Goal: Task Accomplishment & Management: Use online tool/utility

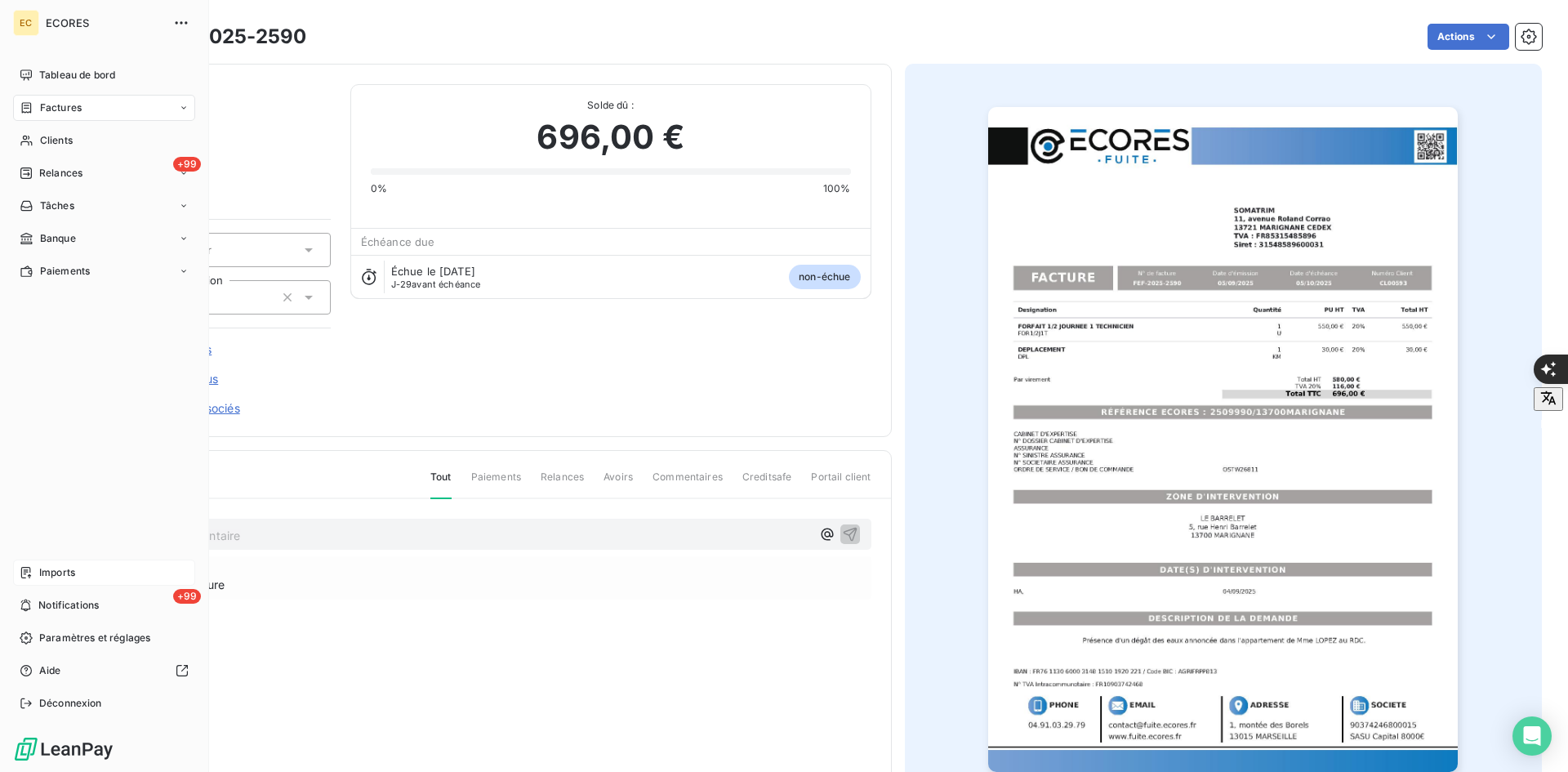
click at [51, 571] on span "Imports" at bounding box center [57, 572] width 36 height 14
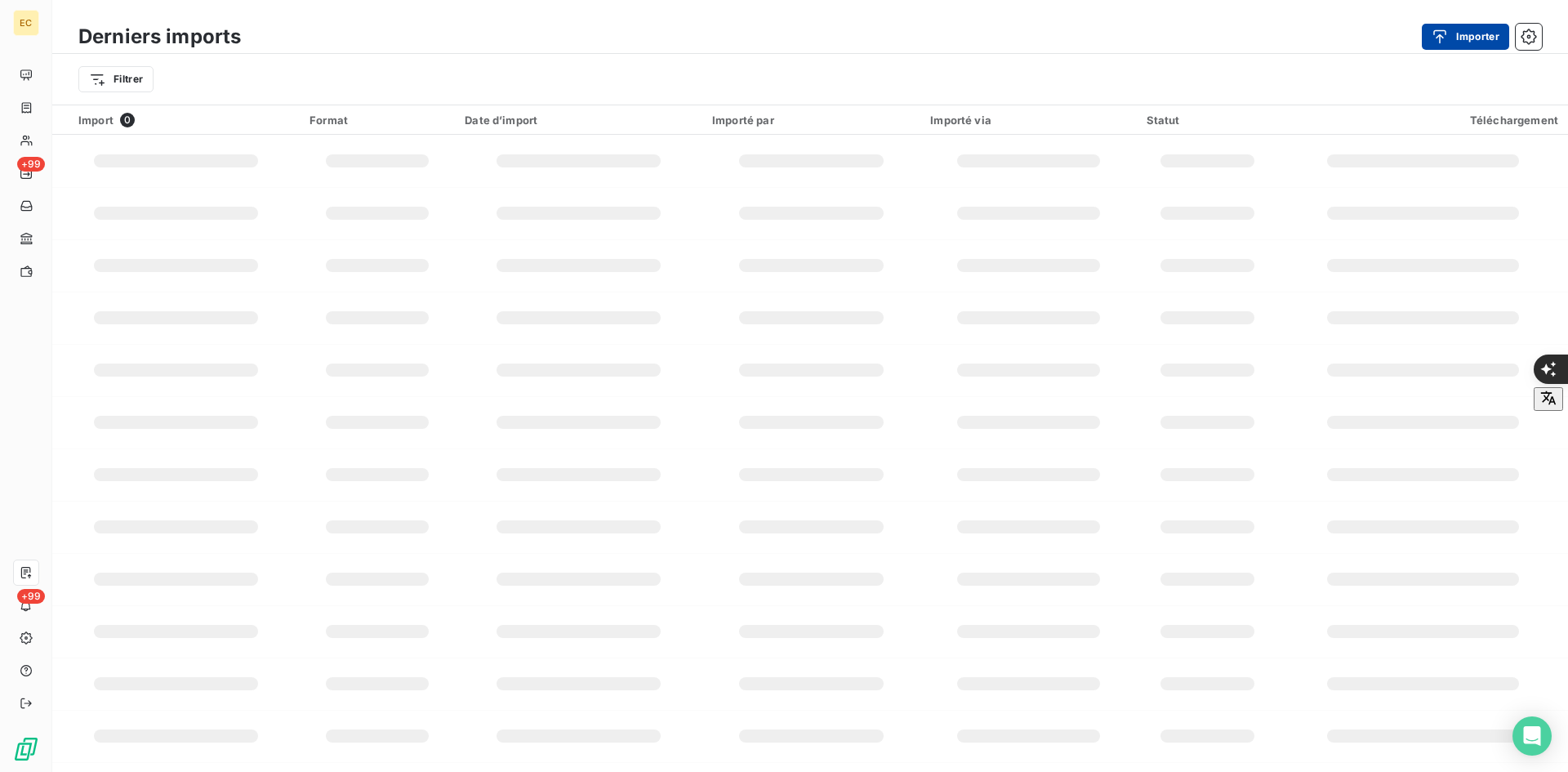
click at [1454, 46] on button "Importer" at bounding box center [1465, 36] width 87 height 26
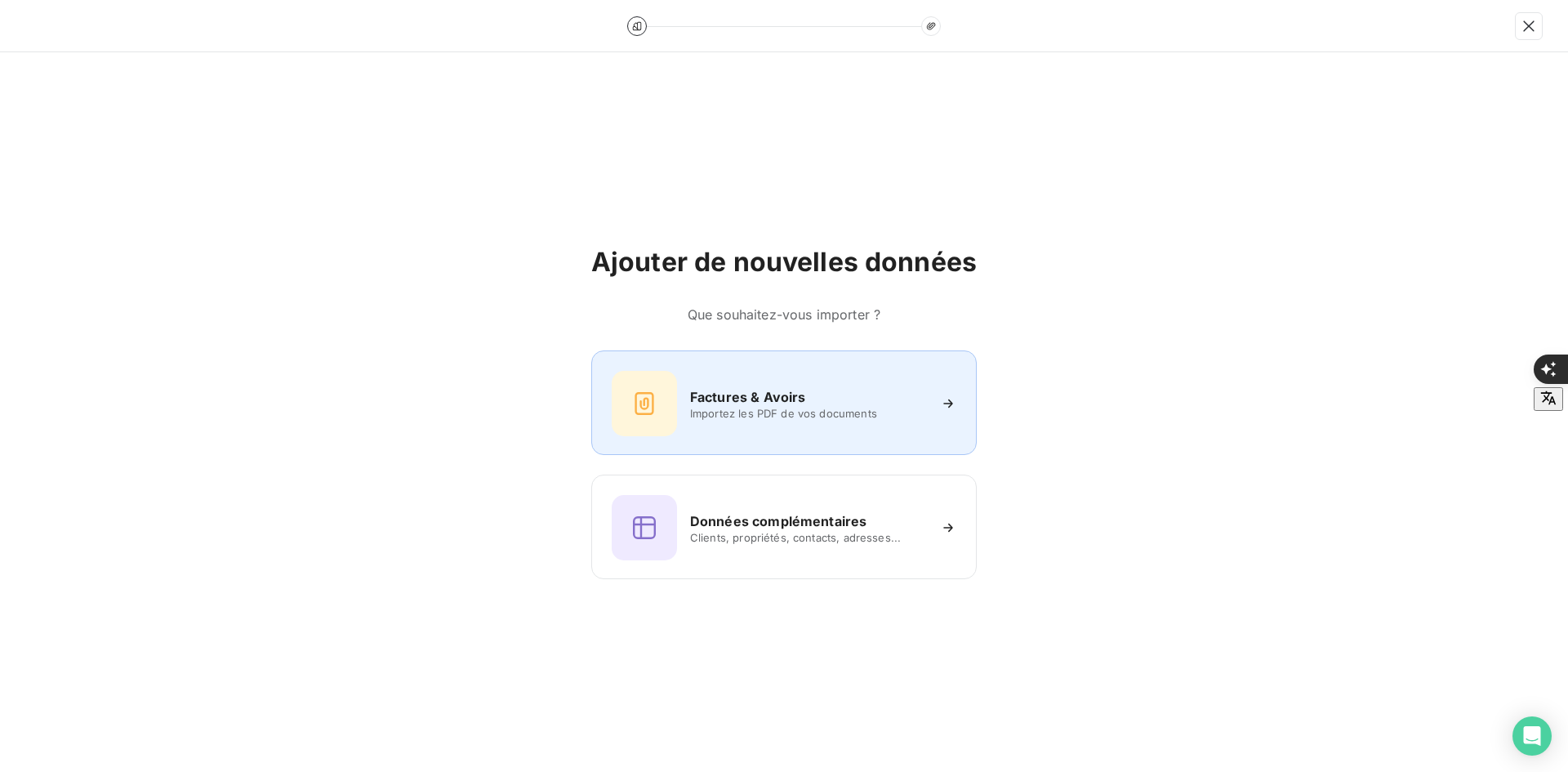
click at [787, 388] on h6 "Factures & Avoirs" at bounding box center [747, 396] width 116 height 19
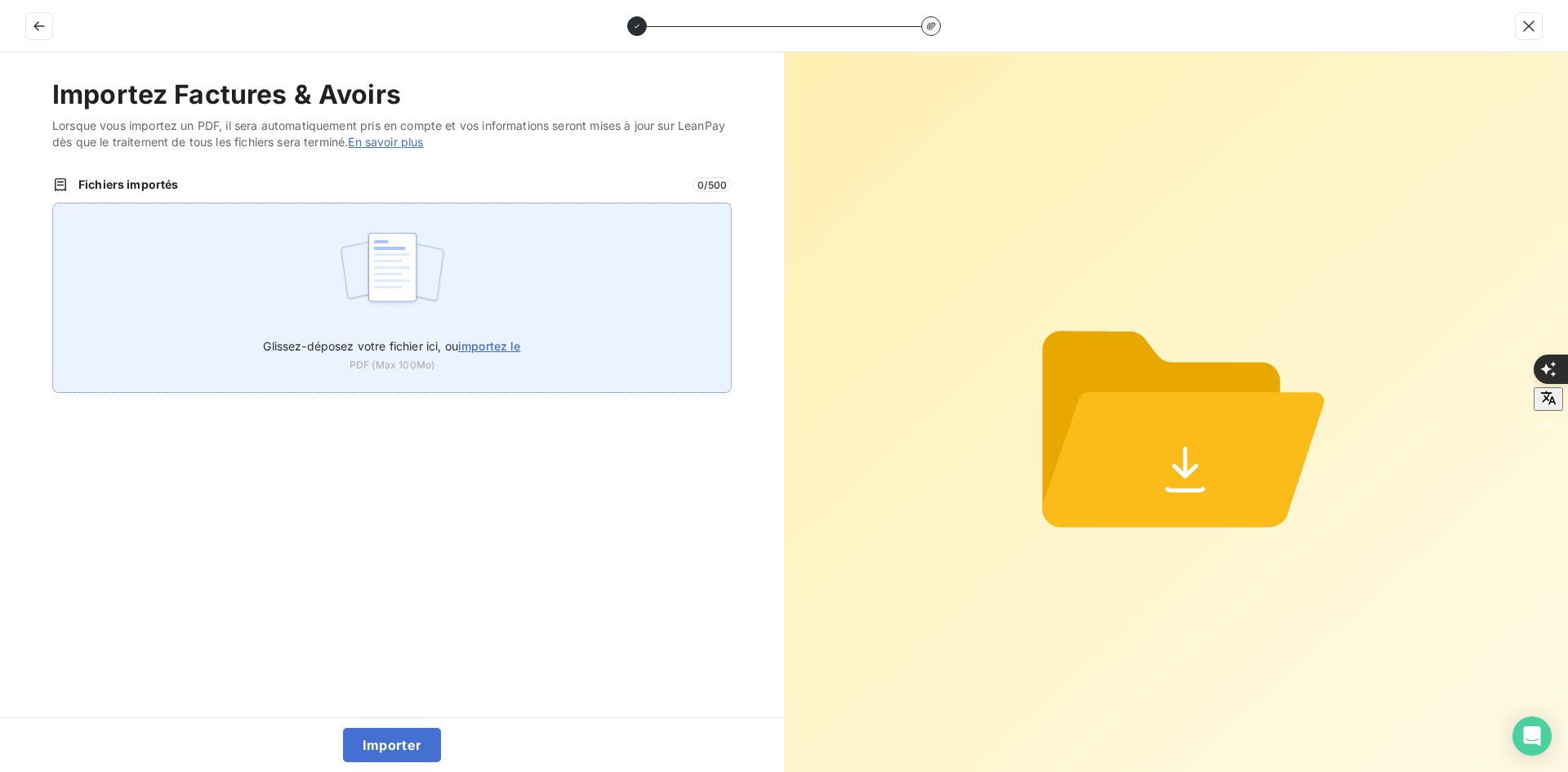
click at [606, 287] on div "Glissez-déposez votre fichier ici, ou importez le PDF (Max 100Mo)" at bounding box center [392, 297] width 679 height 190
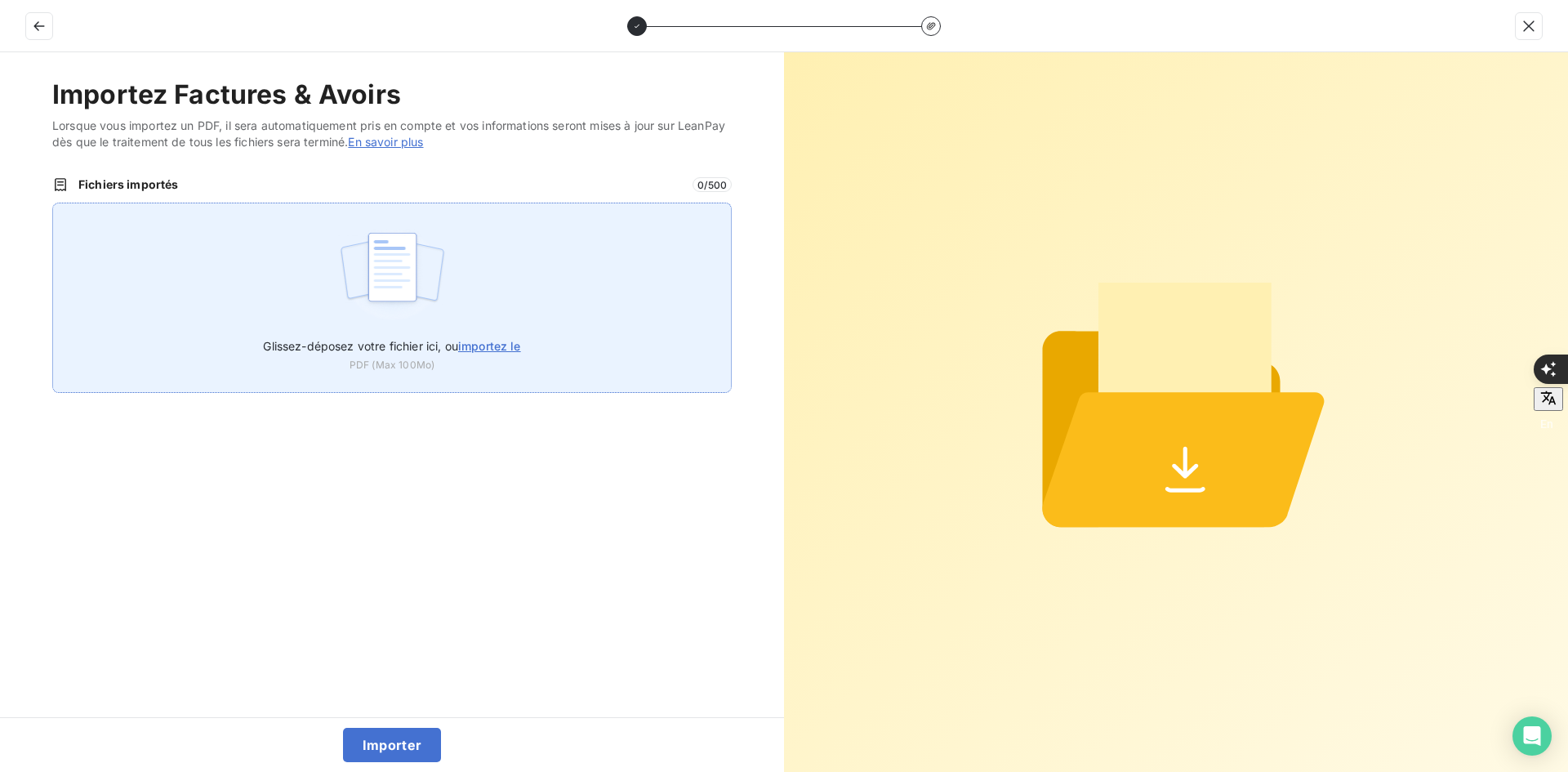
type input "C:\fakepath\FEF-2025-2591.pdf"
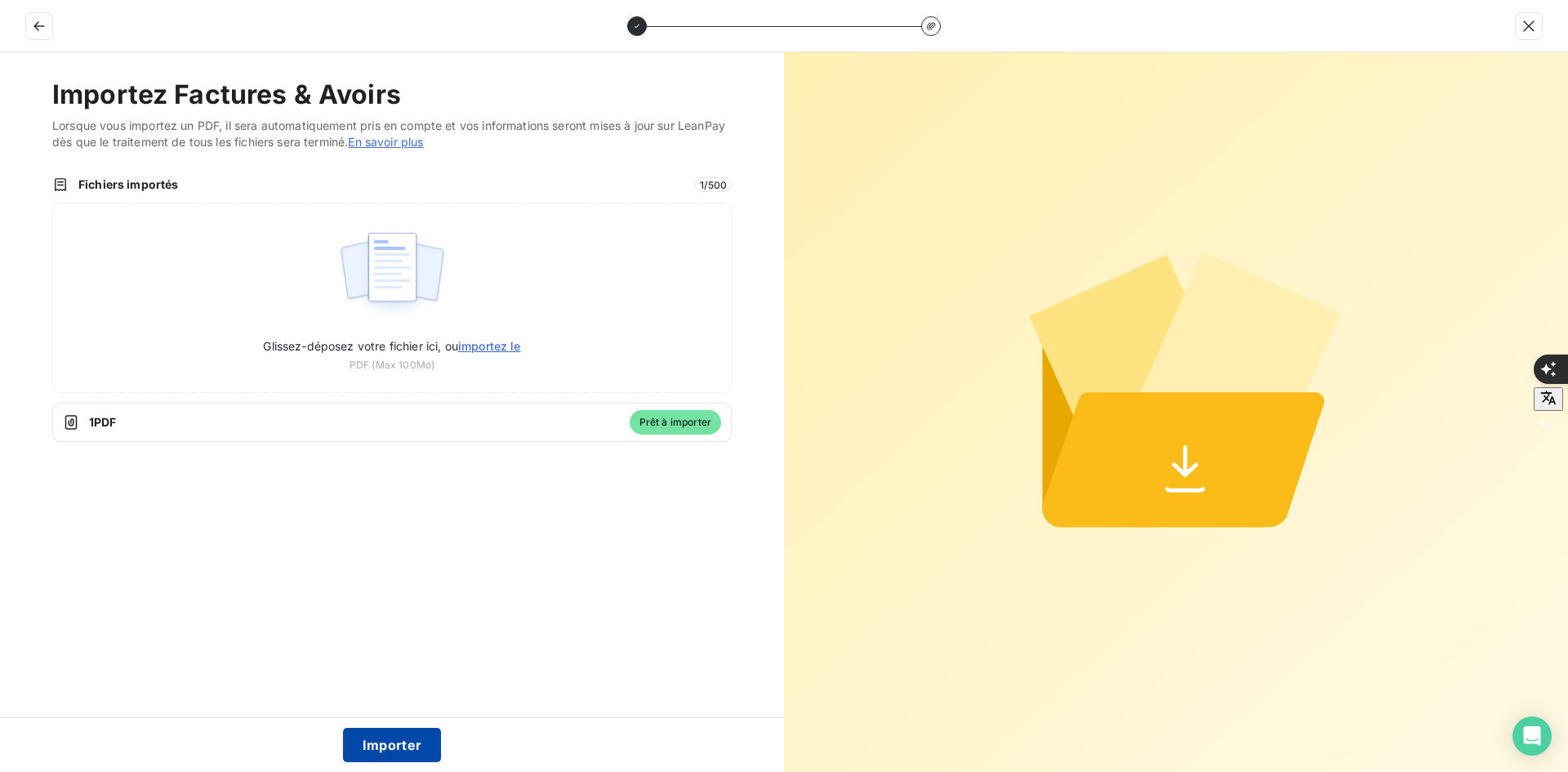
click at [396, 752] on button "Importer" at bounding box center [392, 745] width 99 height 35
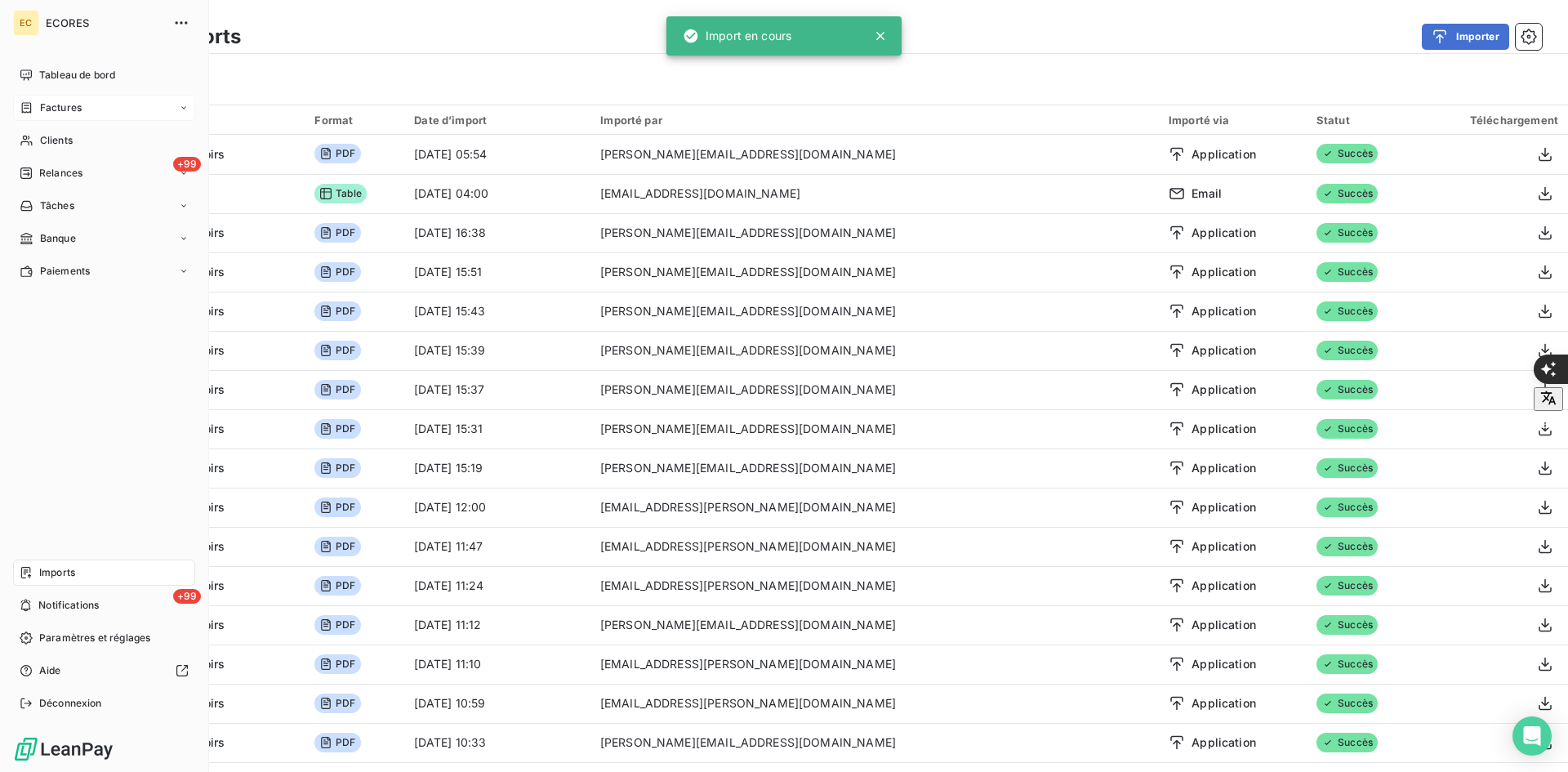
click at [35, 108] on div "Factures" at bounding box center [50, 108] width 62 height 14
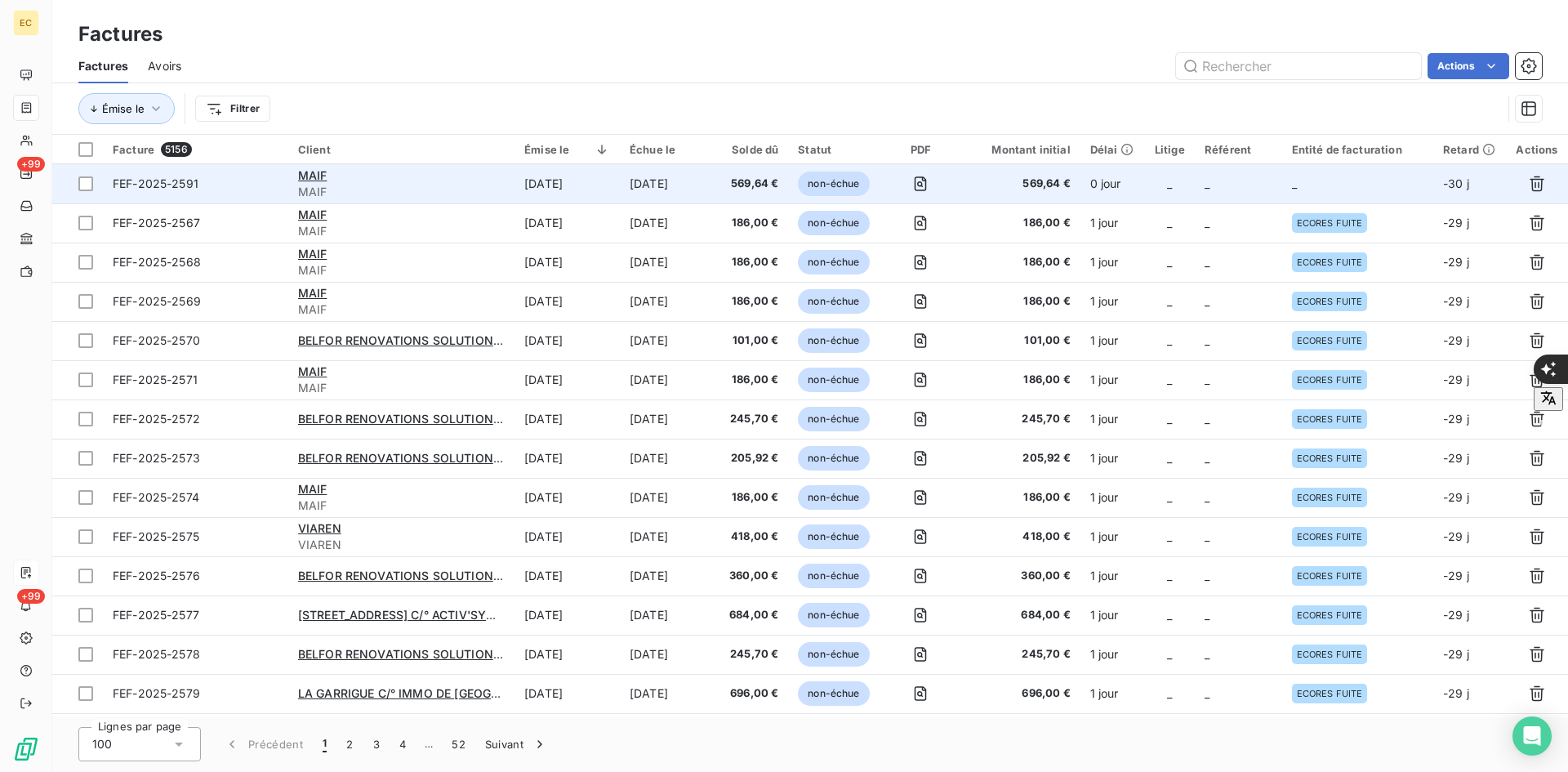
click at [1021, 192] on td "569,64 €" at bounding box center [1021, 184] width 119 height 39
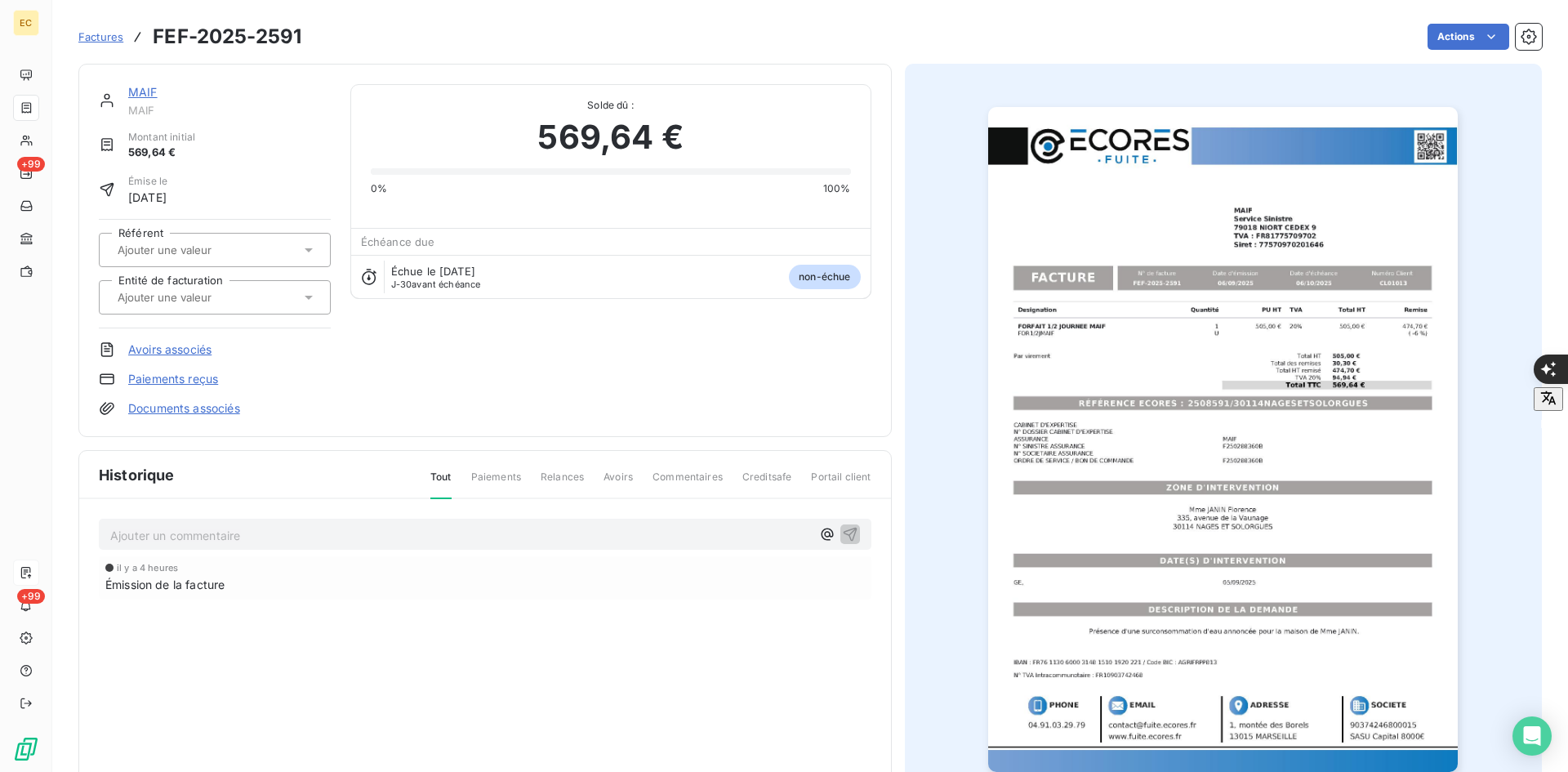
click at [228, 296] on input "text" at bounding box center [198, 297] width 164 height 14
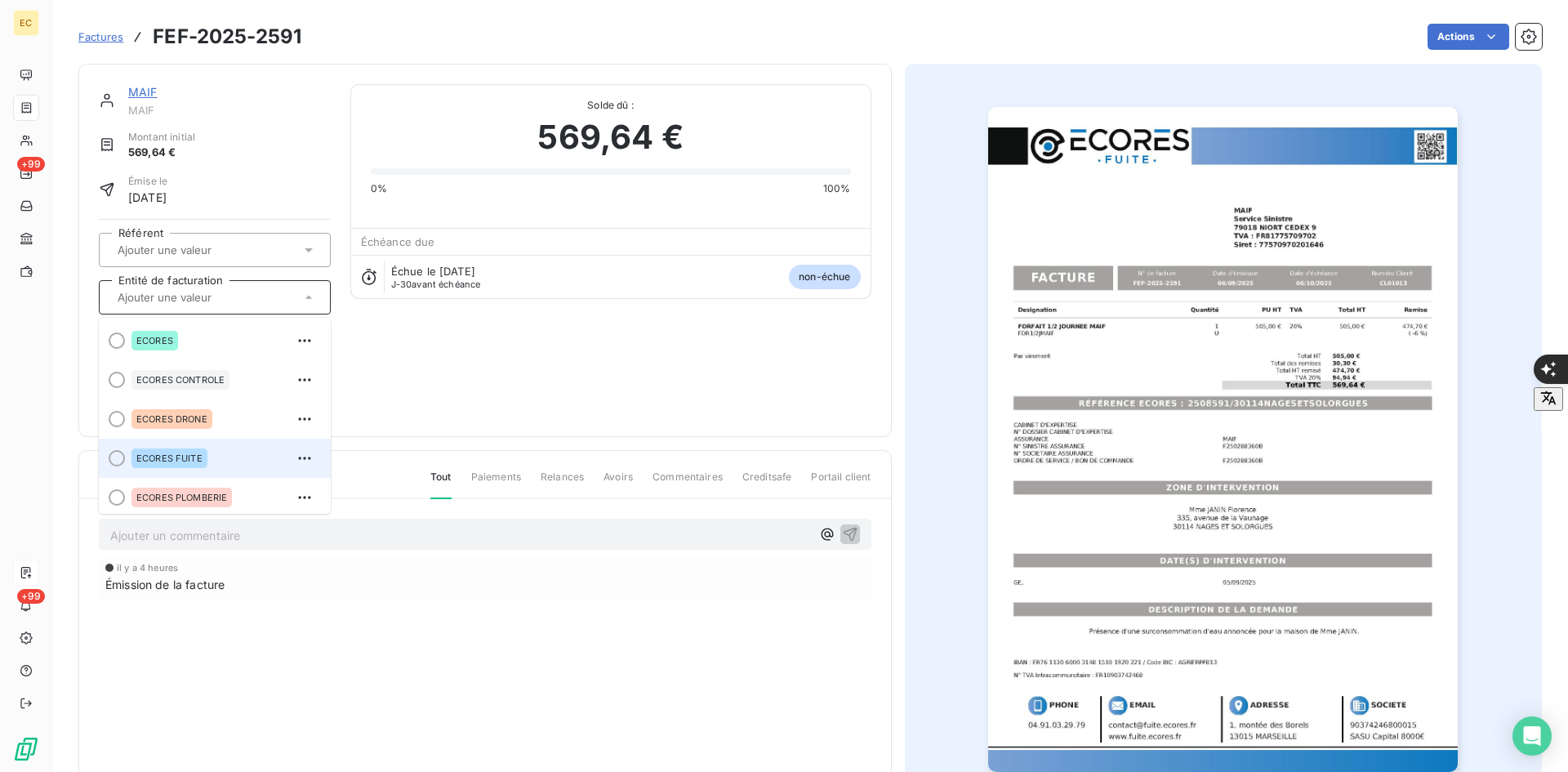
click at [168, 456] on span "ECORES FUITE" at bounding box center [169, 459] width 66 height 10
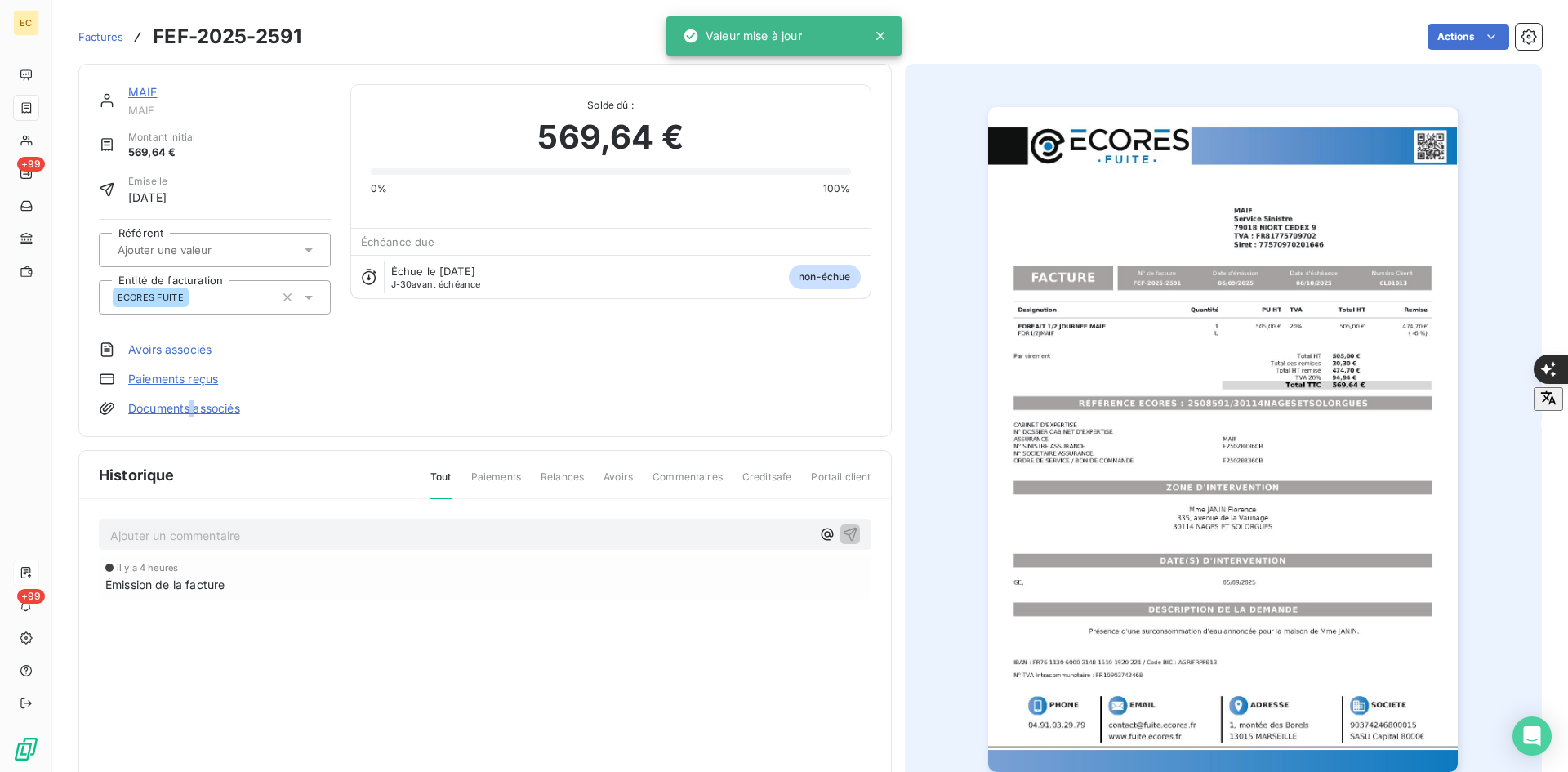
click at [193, 412] on link "Documents associés" at bounding box center [184, 408] width 112 height 16
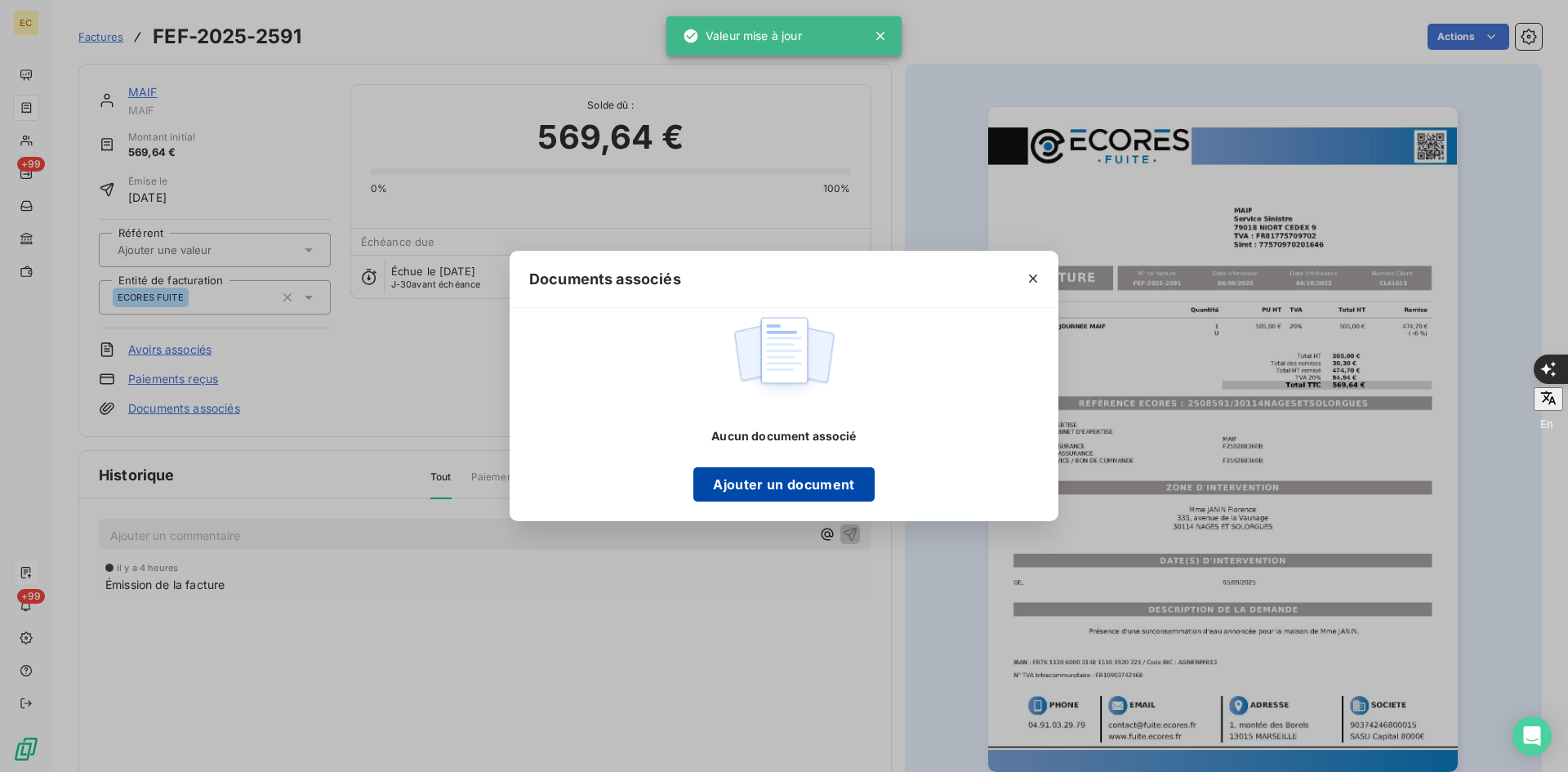
click at [801, 486] on button "Ajouter un document" at bounding box center [783, 484] width 180 height 35
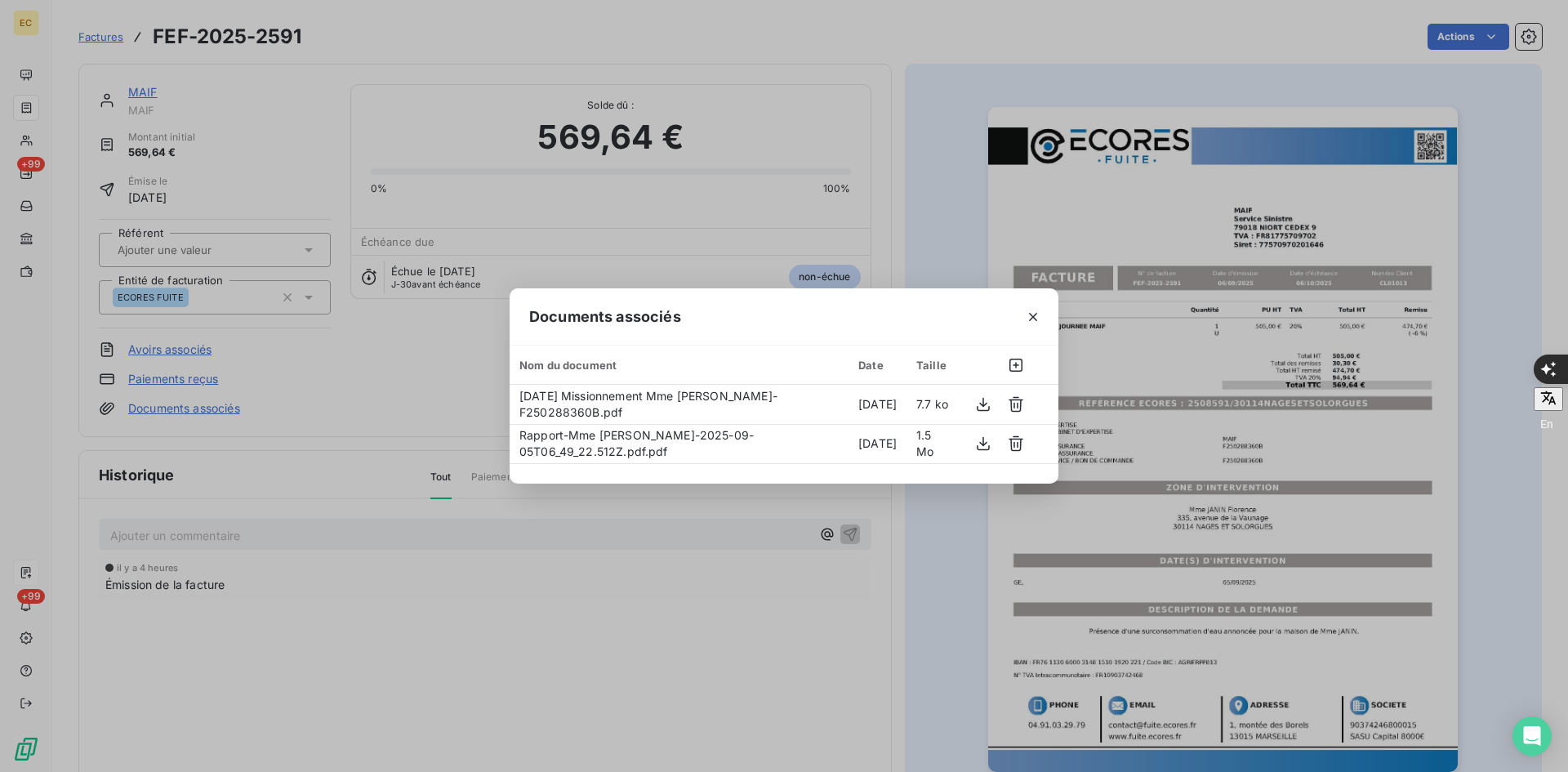
click at [1035, 316] on icon "button" at bounding box center [1032, 317] width 16 height 16
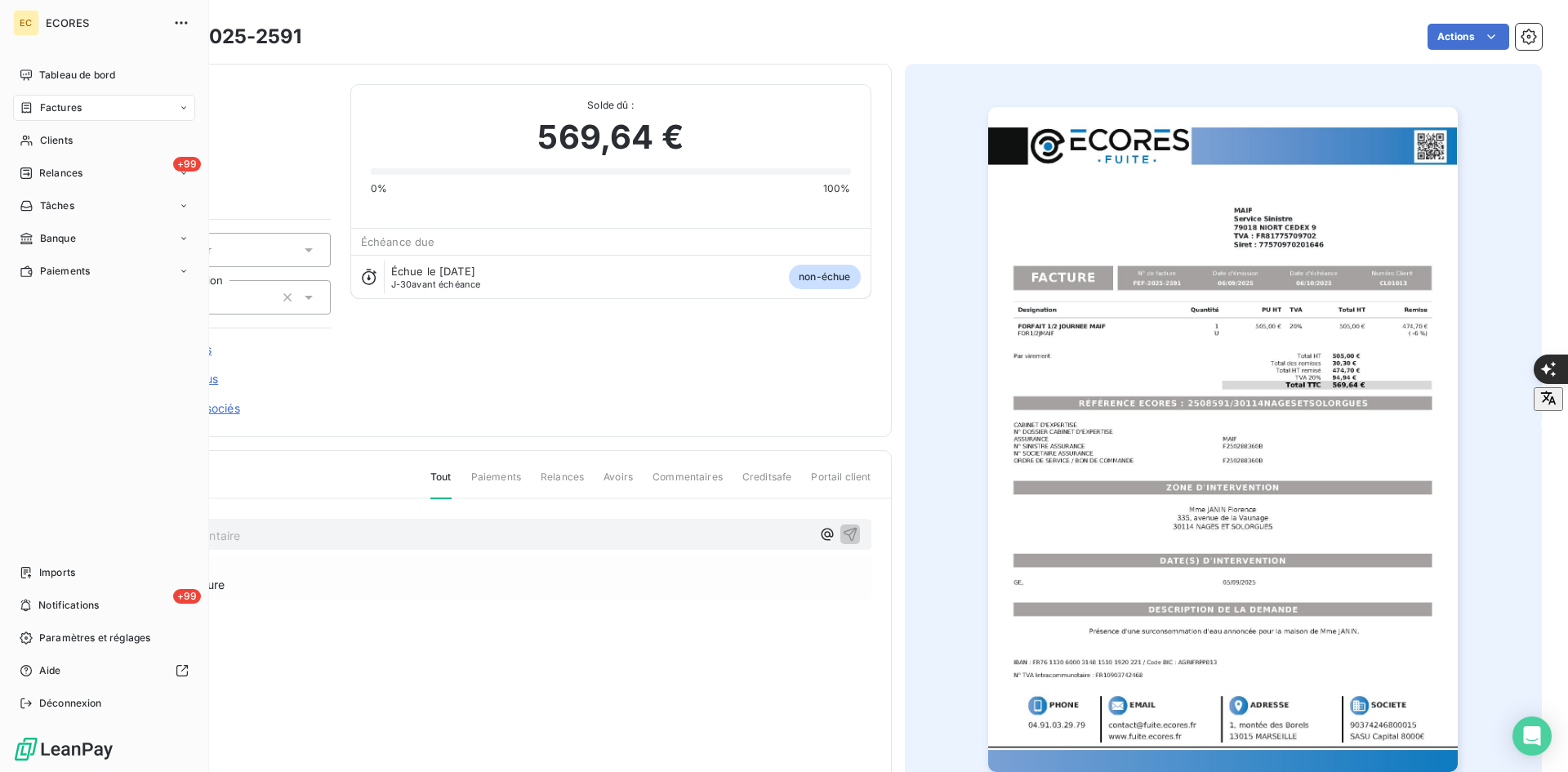
drag, startPoint x: 65, startPoint y: 571, endPoint x: 198, endPoint y: 555, distance: 134.0
click at [67, 571] on span "Imports" at bounding box center [57, 572] width 36 height 14
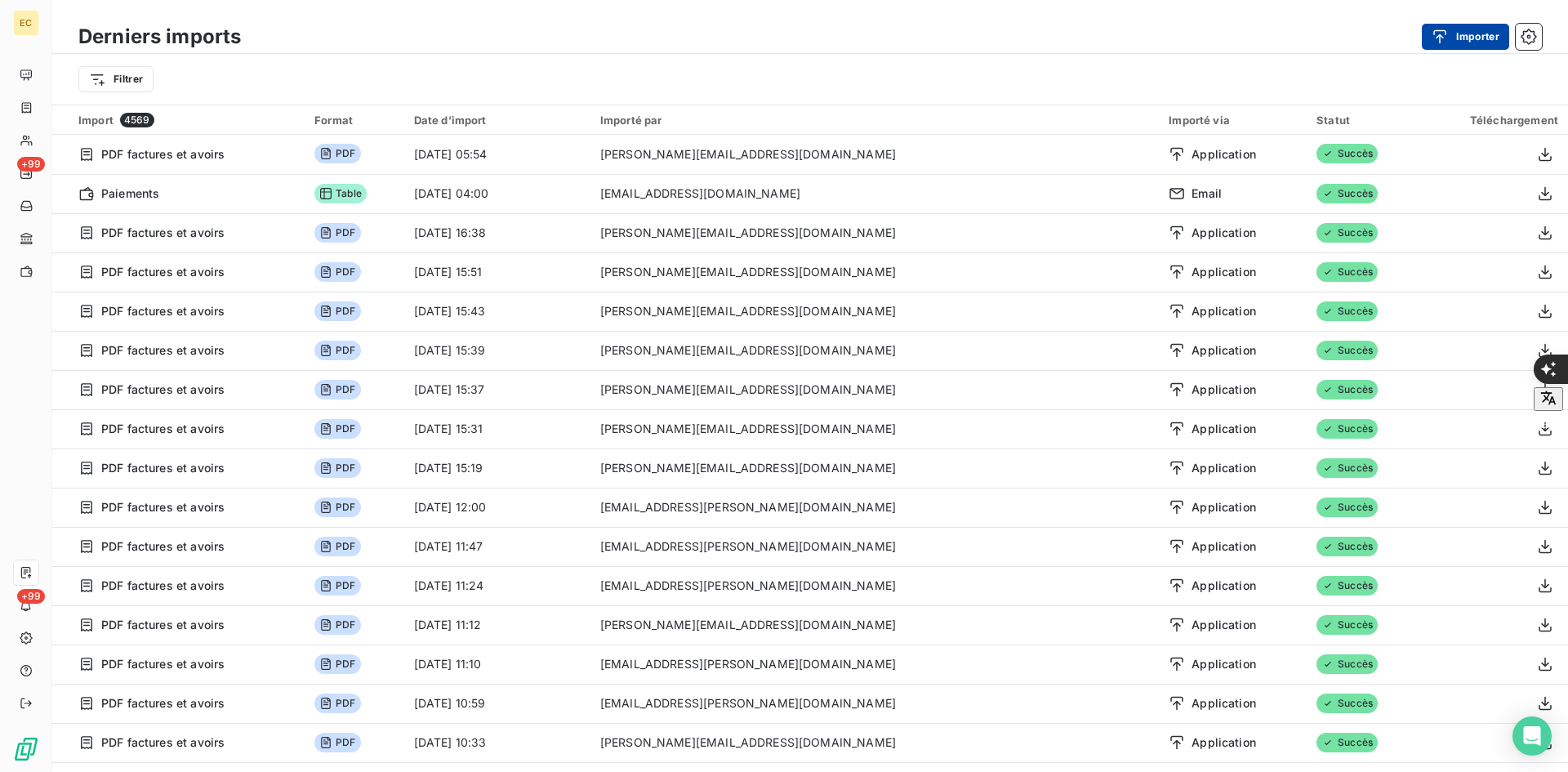
click at [1472, 36] on button "Importer" at bounding box center [1465, 36] width 87 height 26
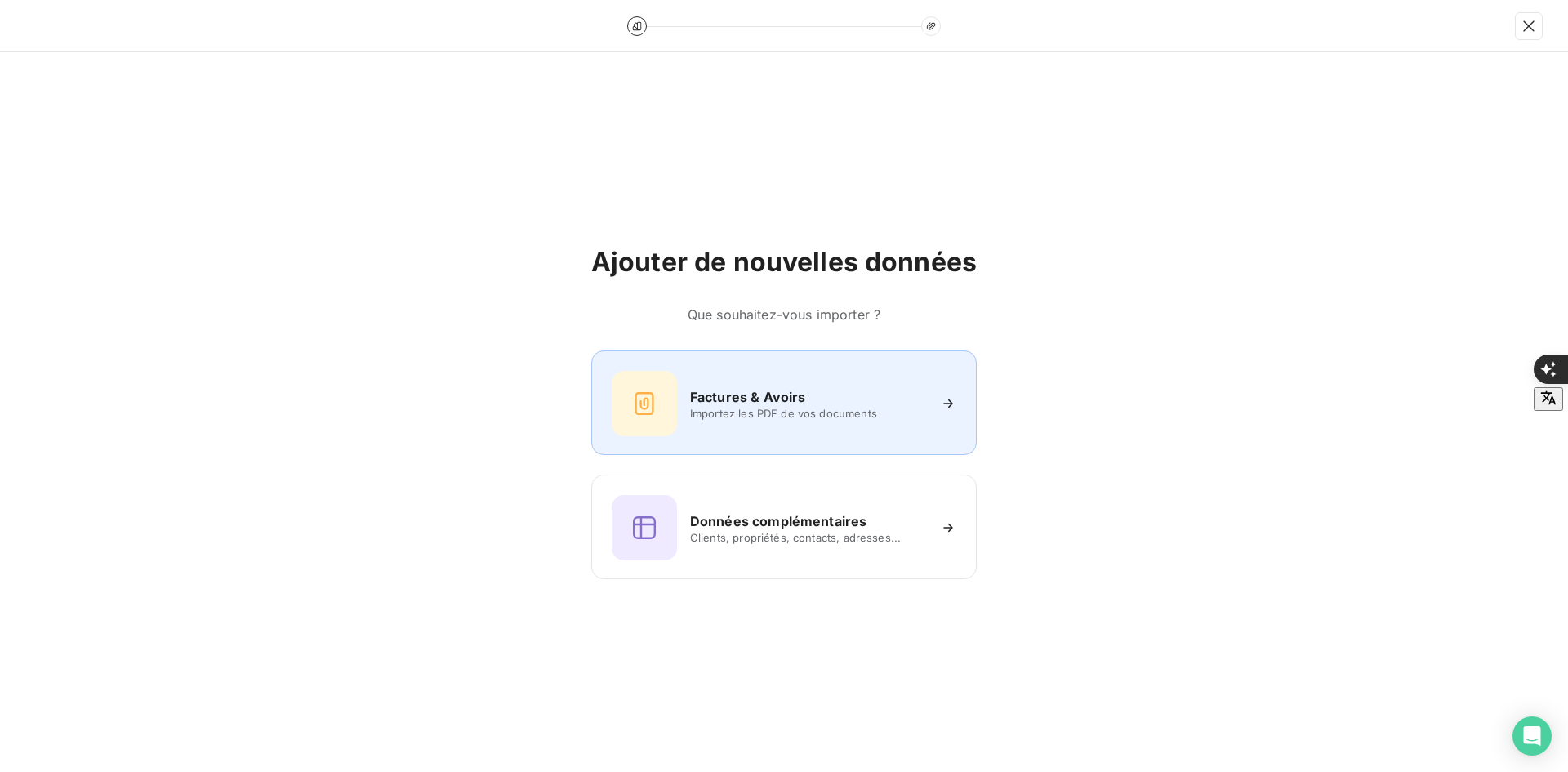
click at [803, 364] on div "Factures & Avoirs Importez les PDF de vos documents" at bounding box center [784, 403] width 385 height 105
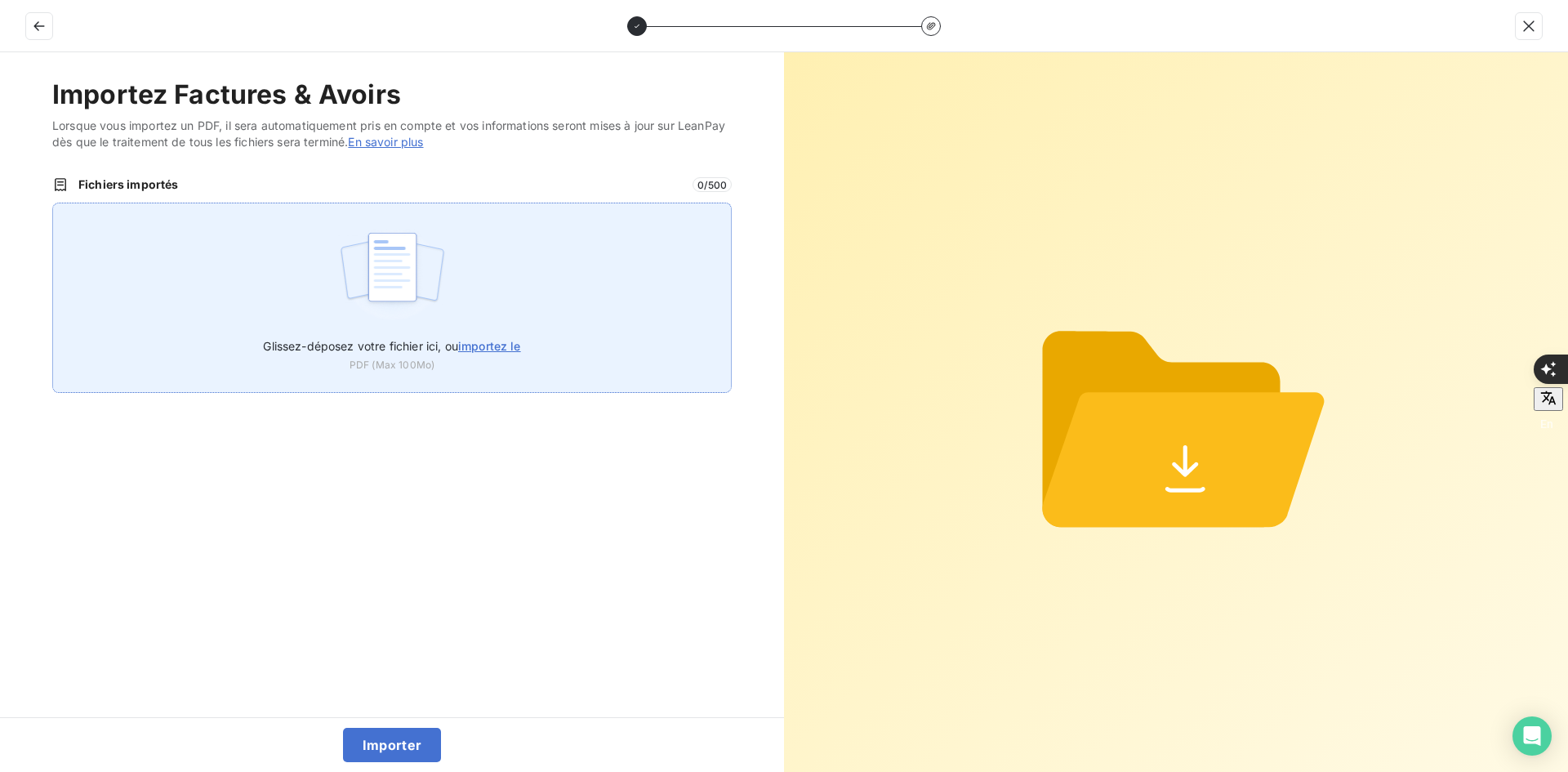
click at [634, 289] on div "Glissez-déposez votre fichier ici, ou importez le PDF (Max 100Mo)" at bounding box center [392, 297] width 679 height 190
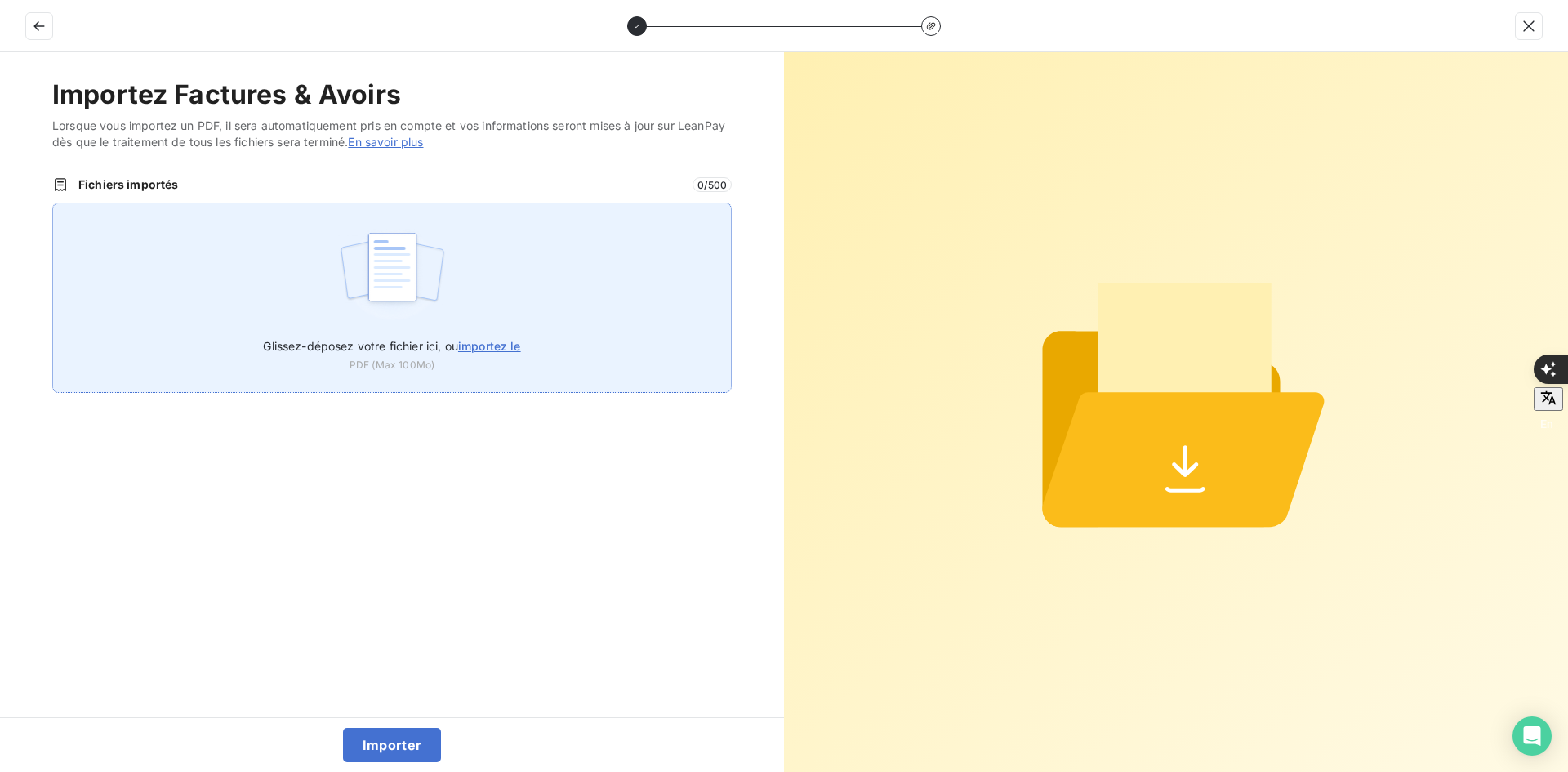
type input "C:\fakepath\FEF-2025-2592.pdf"
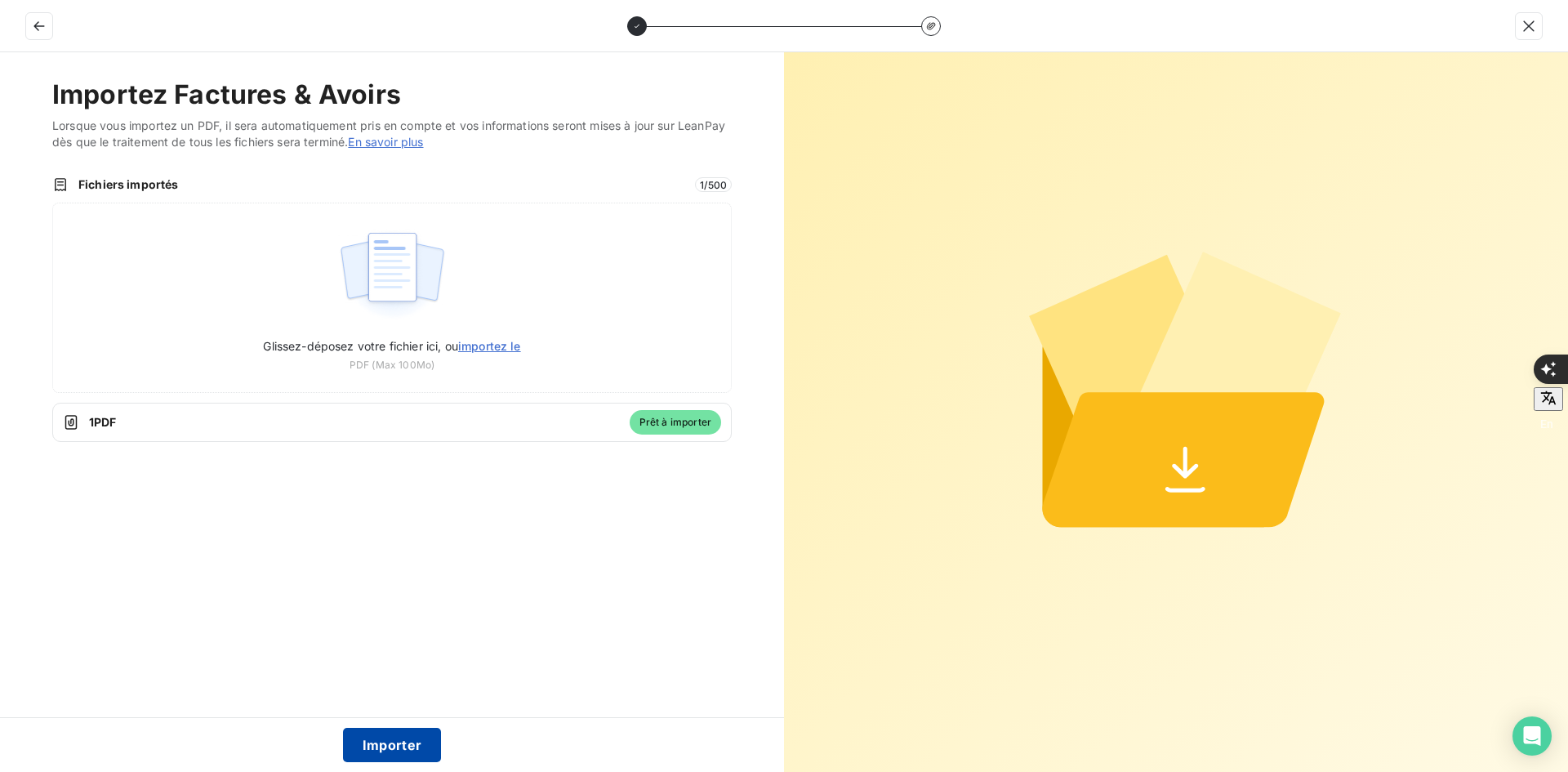
click at [394, 745] on button "Importer" at bounding box center [392, 745] width 99 height 35
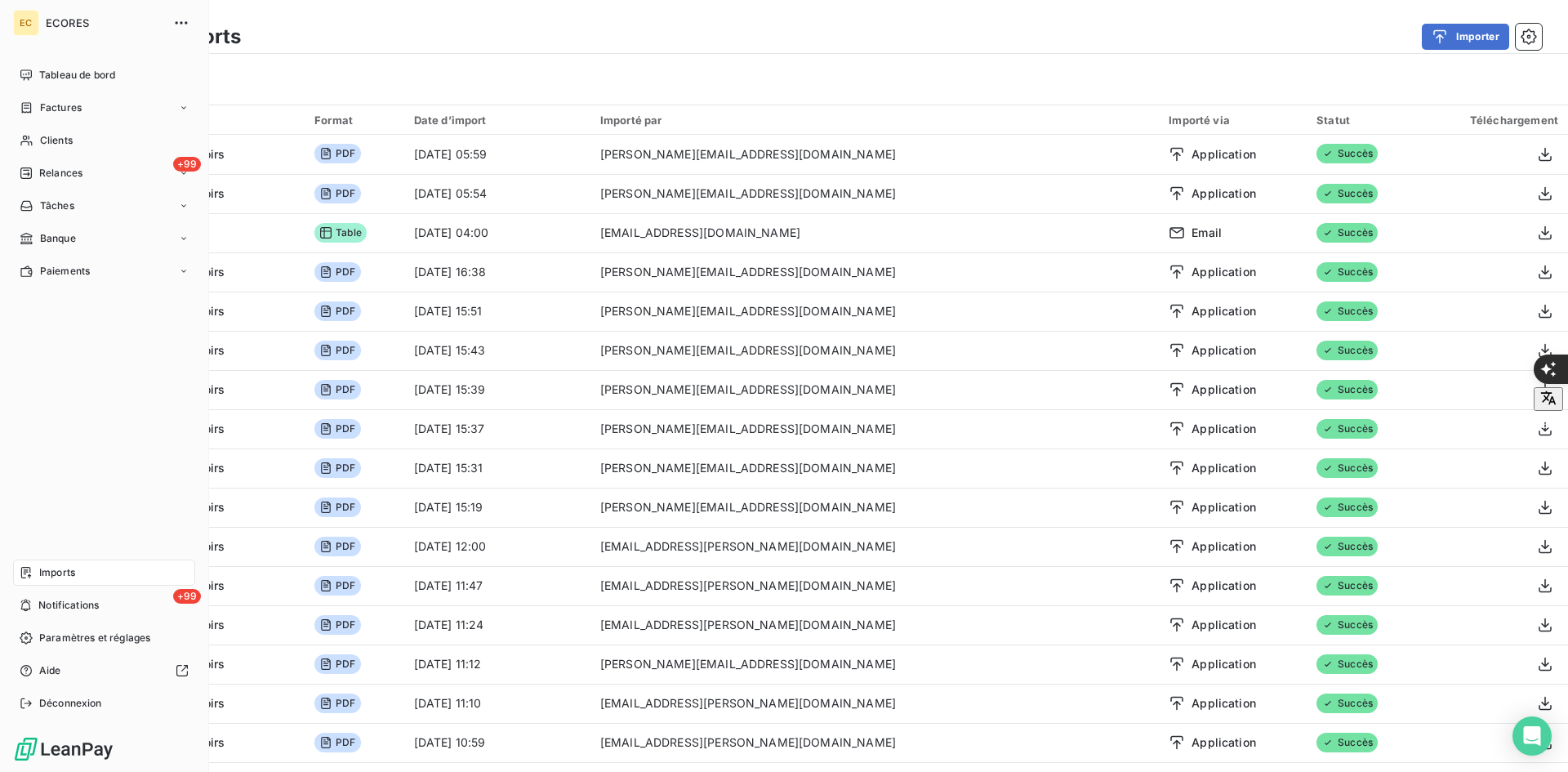
click at [43, 108] on span "Factures" at bounding box center [60, 108] width 41 height 14
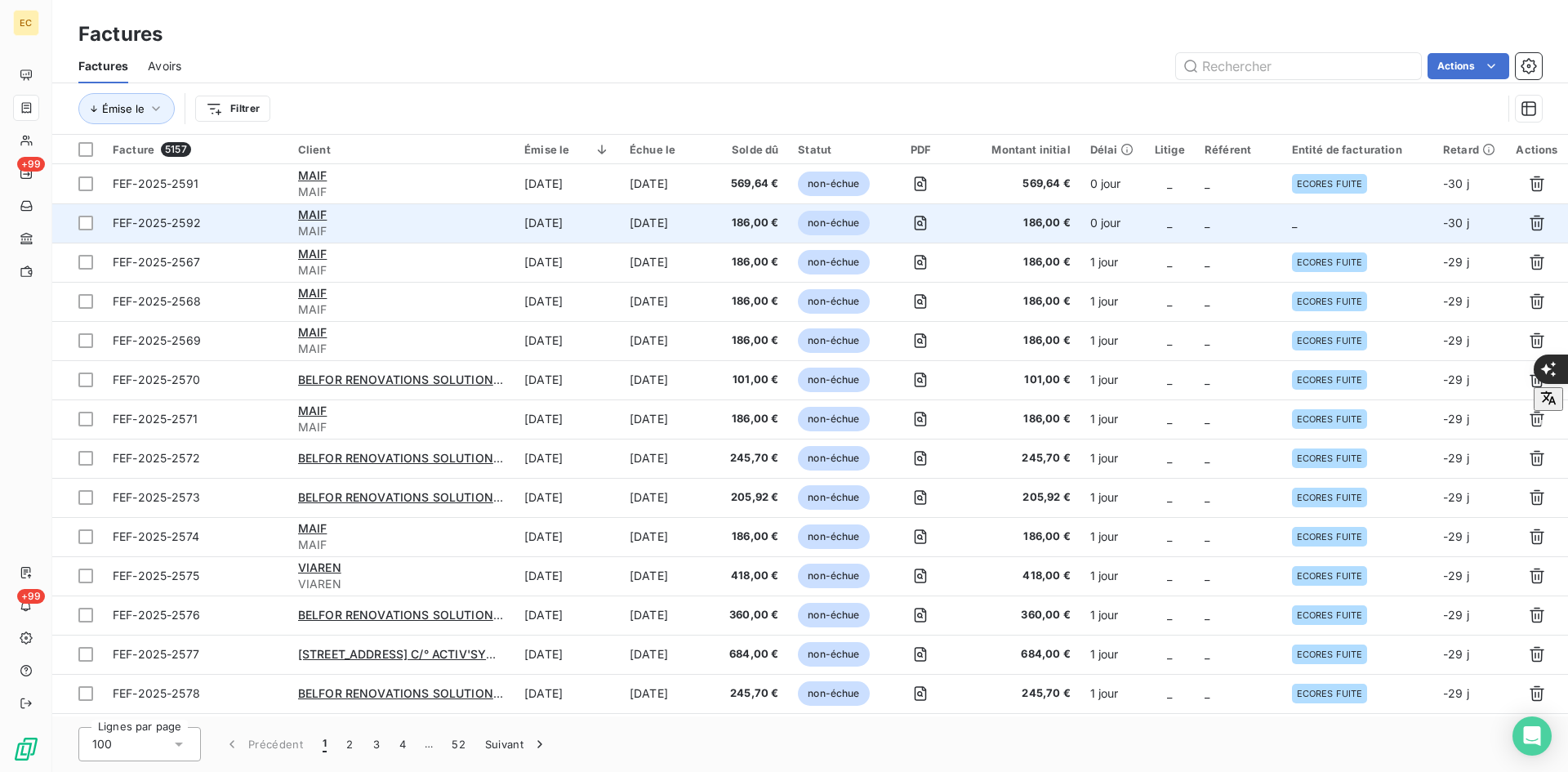
click at [1101, 223] on td "0 jour" at bounding box center [1113, 223] width 64 height 39
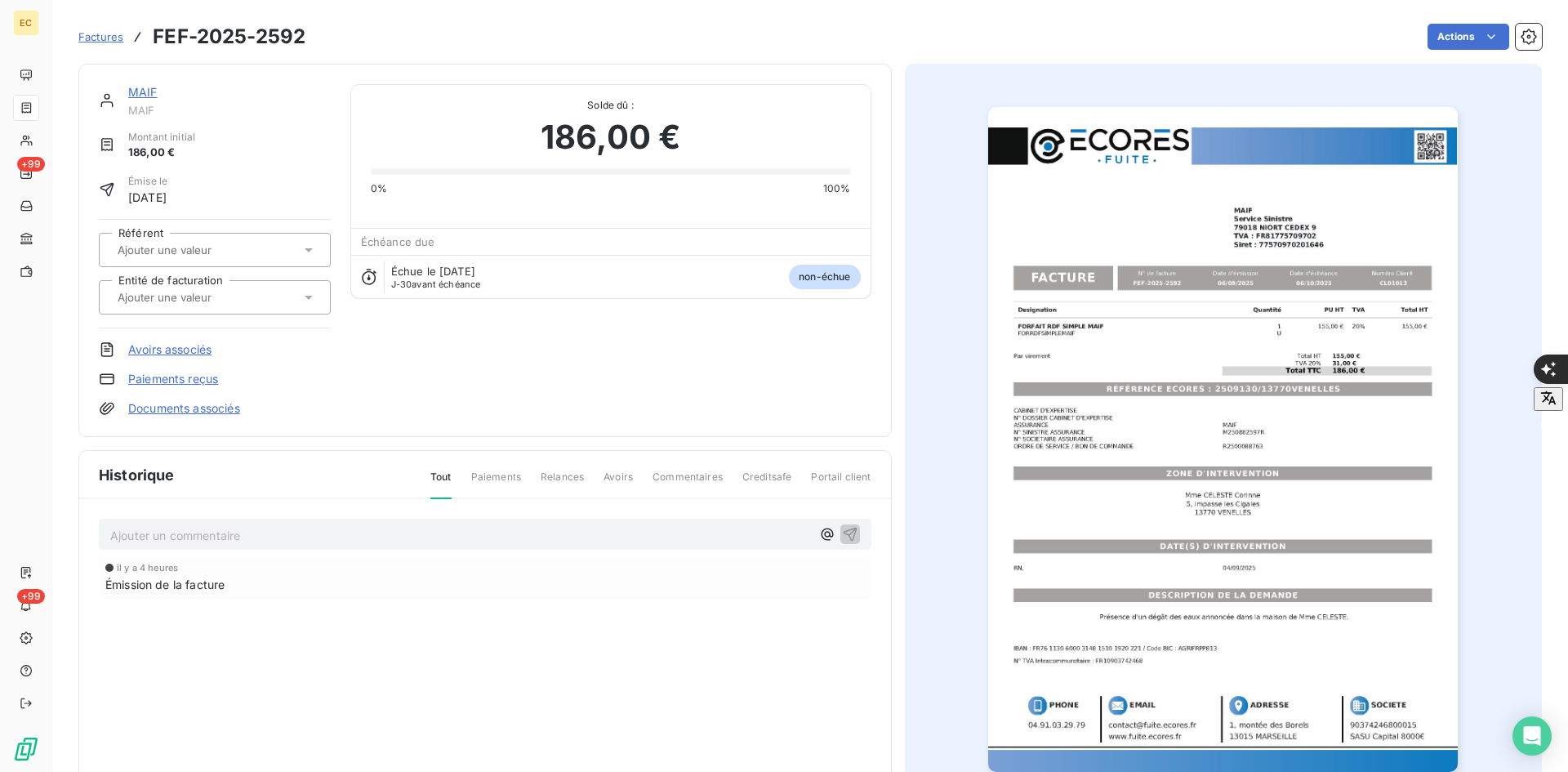
click at [216, 291] on input "text" at bounding box center [198, 297] width 164 height 14
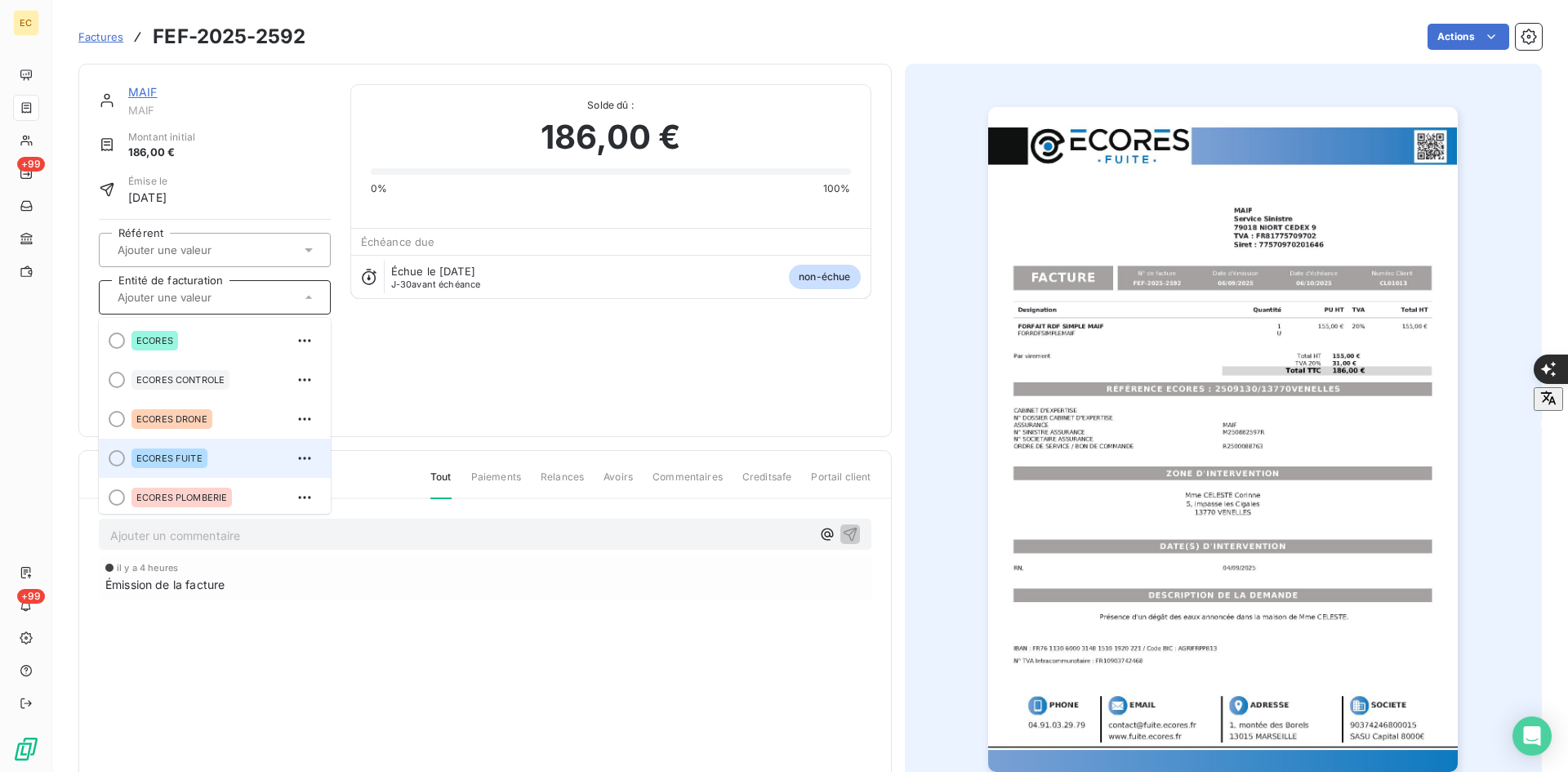
click at [185, 443] on li "ECORES FUITE" at bounding box center [215, 458] width 232 height 39
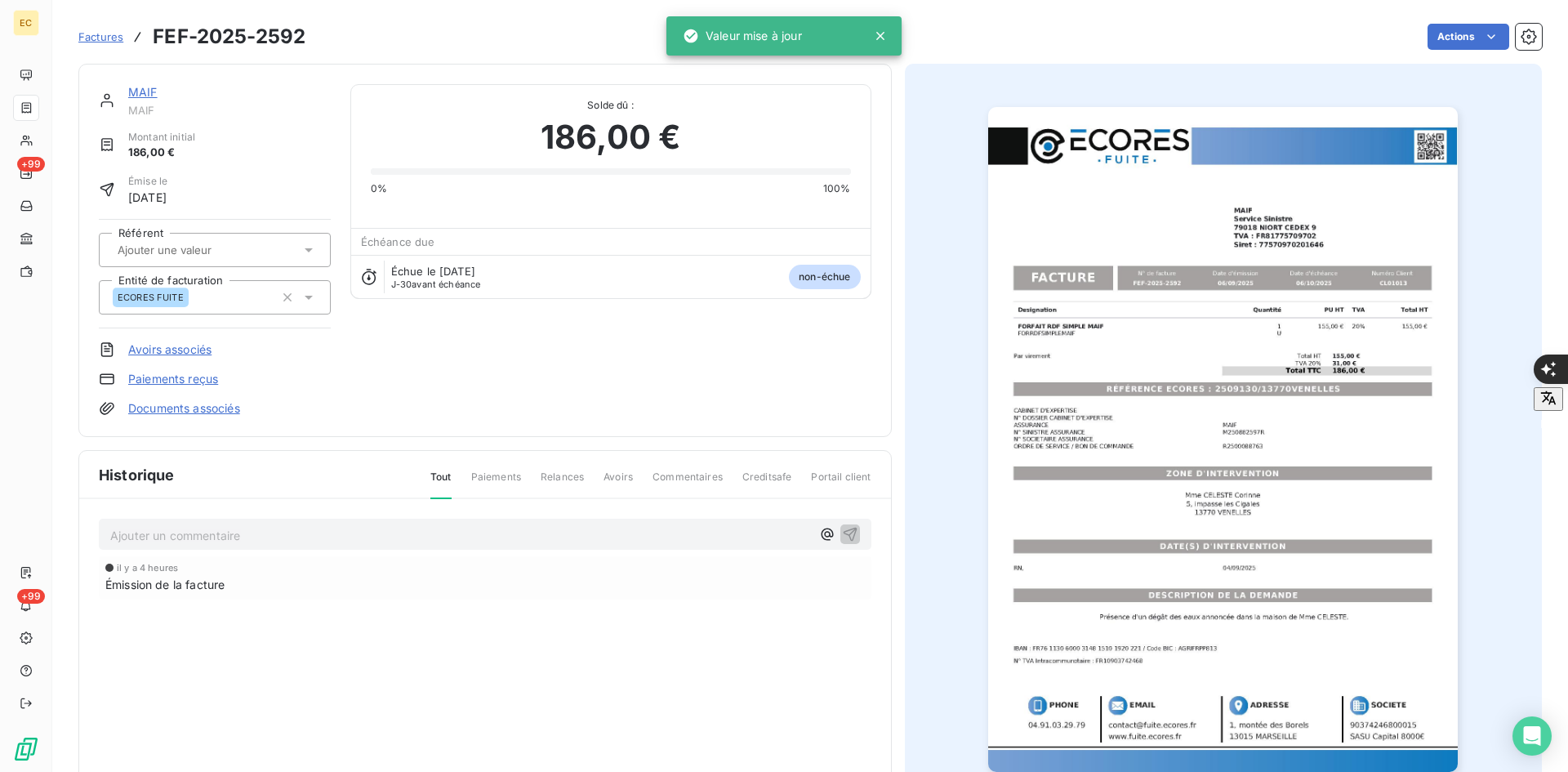
click at [214, 408] on link "Documents associés" at bounding box center [184, 408] width 112 height 16
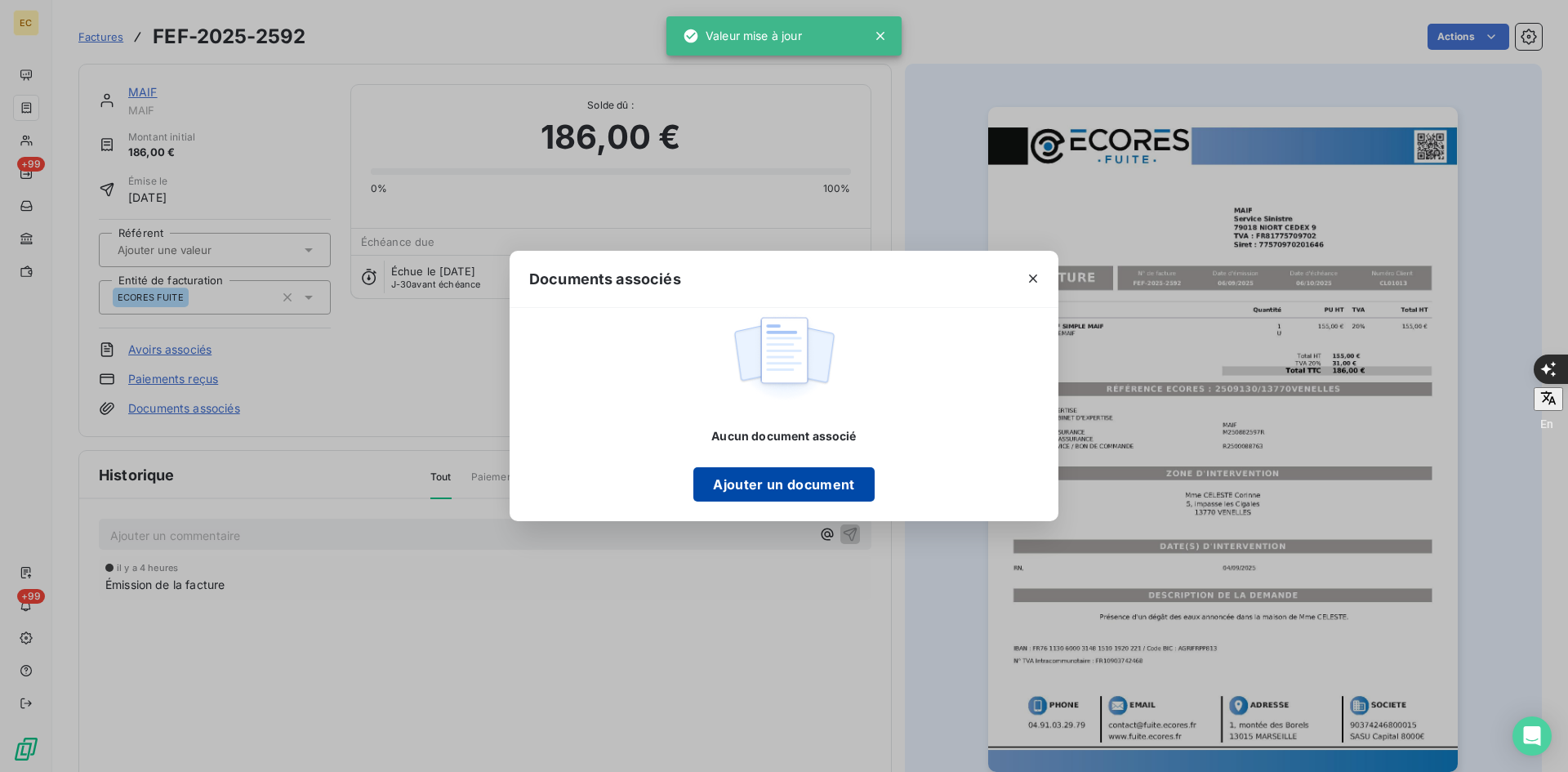
click at [805, 484] on button "Ajouter un document" at bounding box center [783, 484] width 180 height 35
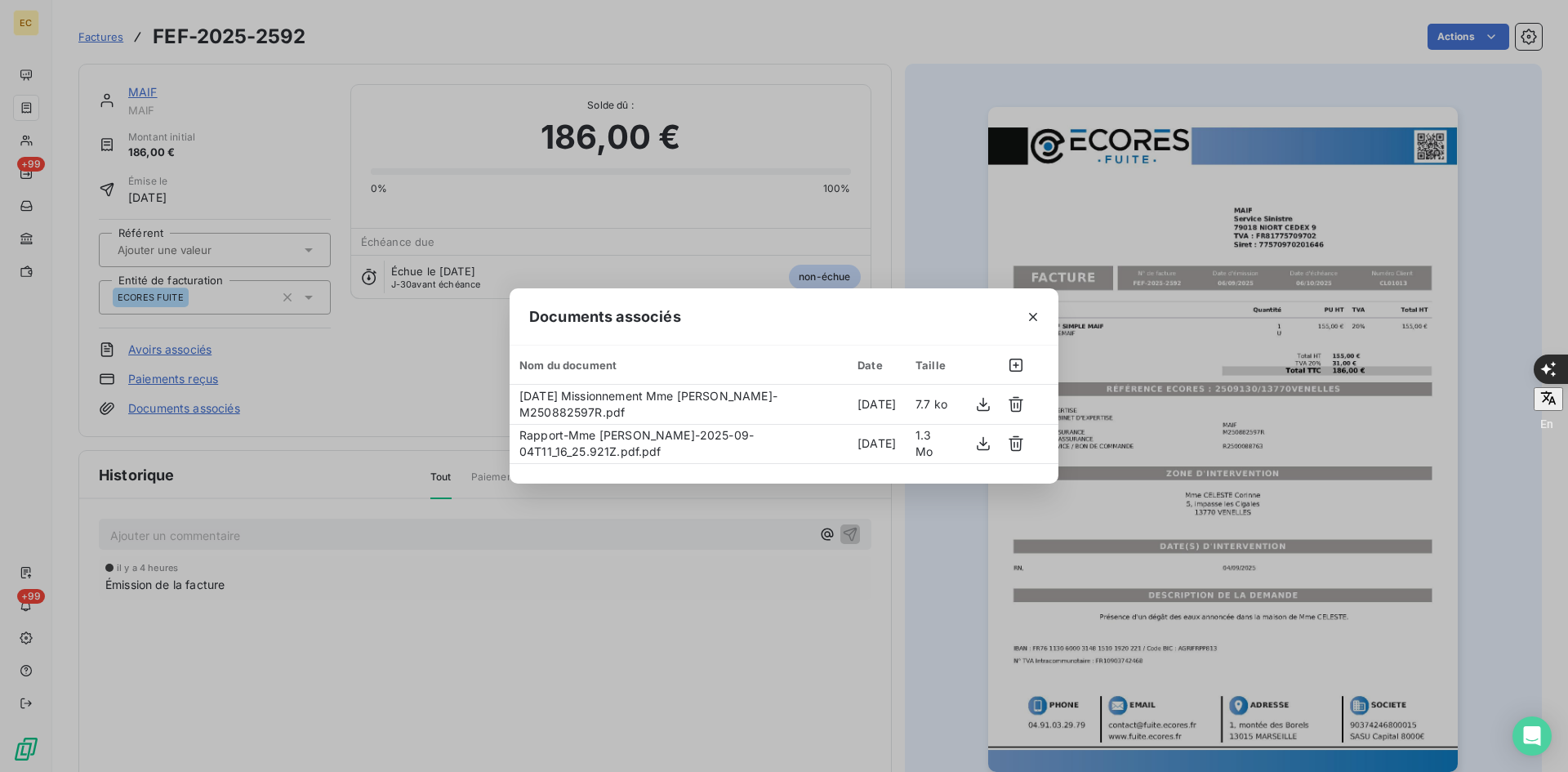
click at [1031, 317] on icon "button" at bounding box center [1032, 317] width 16 height 16
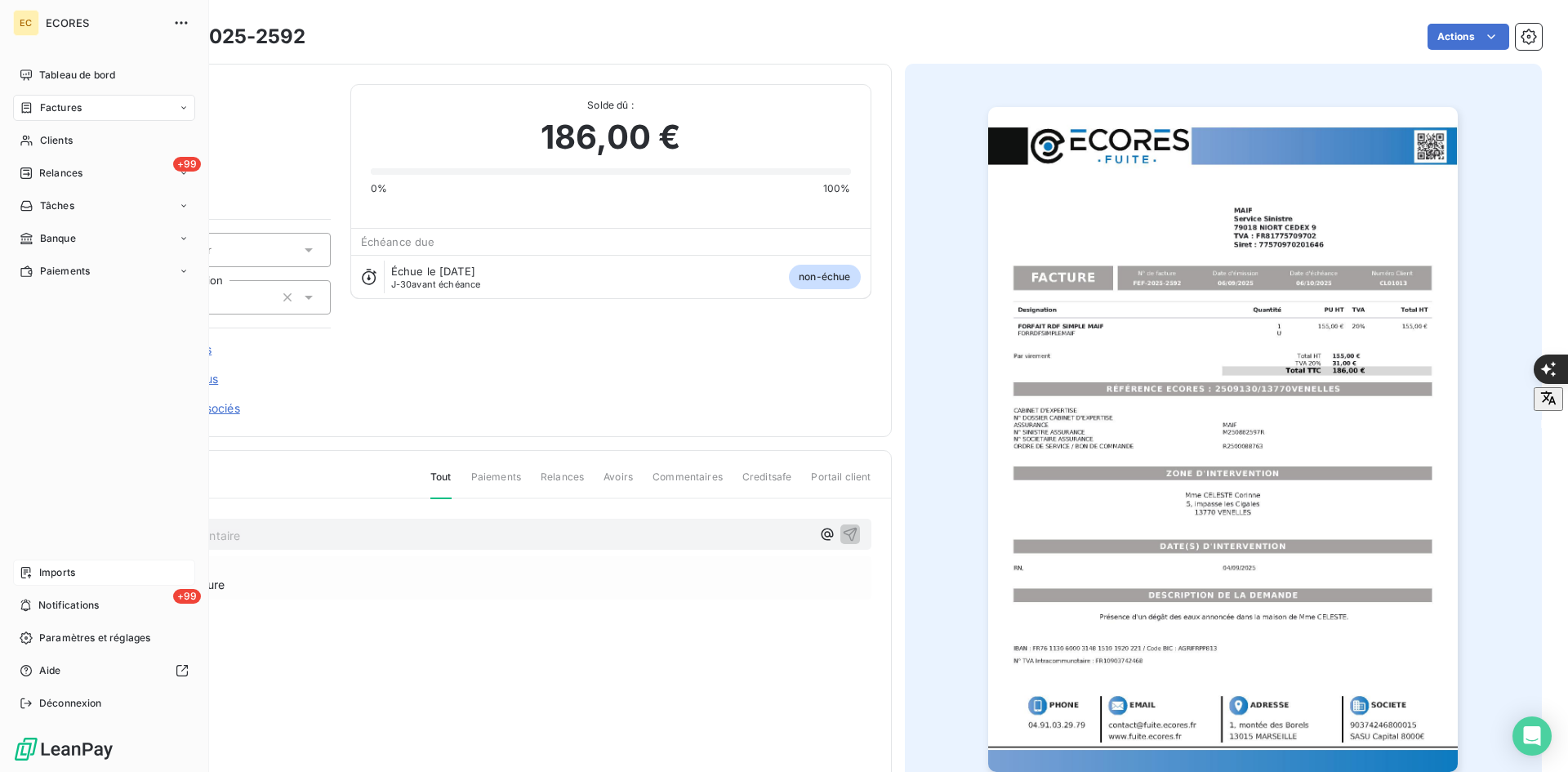
click at [38, 576] on div "Imports" at bounding box center [103, 572] width 182 height 26
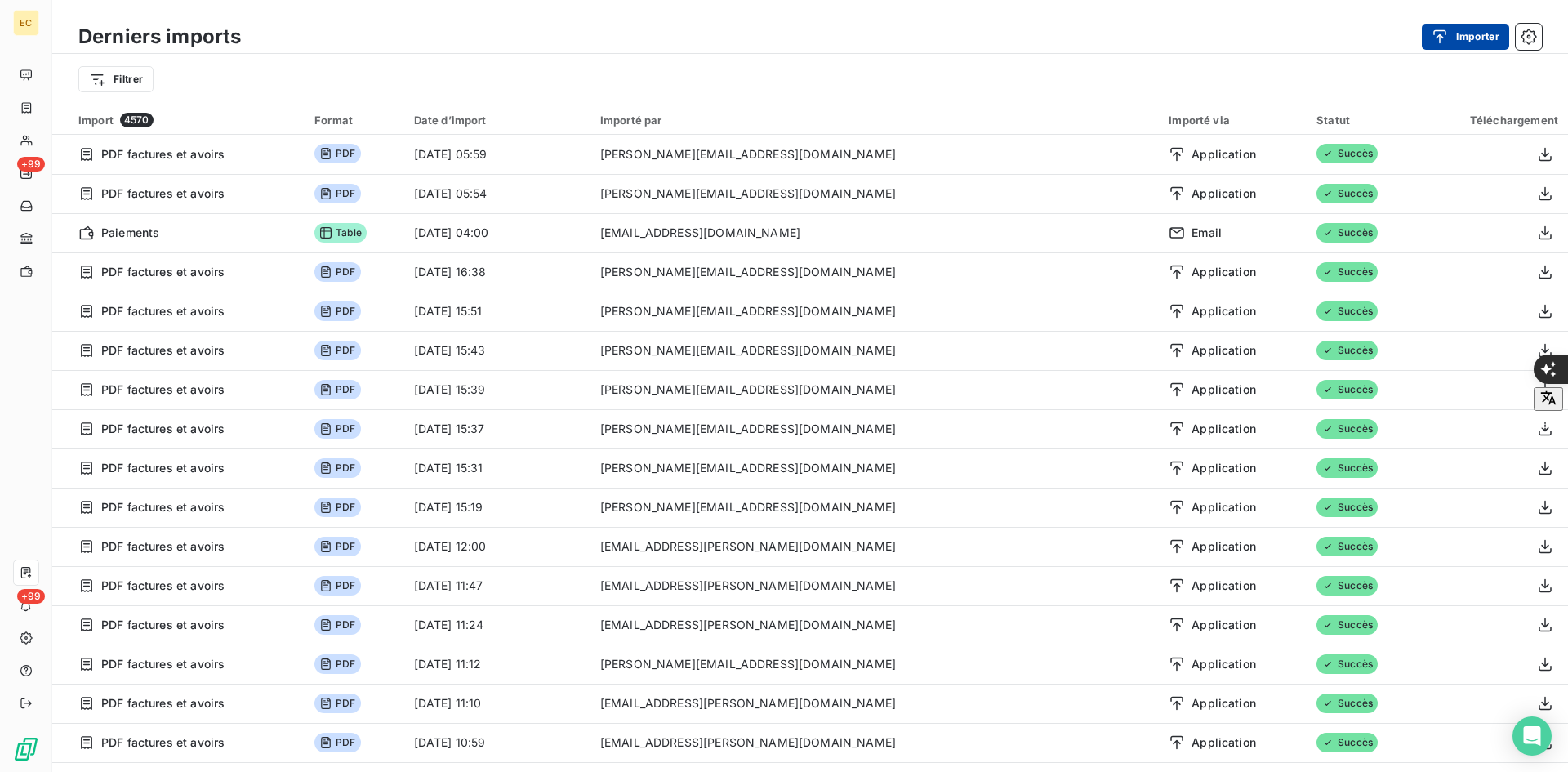
click at [1426, 47] on button "Importer" at bounding box center [1465, 36] width 87 height 26
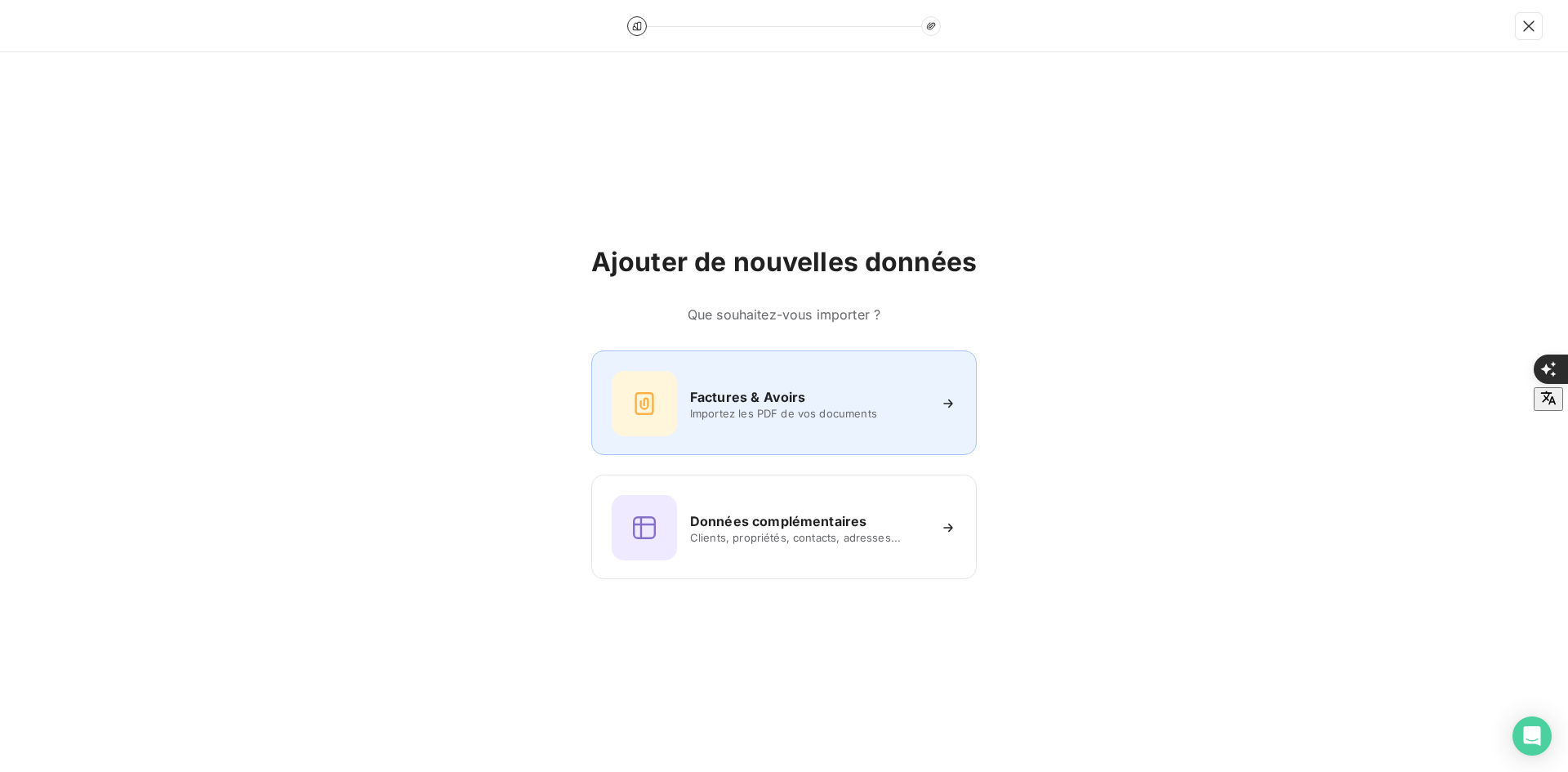
click at [794, 375] on div "Factures & Avoirs Importez les PDF de vos documents" at bounding box center [784, 403] width 344 height 65
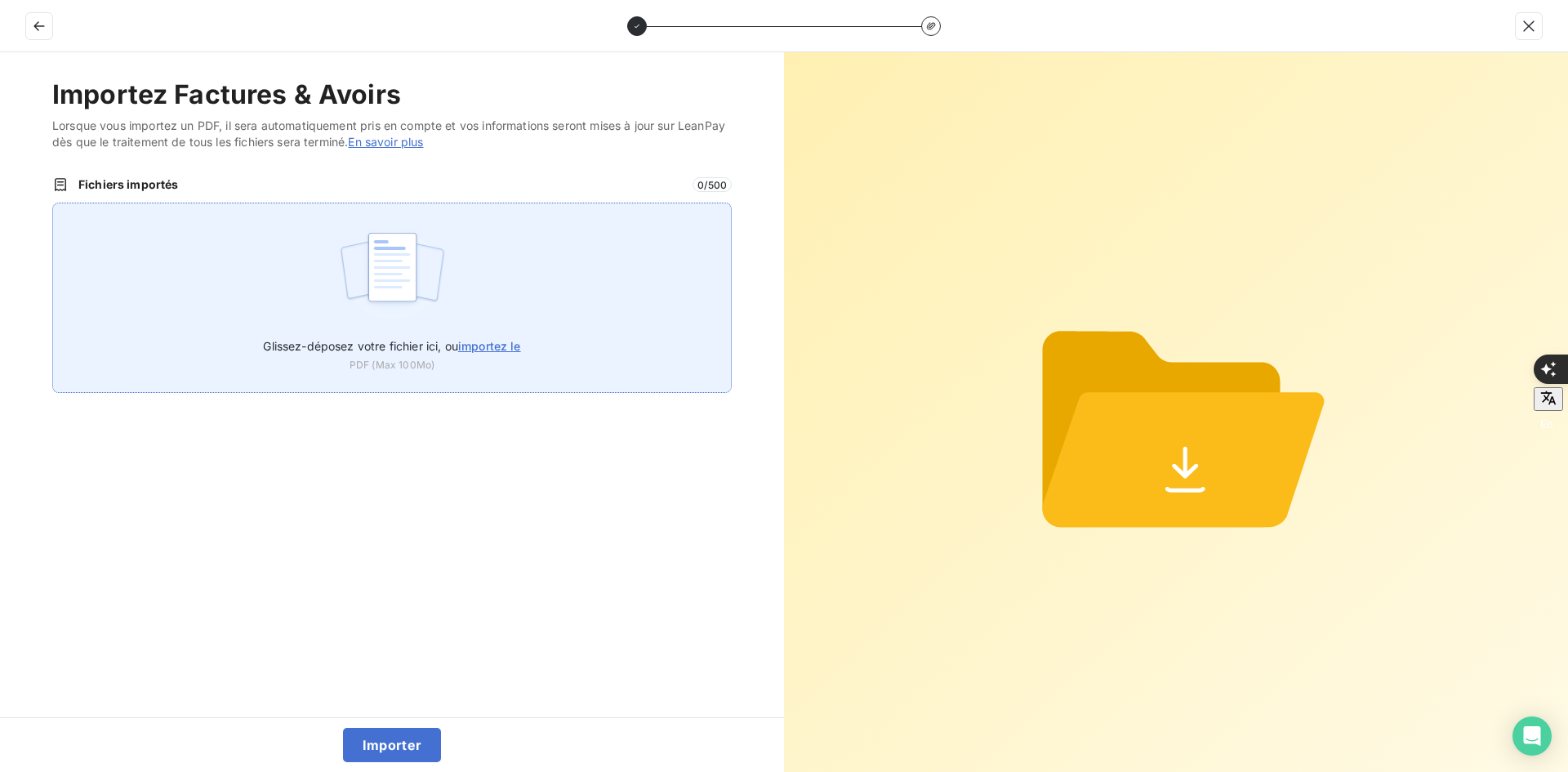
click at [596, 284] on div "Glissez-déposez votre fichier ici, ou importez le PDF (Max 100Mo)" at bounding box center [392, 297] width 679 height 190
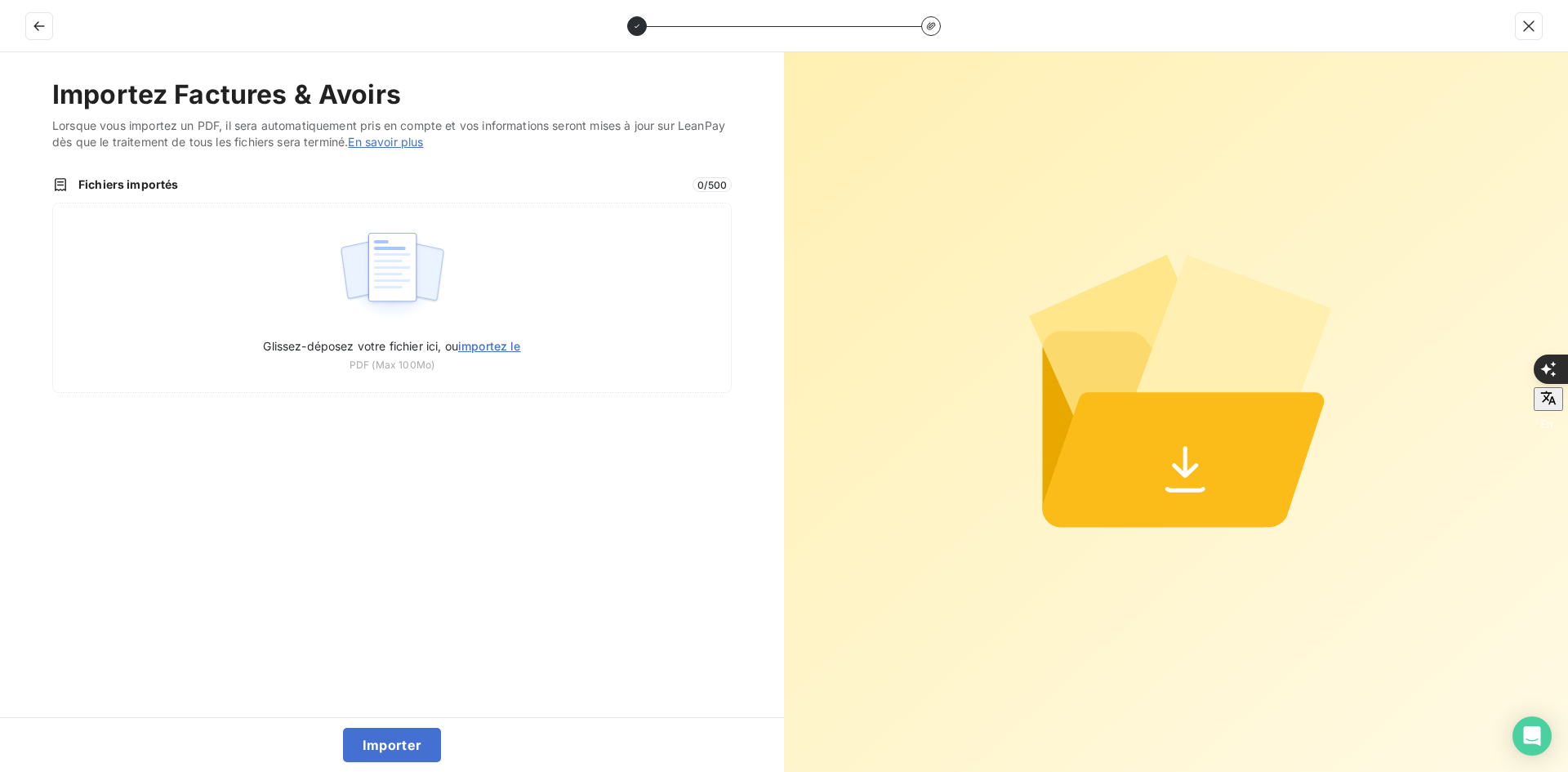
type input "C:\fakepath\FEF-2025-2593.pdf"
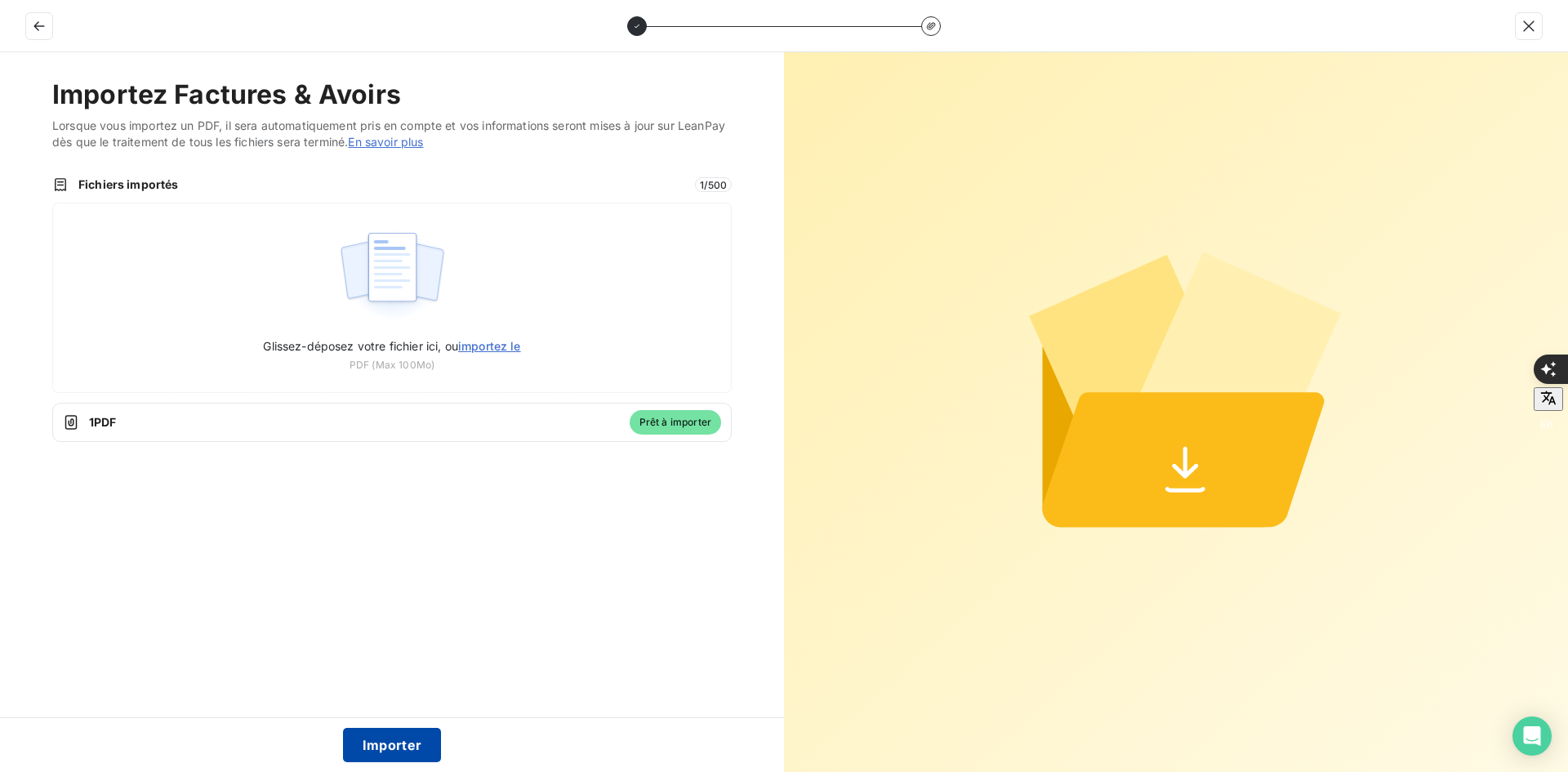
click at [404, 748] on button "Importer" at bounding box center [392, 745] width 99 height 35
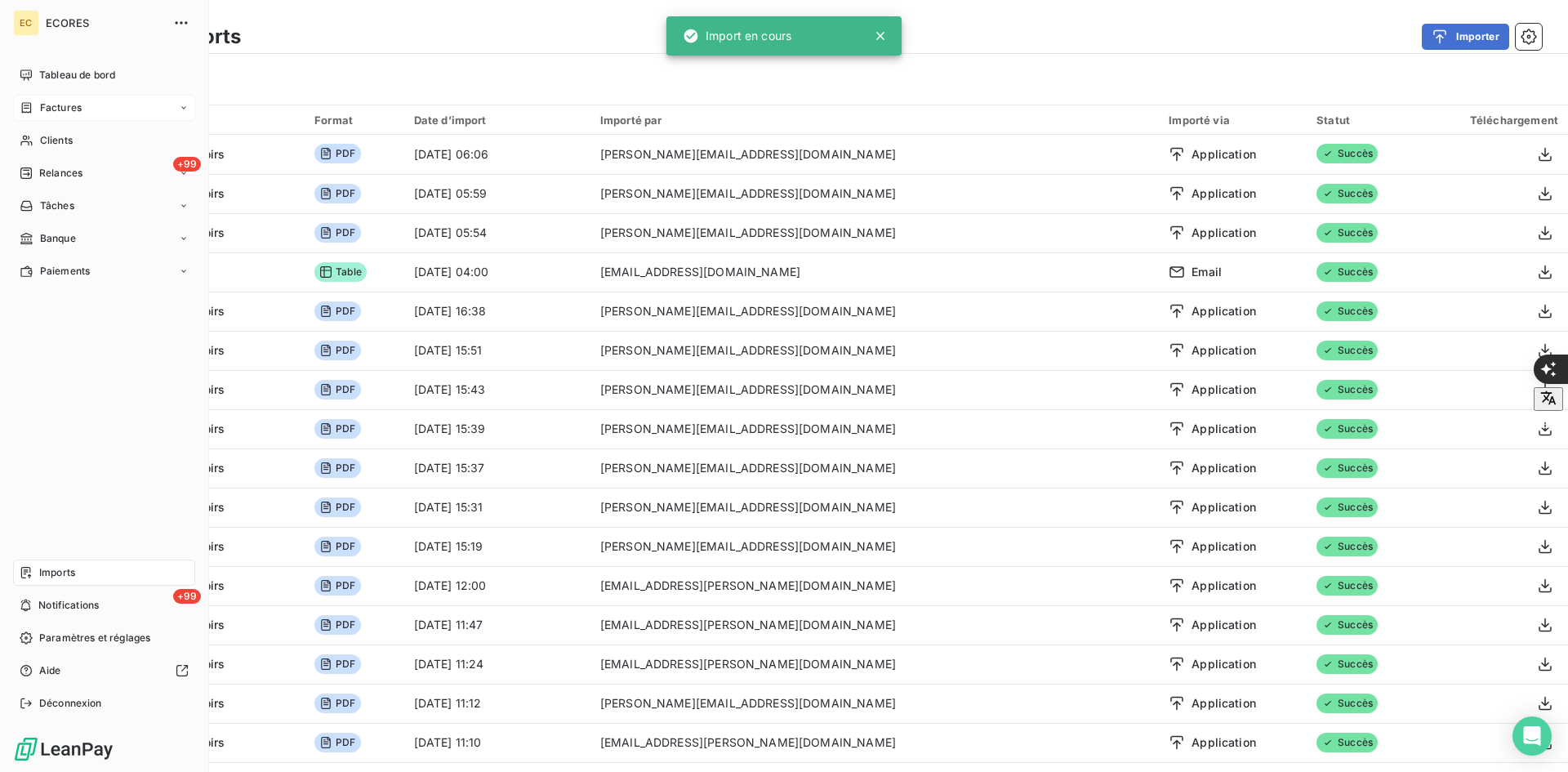
click at [50, 105] on span "Factures" at bounding box center [60, 108] width 41 height 14
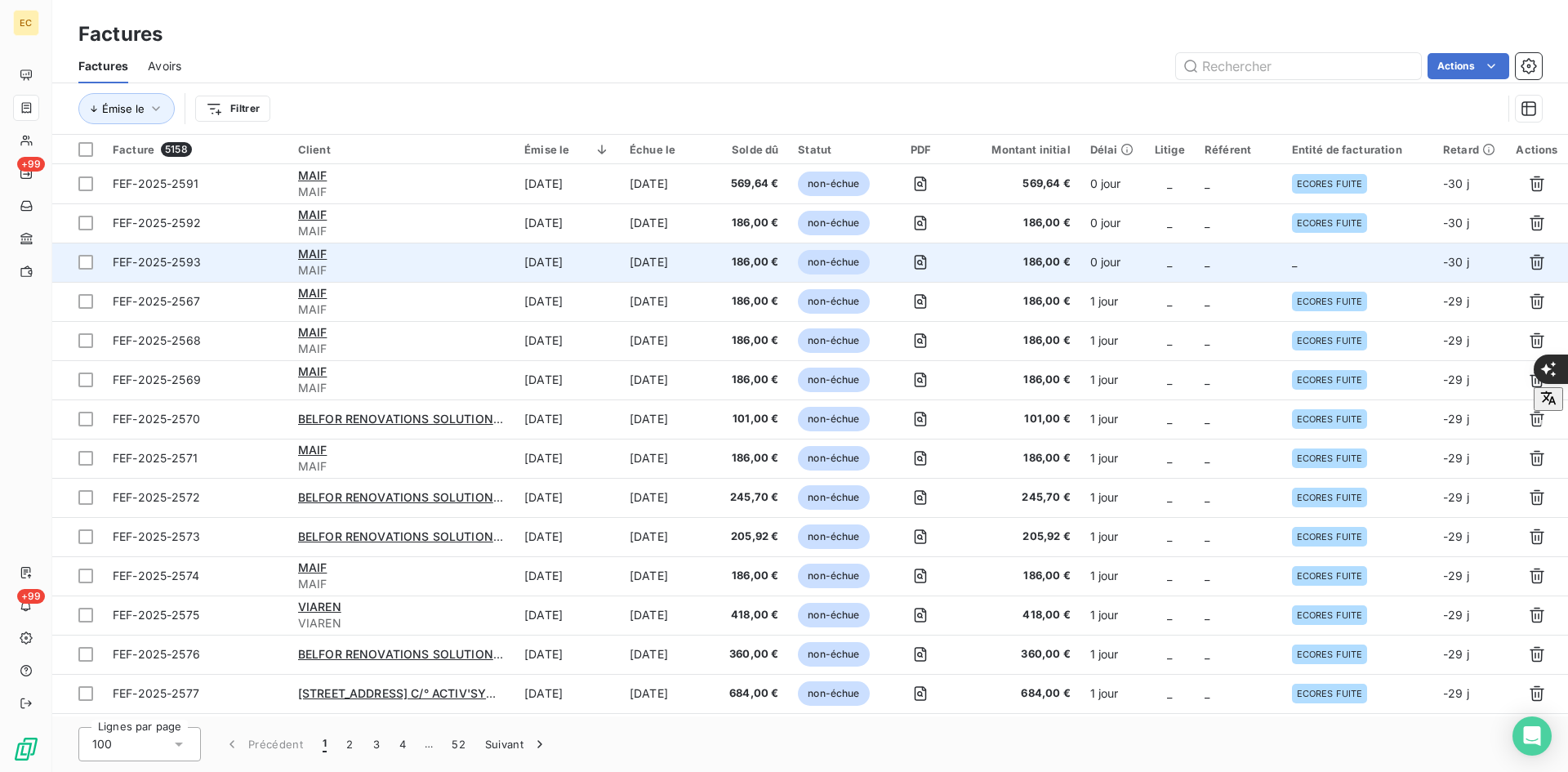
click at [1209, 267] on span "_" at bounding box center [1207, 262] width 5 height 14
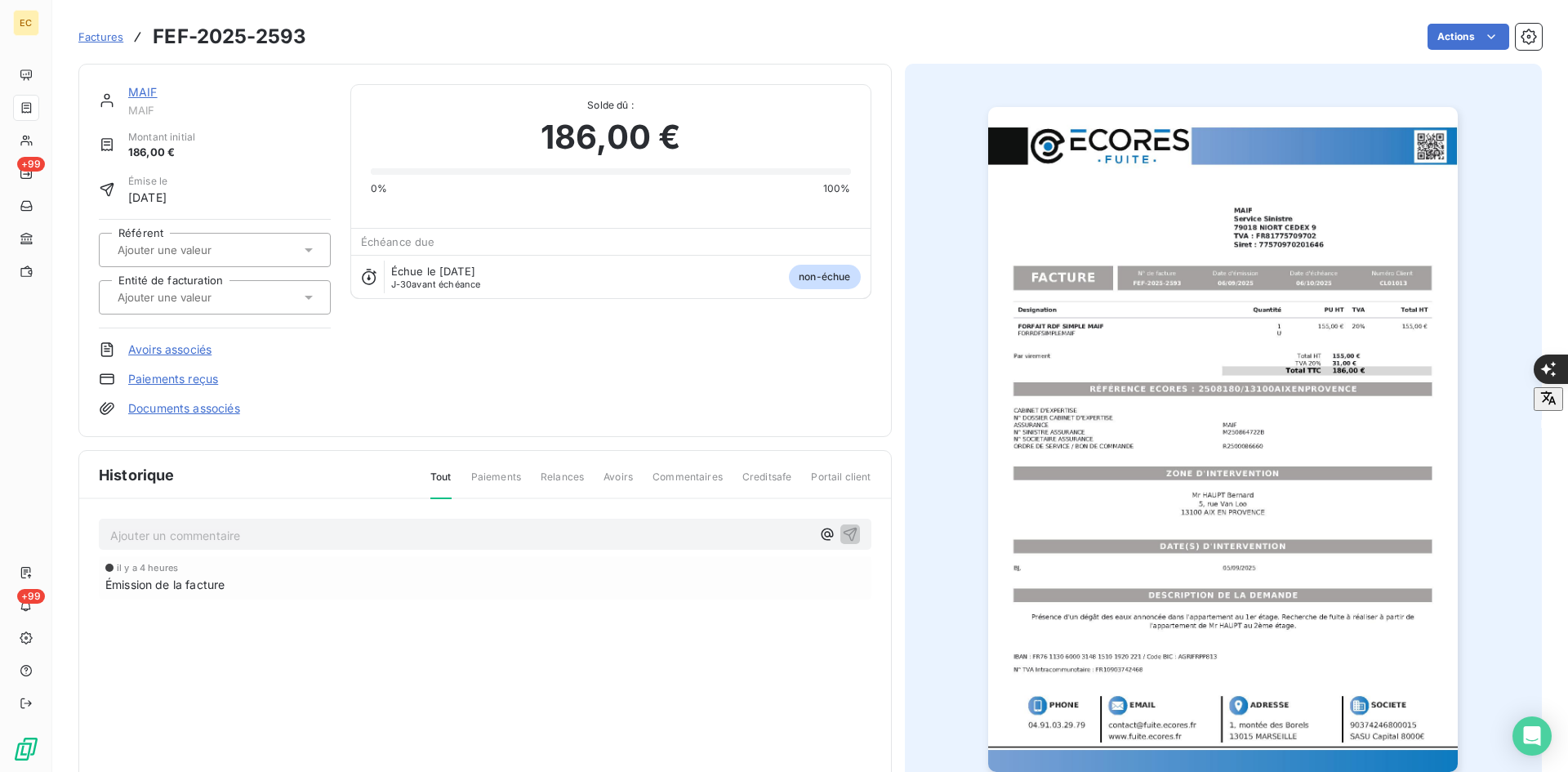
click at [261, 297] on div at bounding box center [206, 297] width 188 height 21
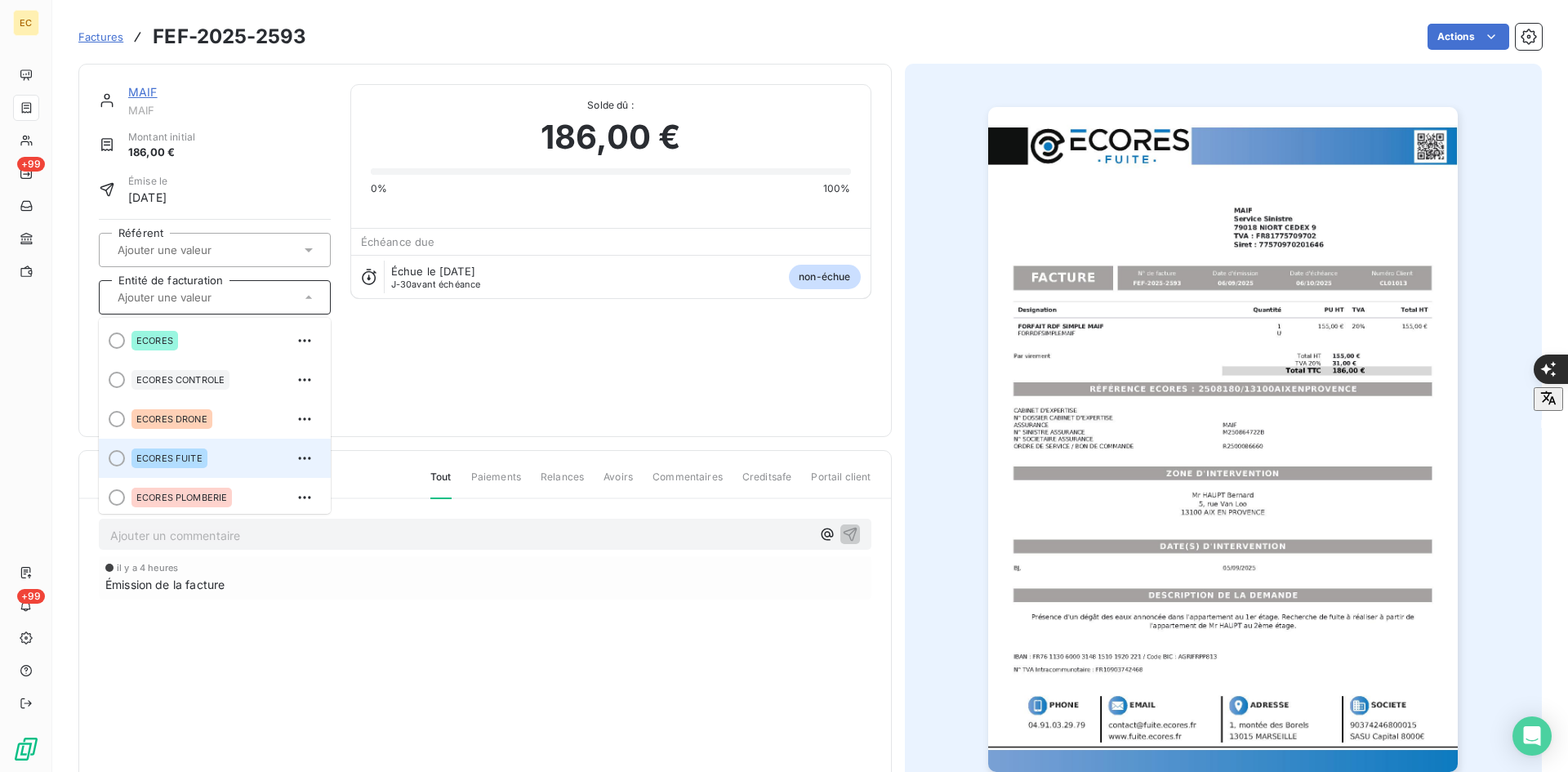
click at [201, 444] on li "ECORES FUITE" at bounding box center [215, 458] width 232 height 39
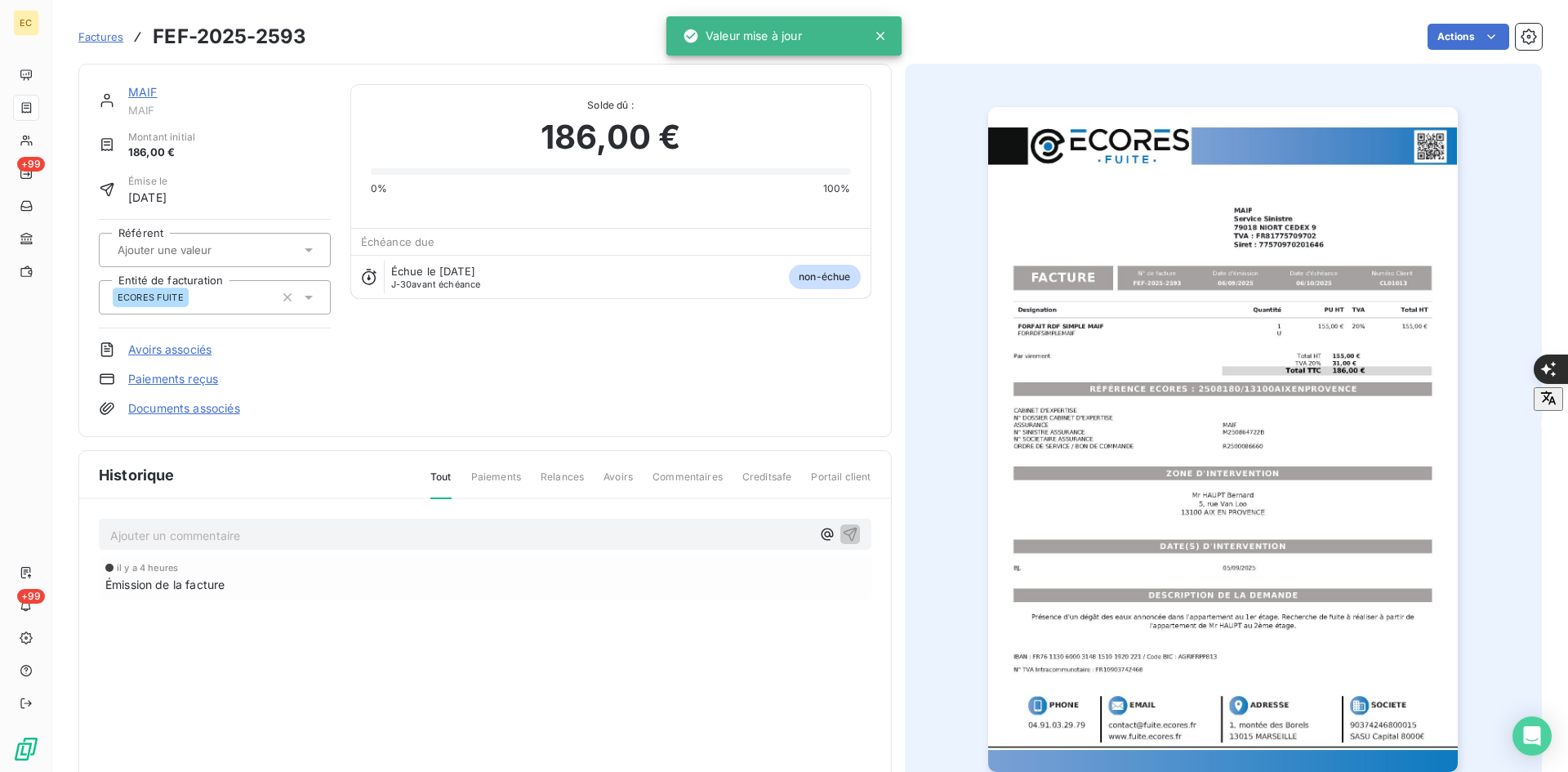
click at [217, 409] on link "Documents associés" at bounding box center [184, 408] width 112 height 16
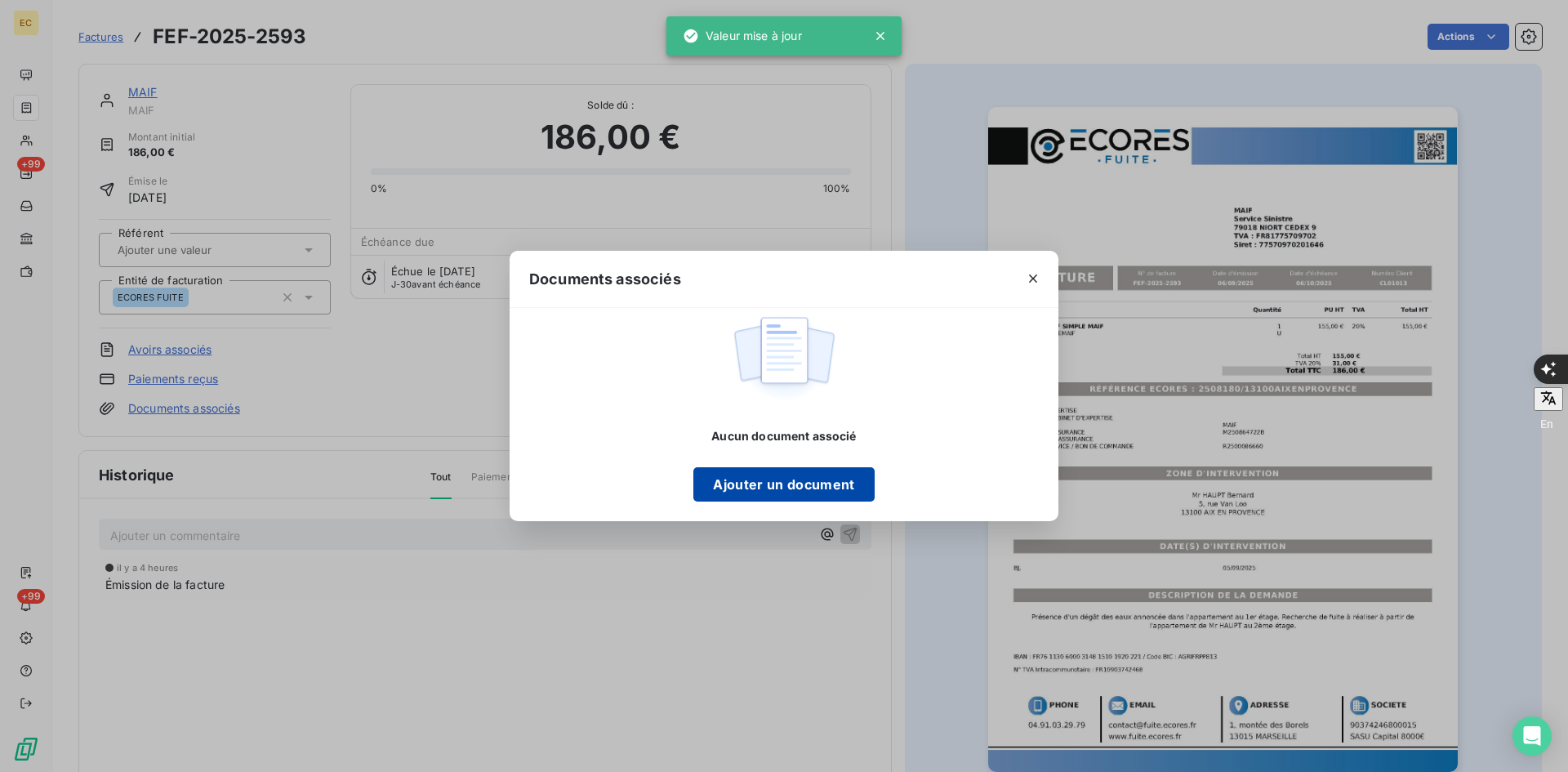
click at [779, 477] on button "Ajouter un document" at bounding box center [783, 484] width 180 height 35
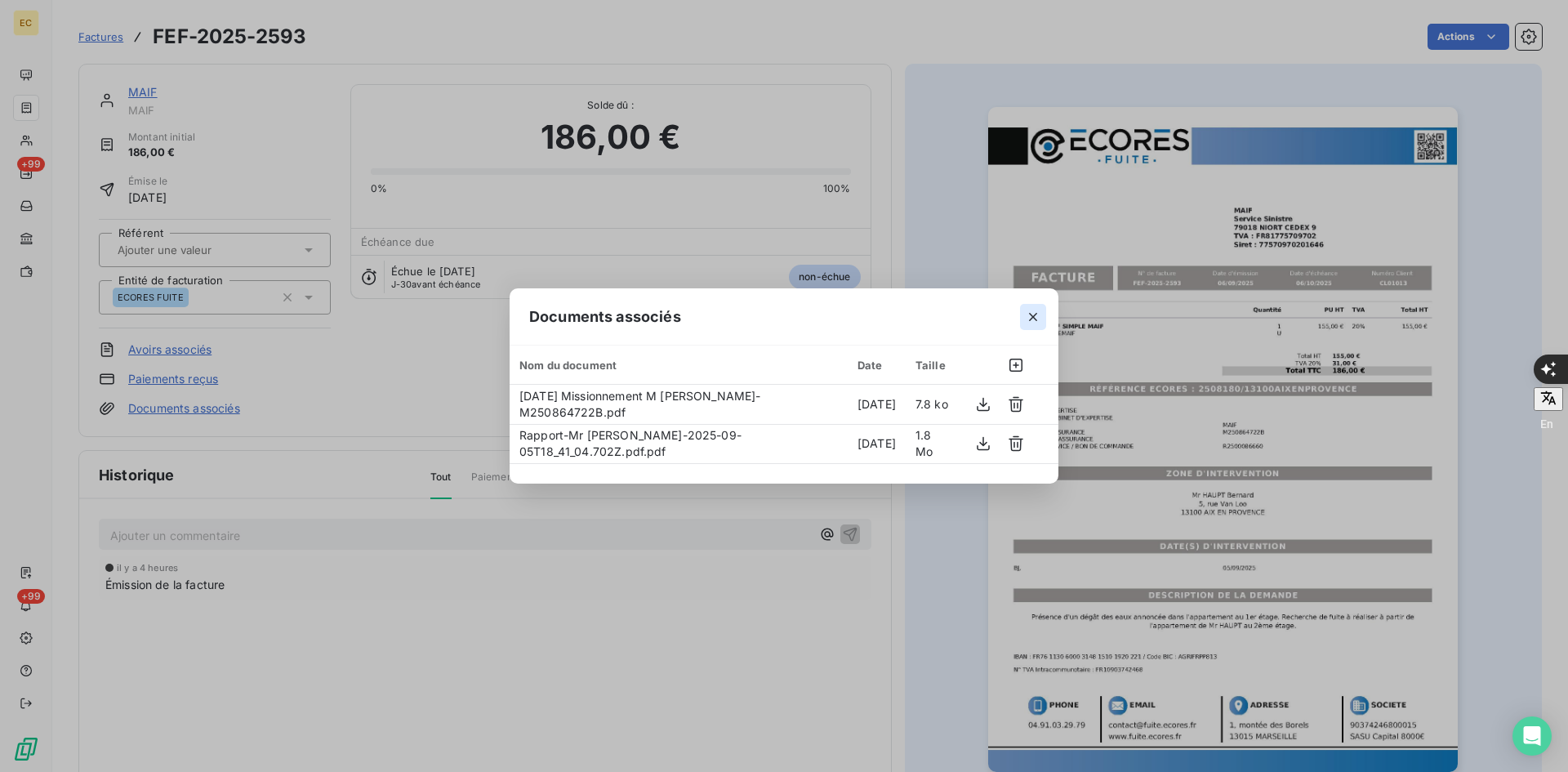
click at [1027, 313] on icon "button" at bounding box center [1032, 317] width 16 height 16
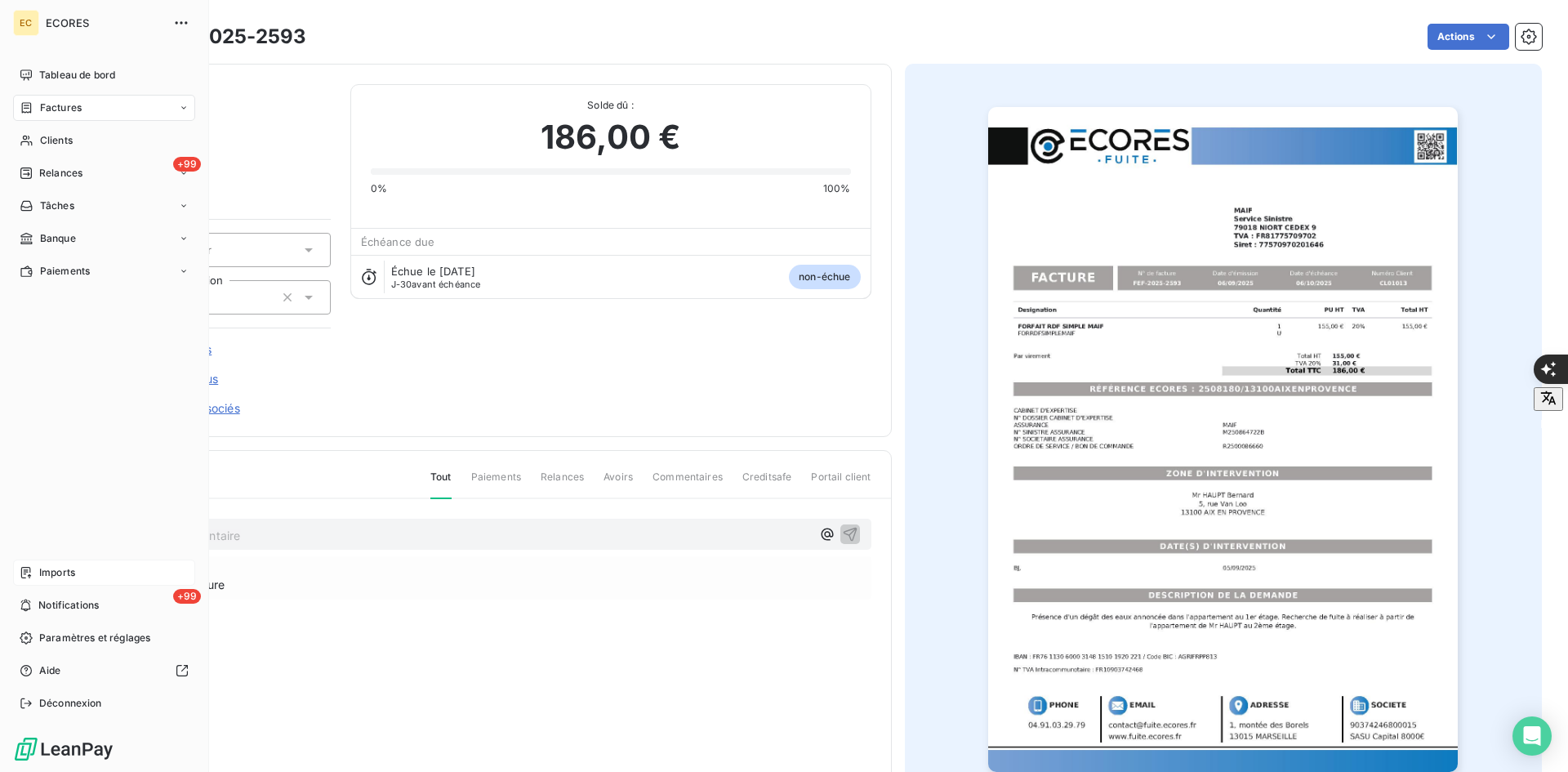
click at [51, 572] on span "Imports" at bounding box center [57, 572] width 36 height 14
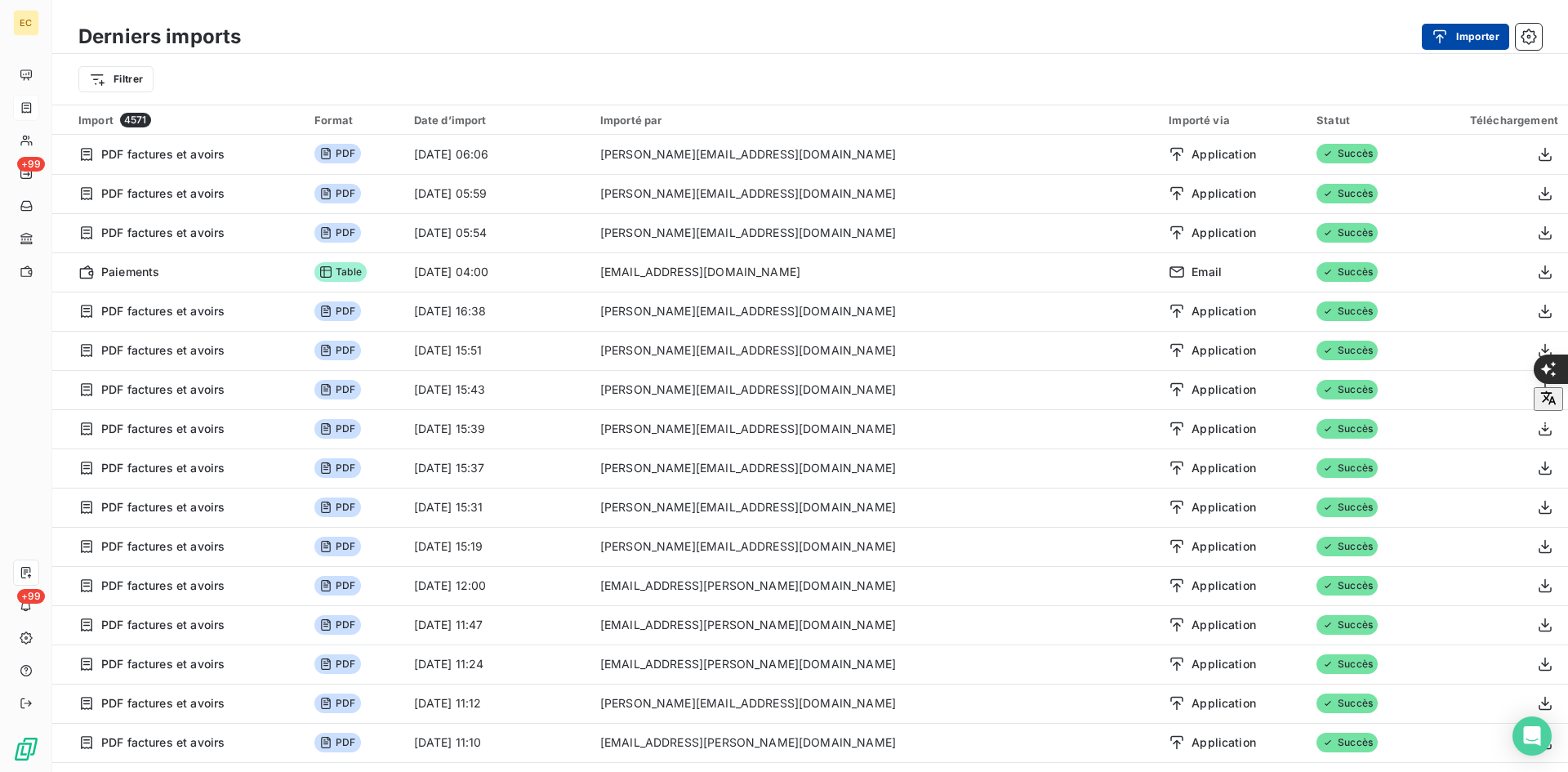
click at [1455, 39] on div "button" at bounding box center [1444, 36] width 25 height 16
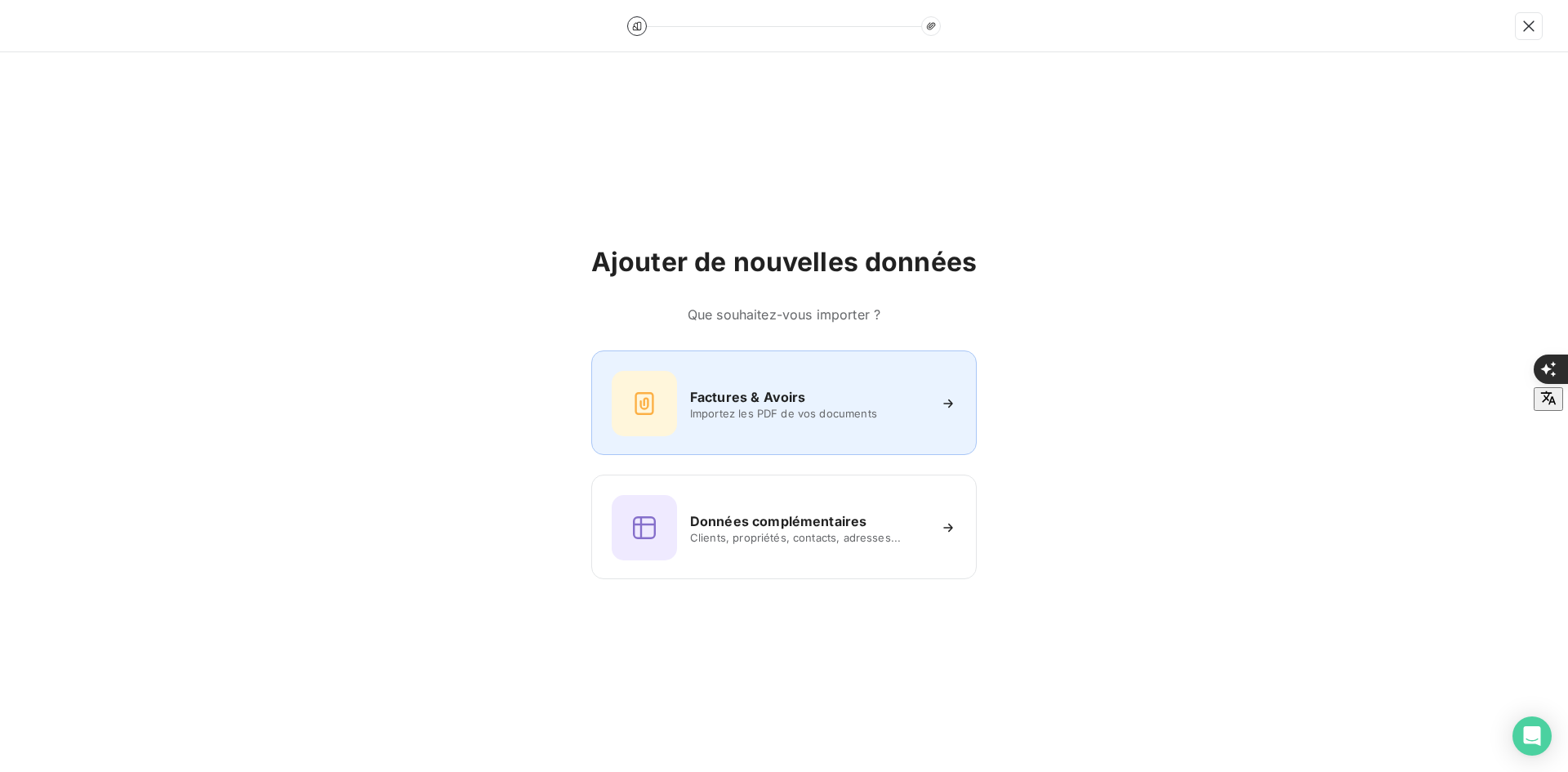
click at [717, 423] on div "Factures & Avoirs Importez les PDF de vos documents" at bounding box center [784, 403] width 344 height 65
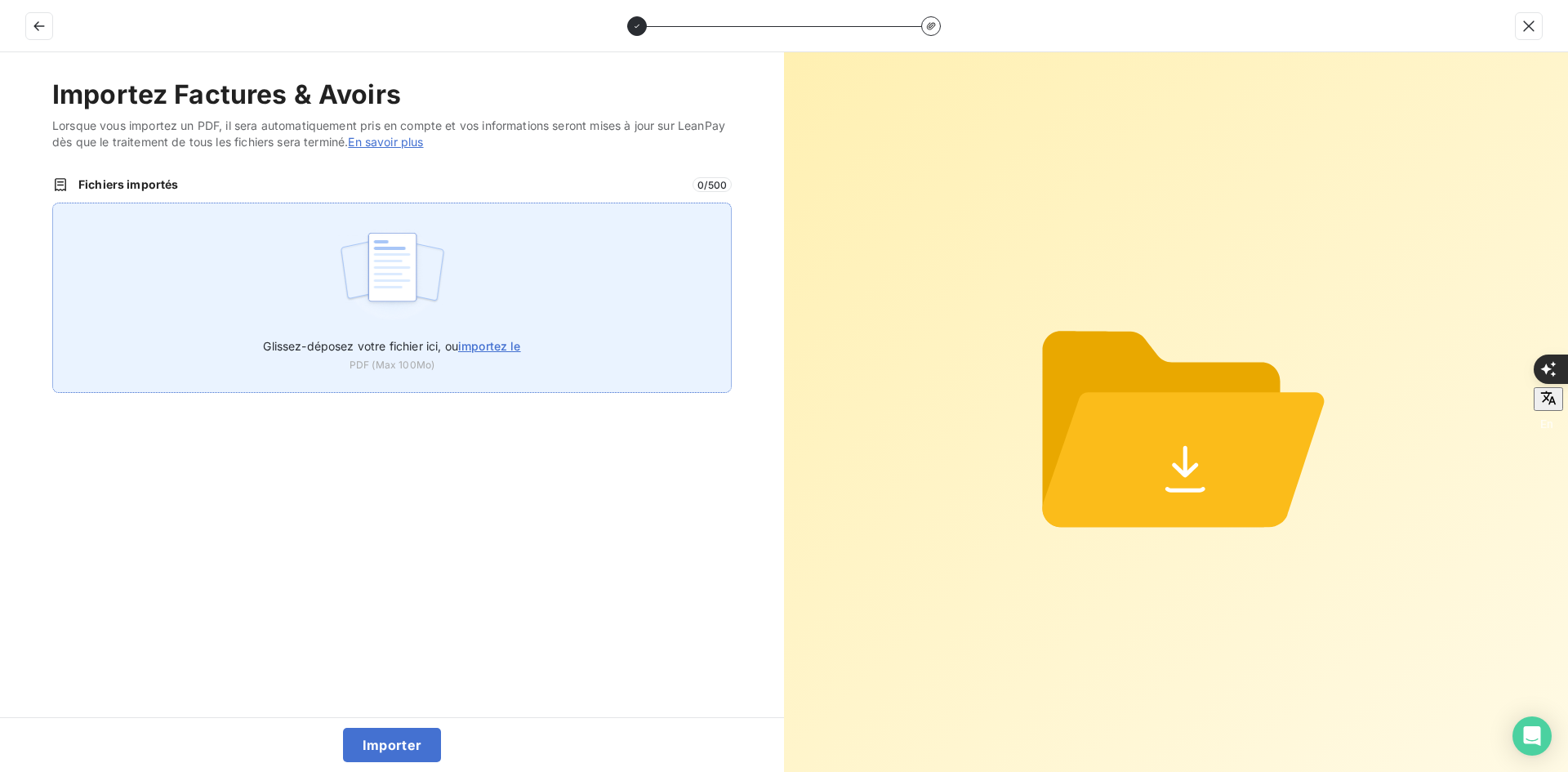
click at [464, 249] on div "Glissez-déposez votre fichier ici, ou importez le PDF (Max 100Mo)" at bounding box center [392, 297] width 679 height 190
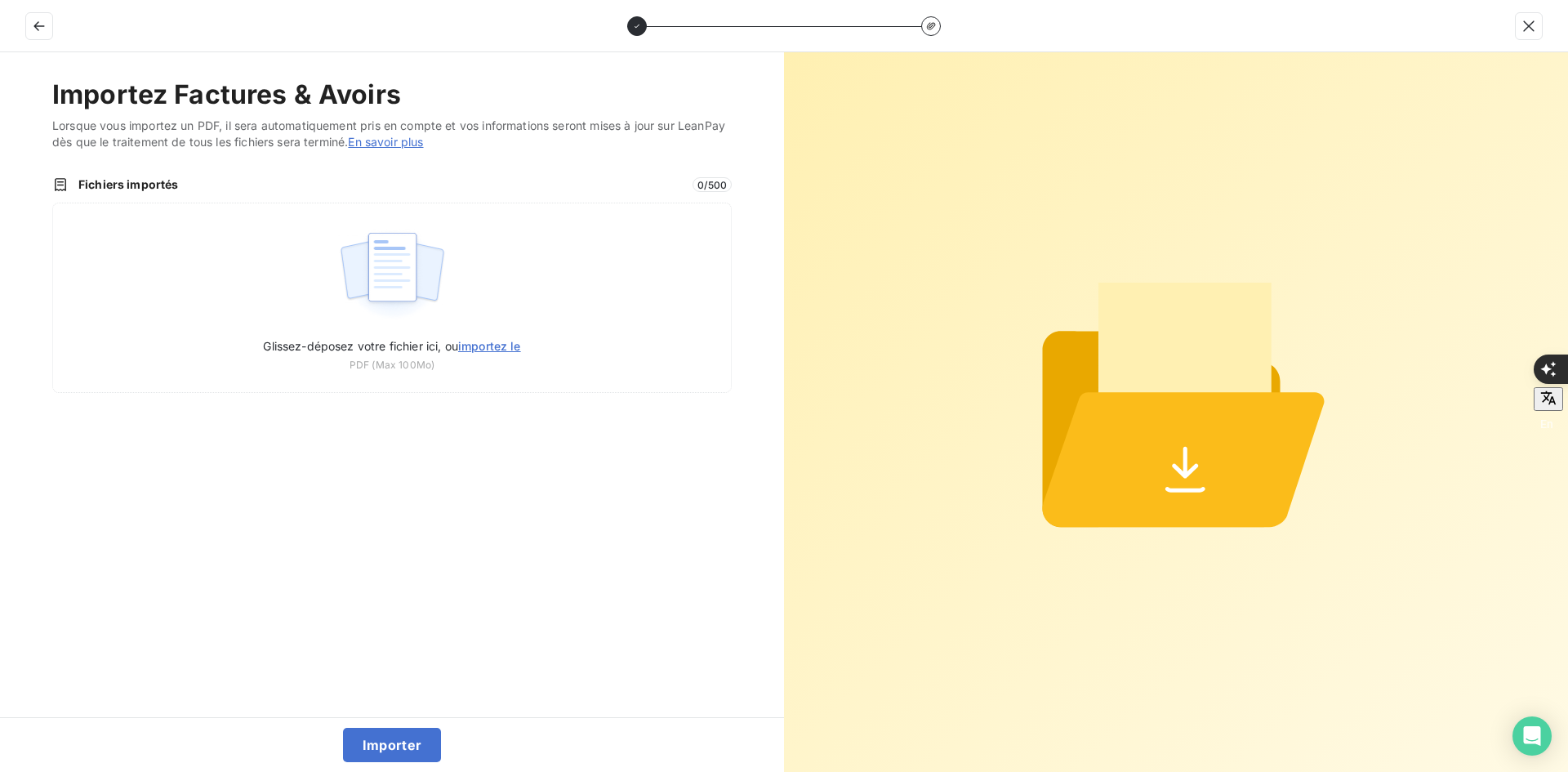
type input "C:\fakepath\FEF-2025-2594.pdf"
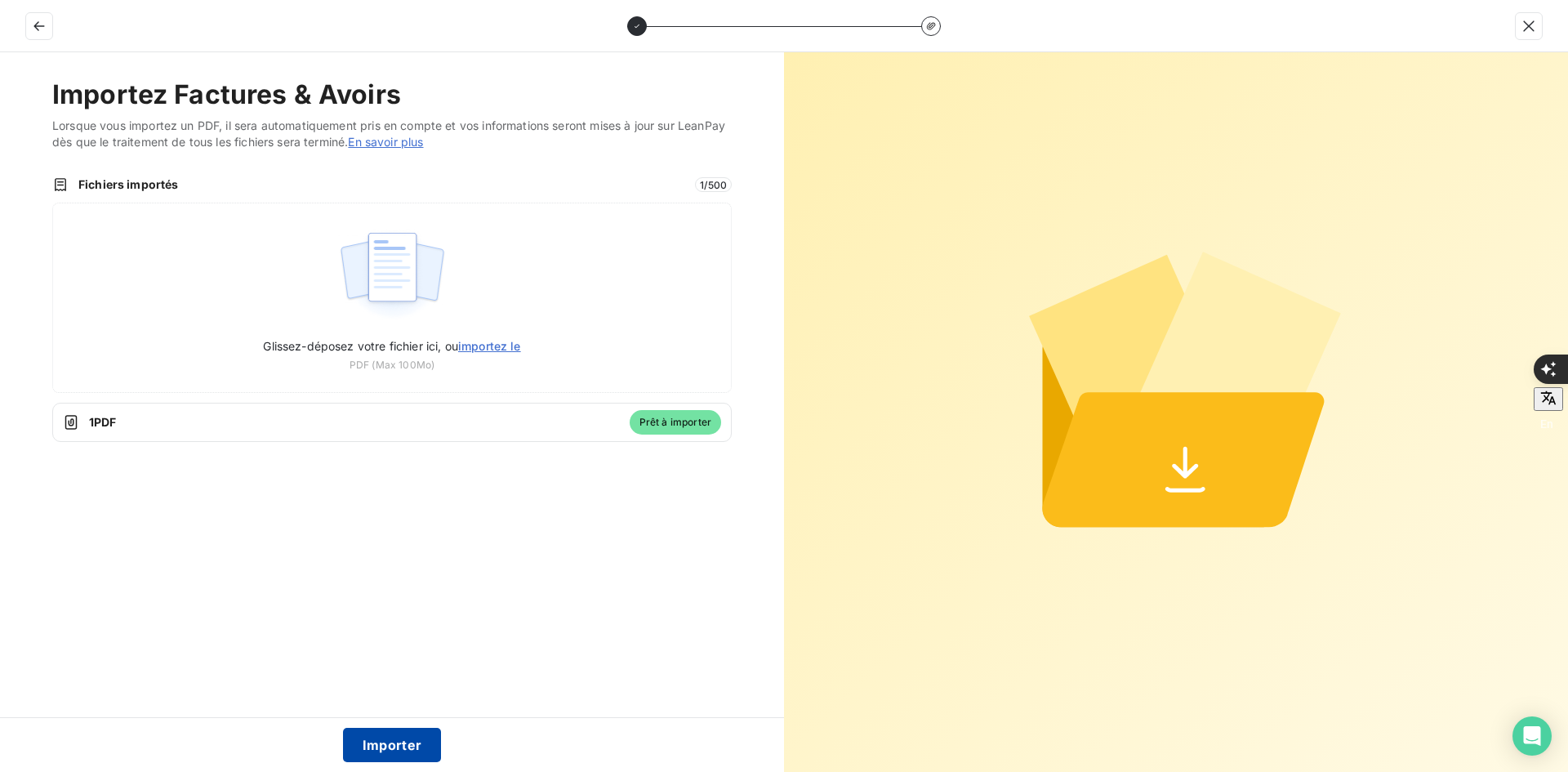
click at [396, 752] on button "Importer" at bounding box center [392, 745] width 99 height 35
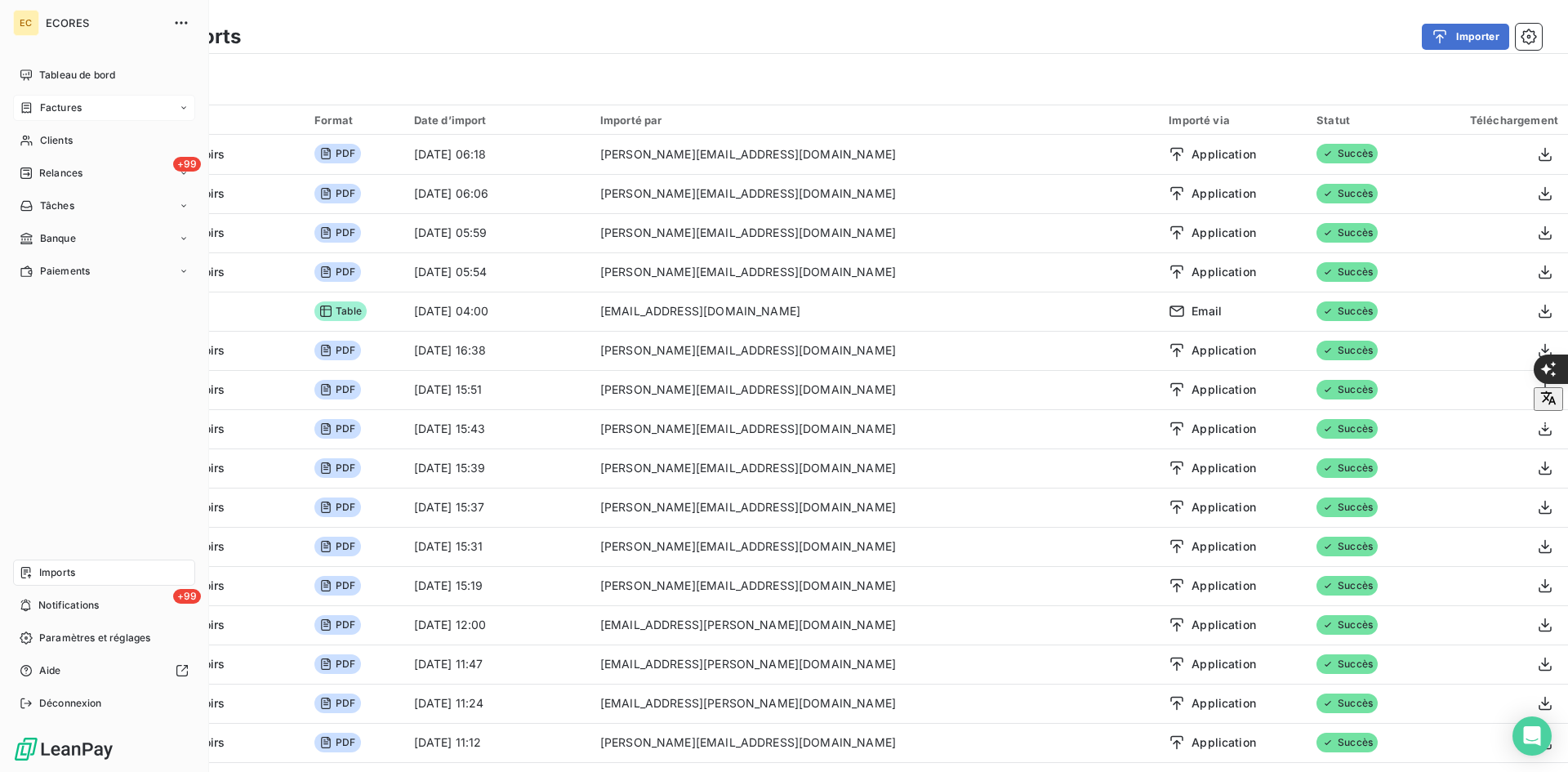
click at [36, 121] on nav "Tableau de bord Factures Clients +99 Relances Tâches Banque Paiements" at bounding box center [103, 173] width 182 height 222
click at [44, 114] on span "Factures" at bounding box center [60, 108] width 41 height 14
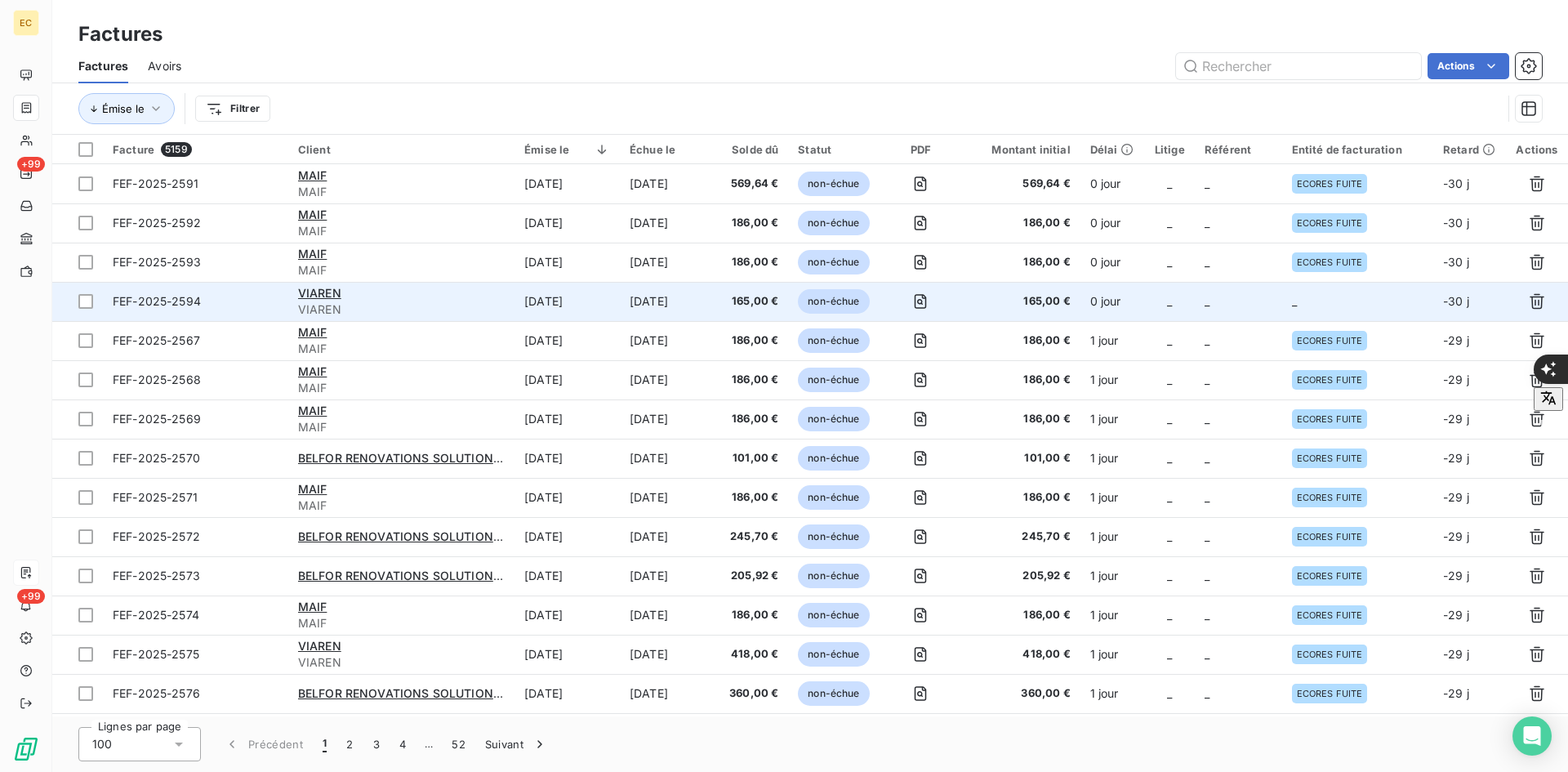
click at [1309, 304] on td "_" at bounding box center [1357, 301] width 151 height 39
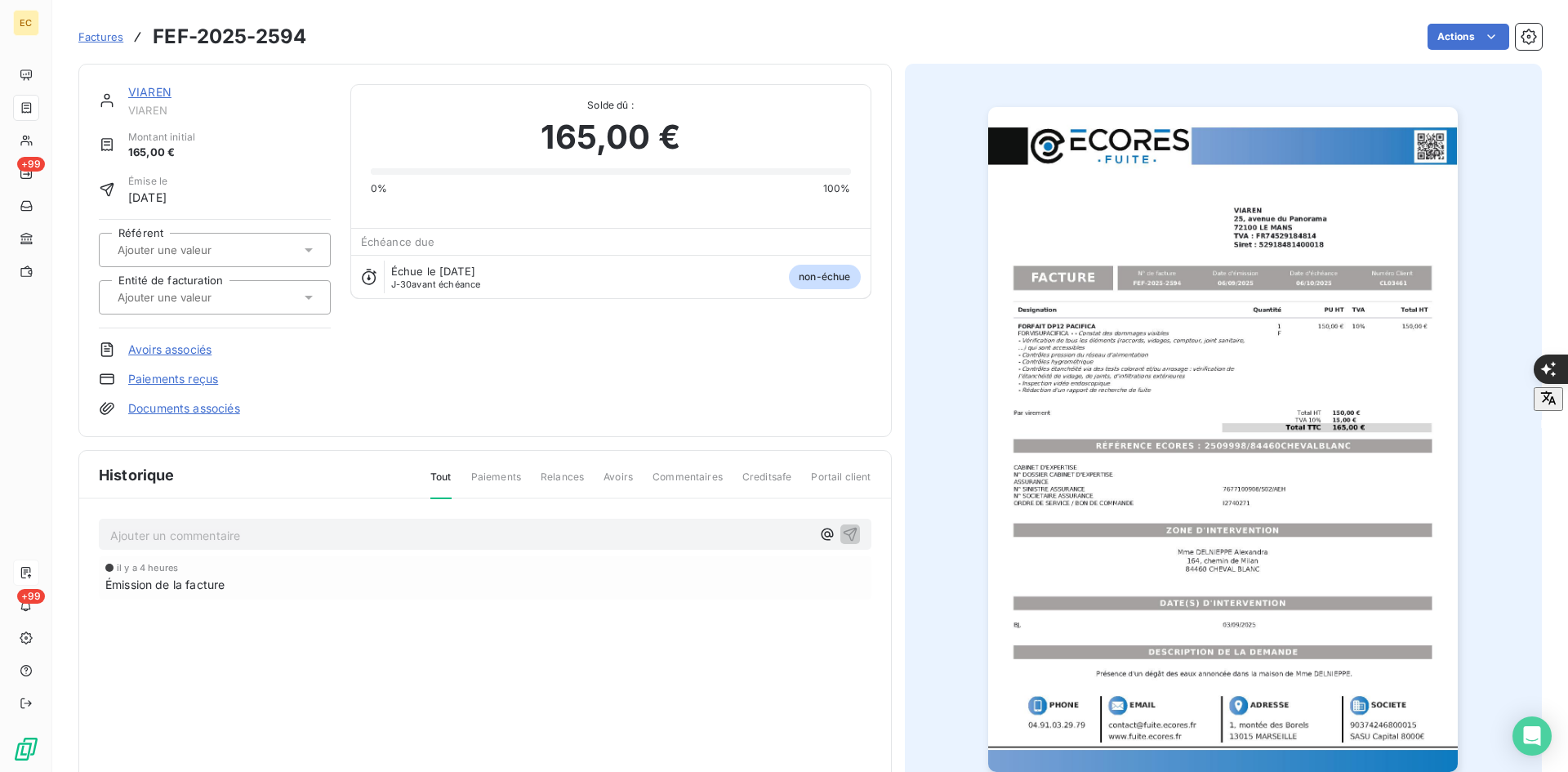
click at [234, 298] on input "text" at bounding box center [198, 297] width 164 height 14
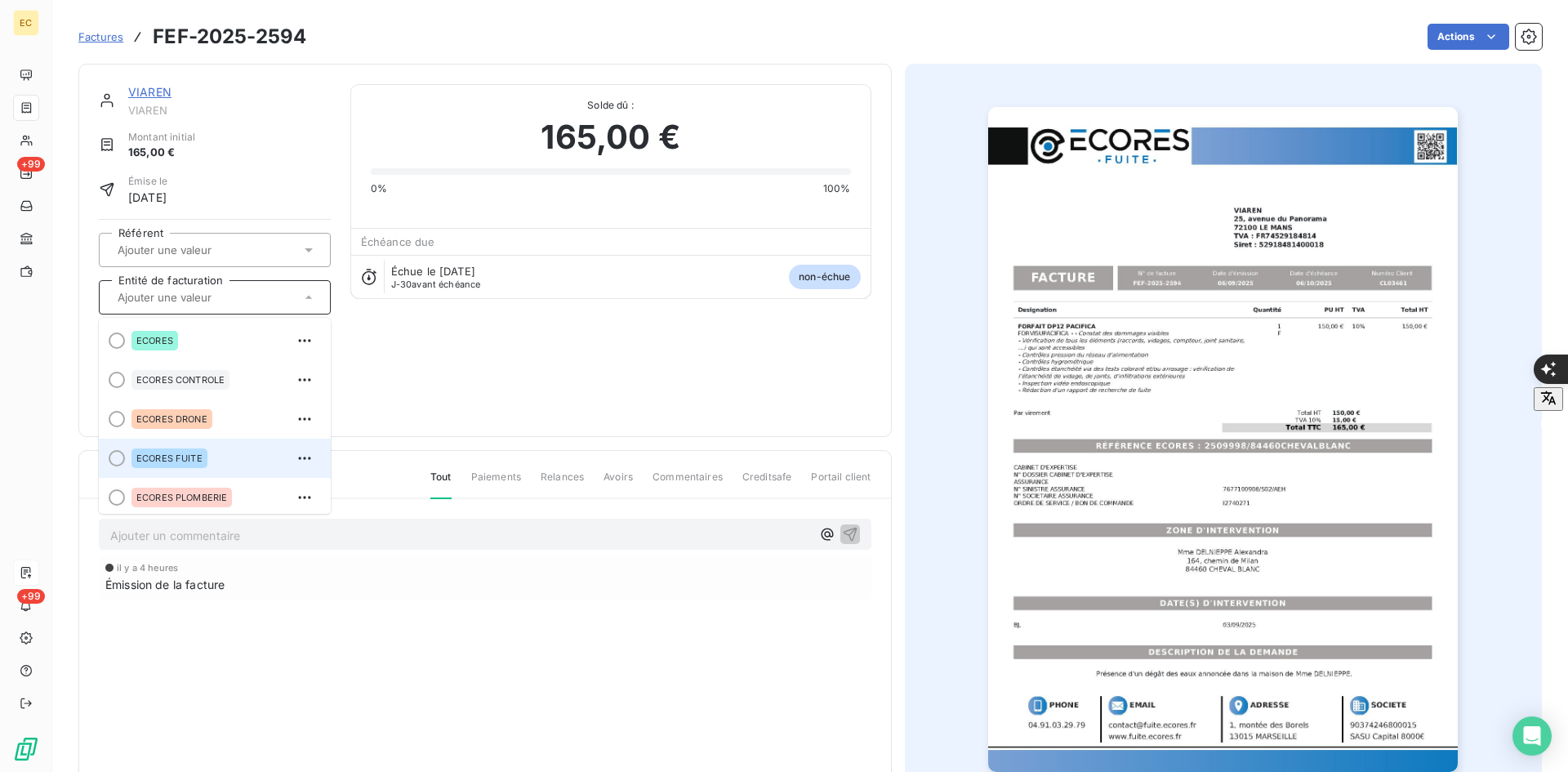
click at [198, 445] on div "ECORES FUITE" at bounding box center [224, 458] width 186 height 26
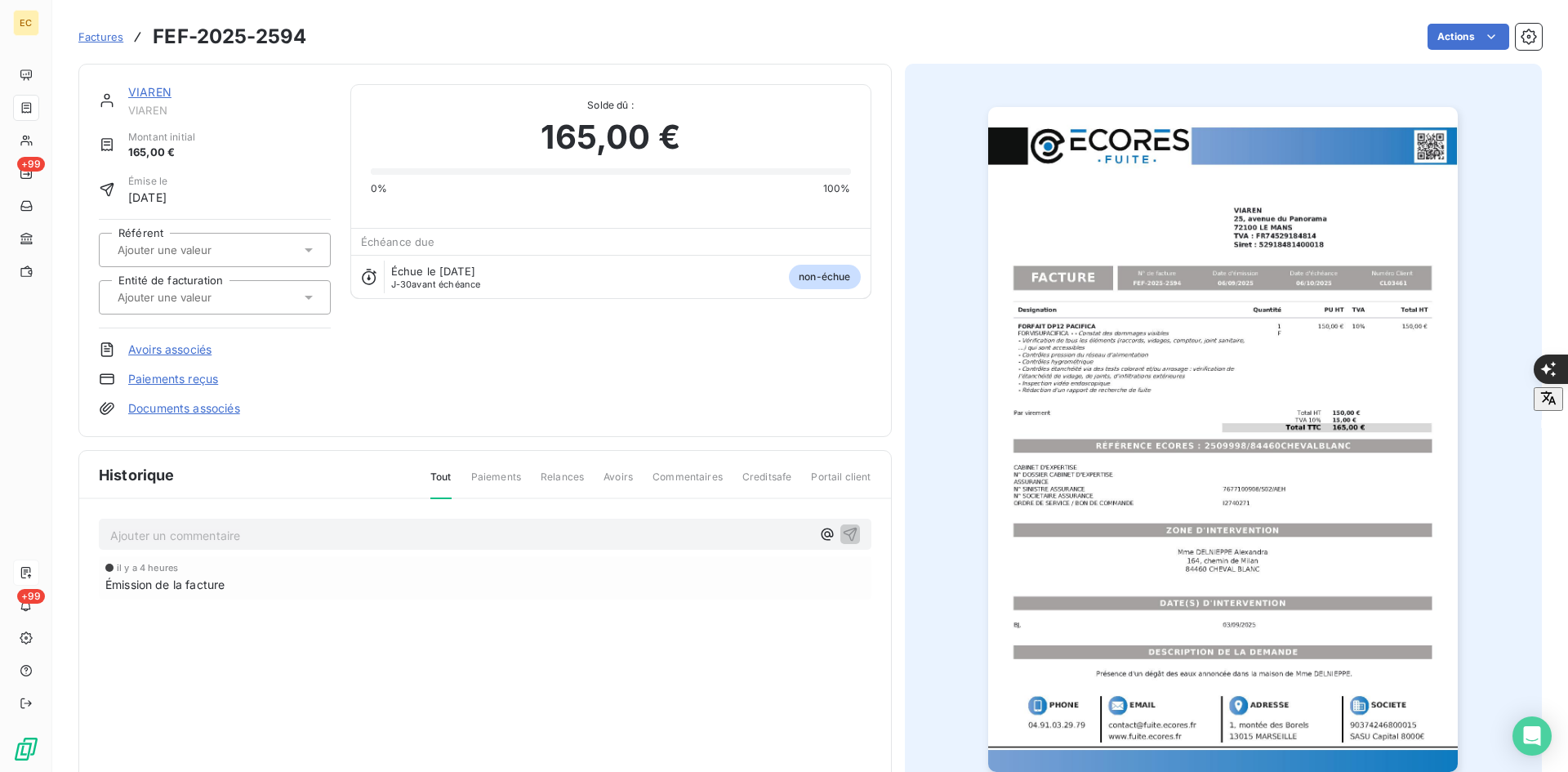
click at [213, 413] on link "Documents associés" at bounding box center [184, 408] width 112 height 16
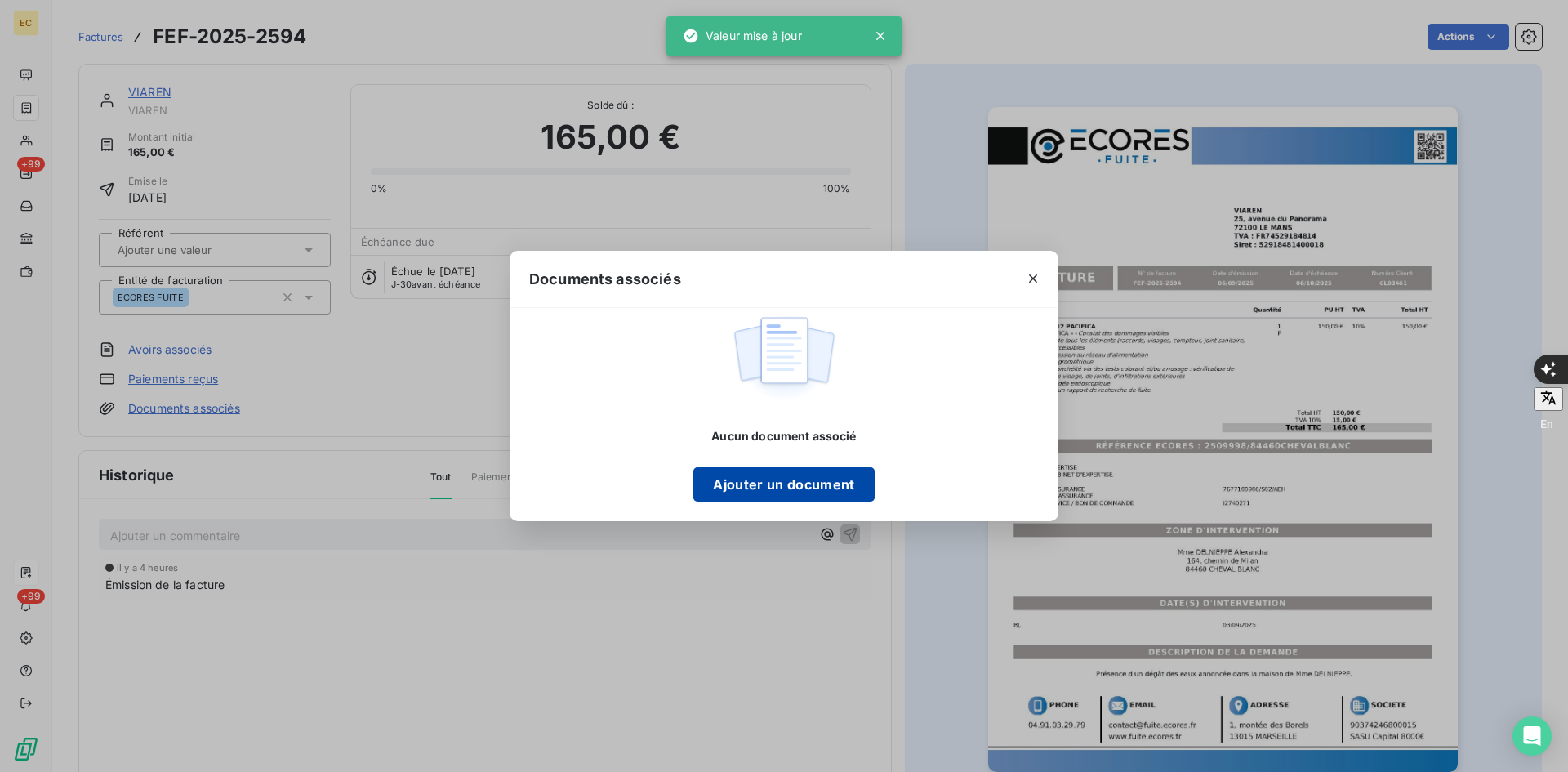
click at [784, 472] on button "Ajouter un document" at bounding box center [783, 484] width 180 height 35
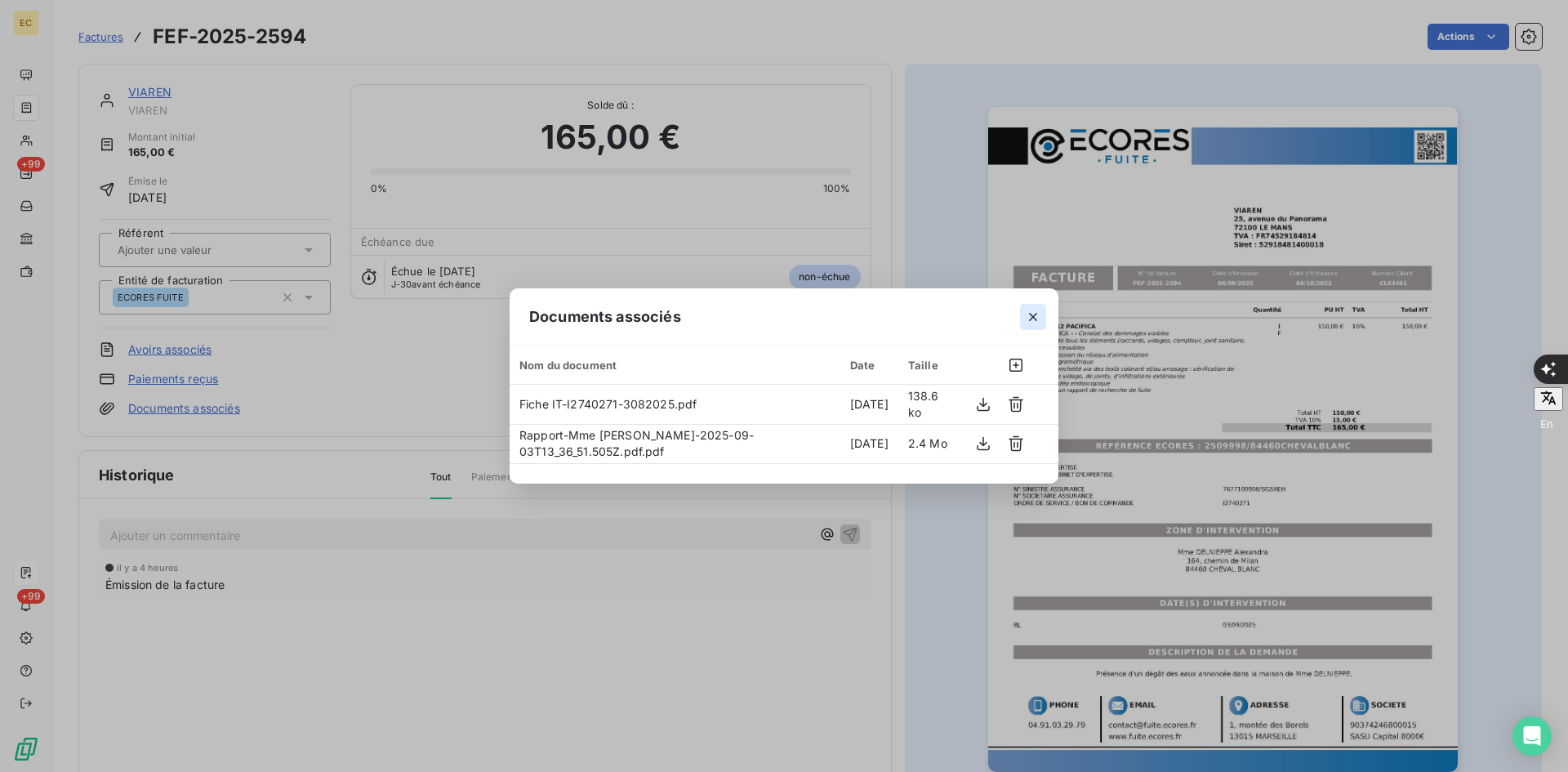
click at [1041, 316] on button "button" at bounding box center [1032, 317] width 26 height 26
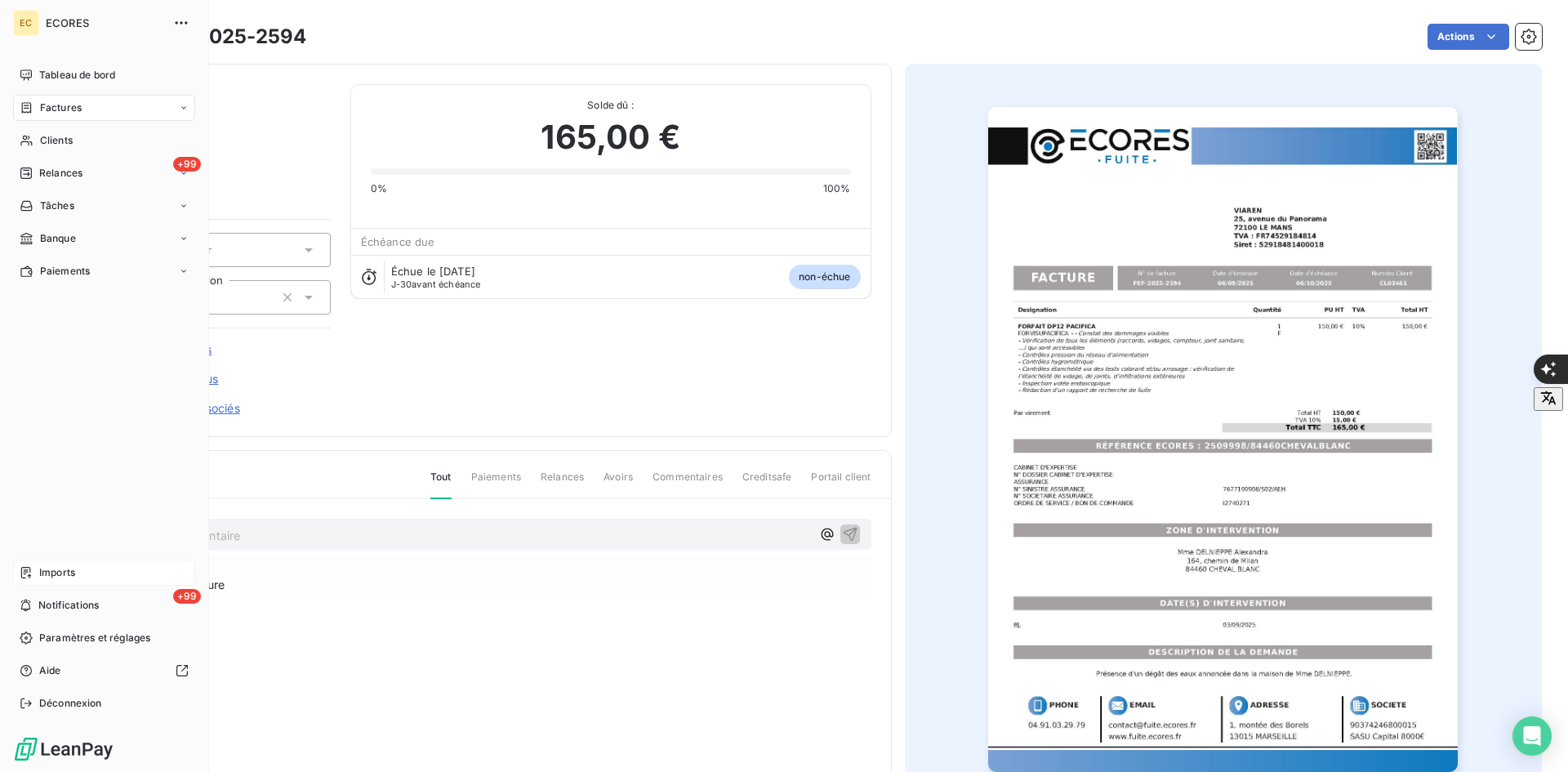
click at [63, 571] on span "Imports" at bounding box center [57, 572] width 36 height 14
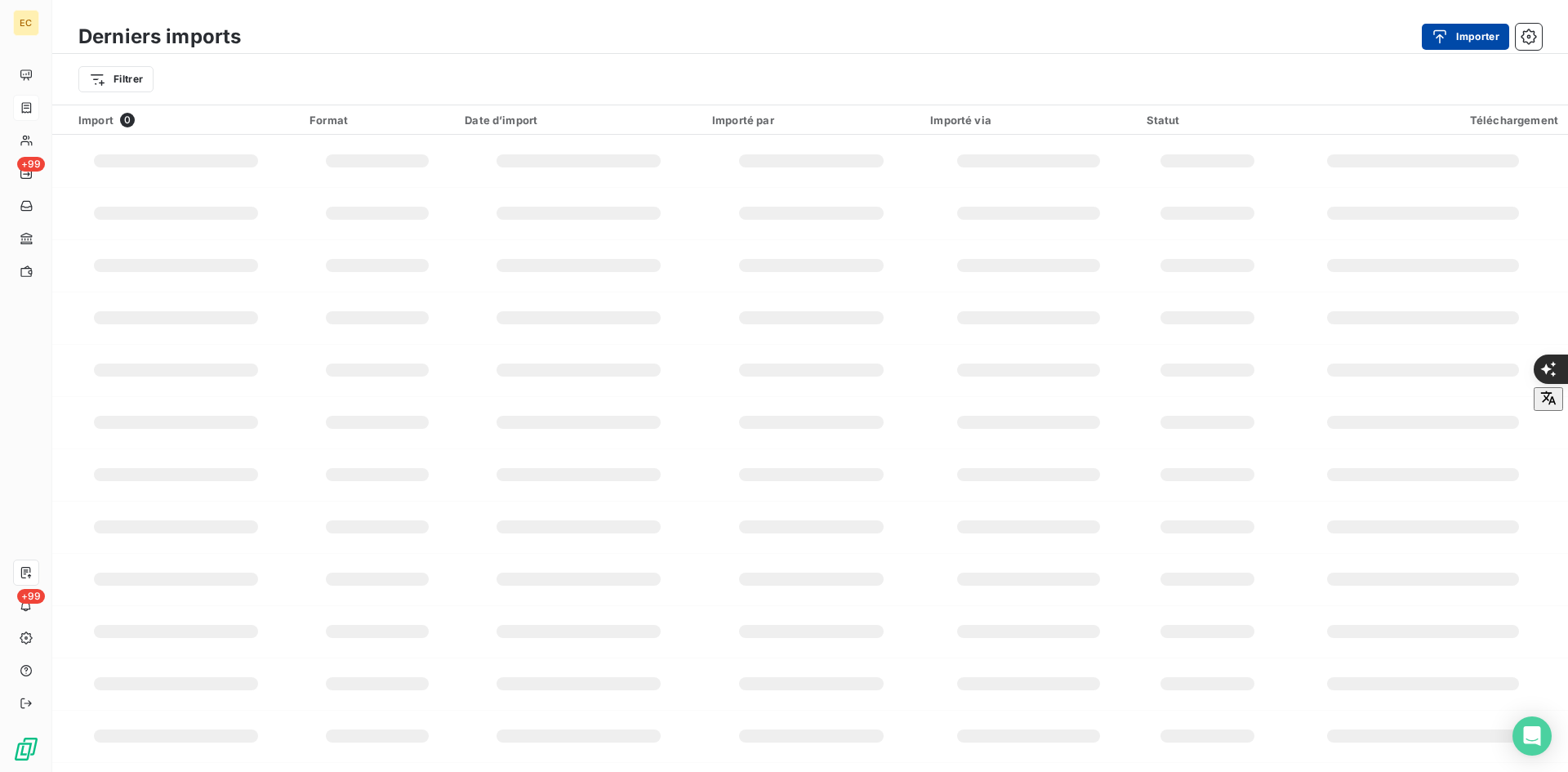
click at [1468, 31] on button "Importer" at bounding box center [1465, 36] width 87 height 26
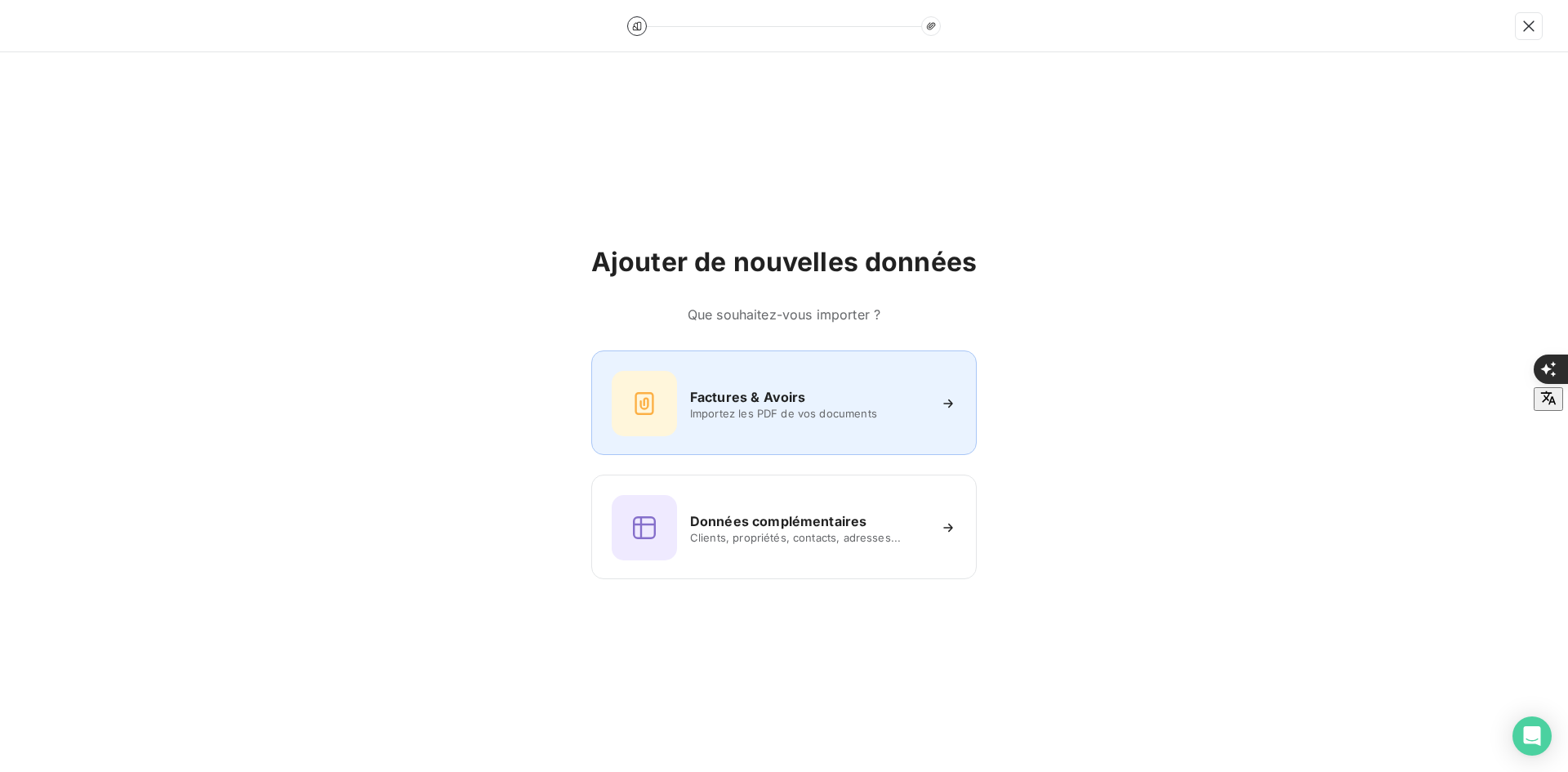
click at [742, 367] on div "Factures & Avoirs Importez les PDF de vos documents" at bounding box center [784, 403] width 385 height 105
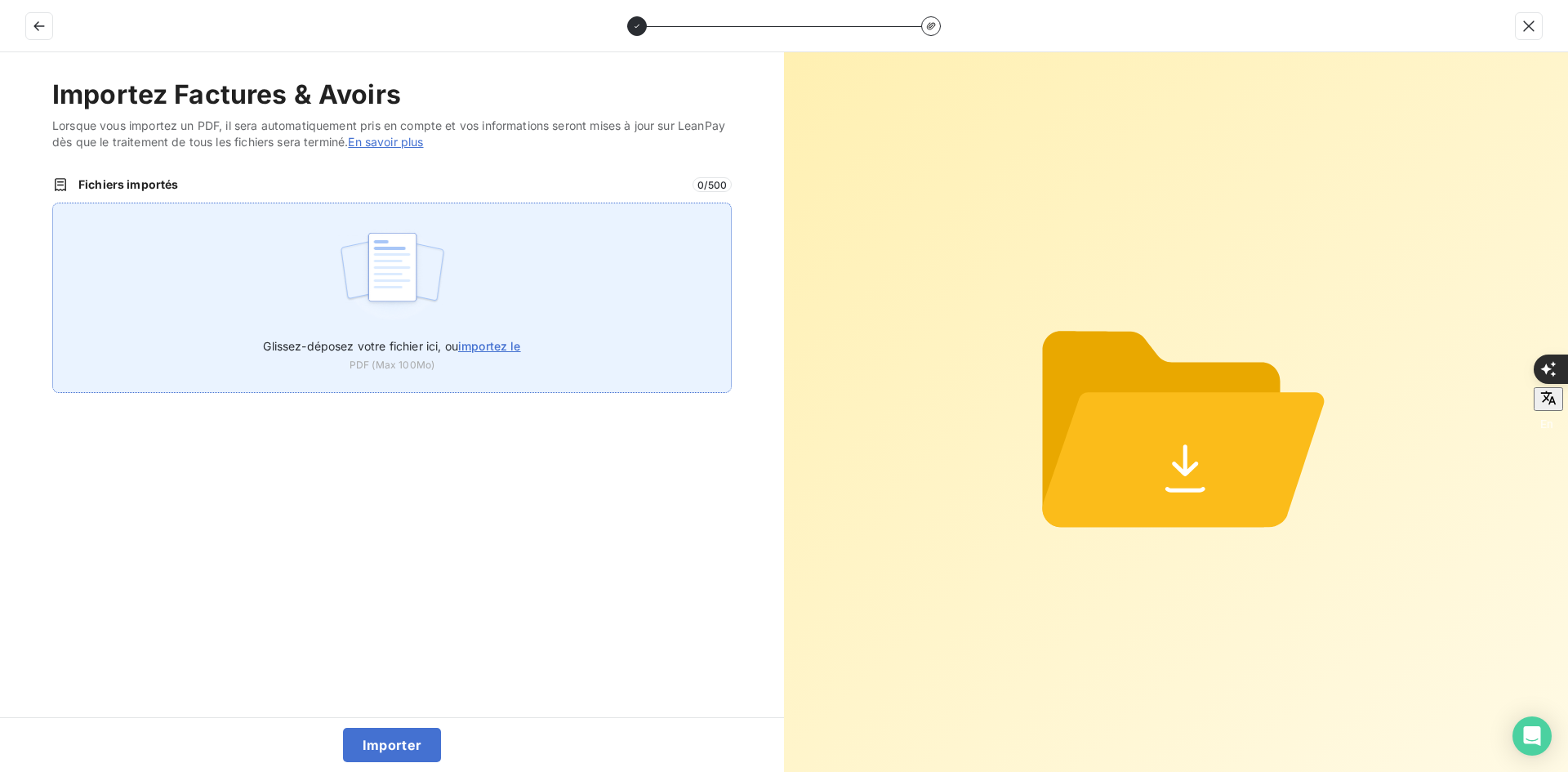
click at [528, 302] on div "Glissez-déposez votre fichier ici, ou importez le PDF (Max 100Mo)" at bounding box center [392, 297] width 679 height 190
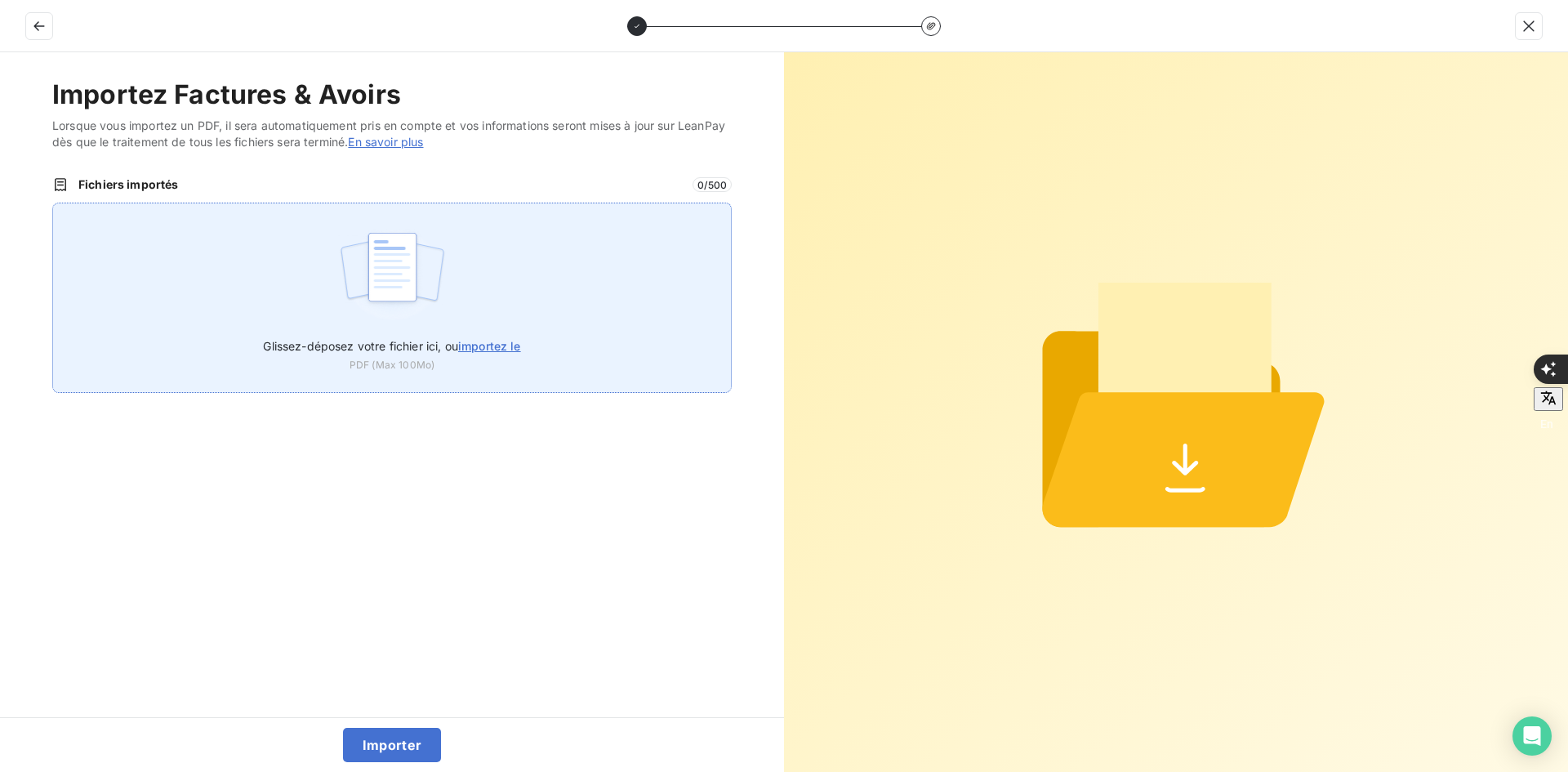
type input "C:\fakepath\FEF-2025-2595.pdf"
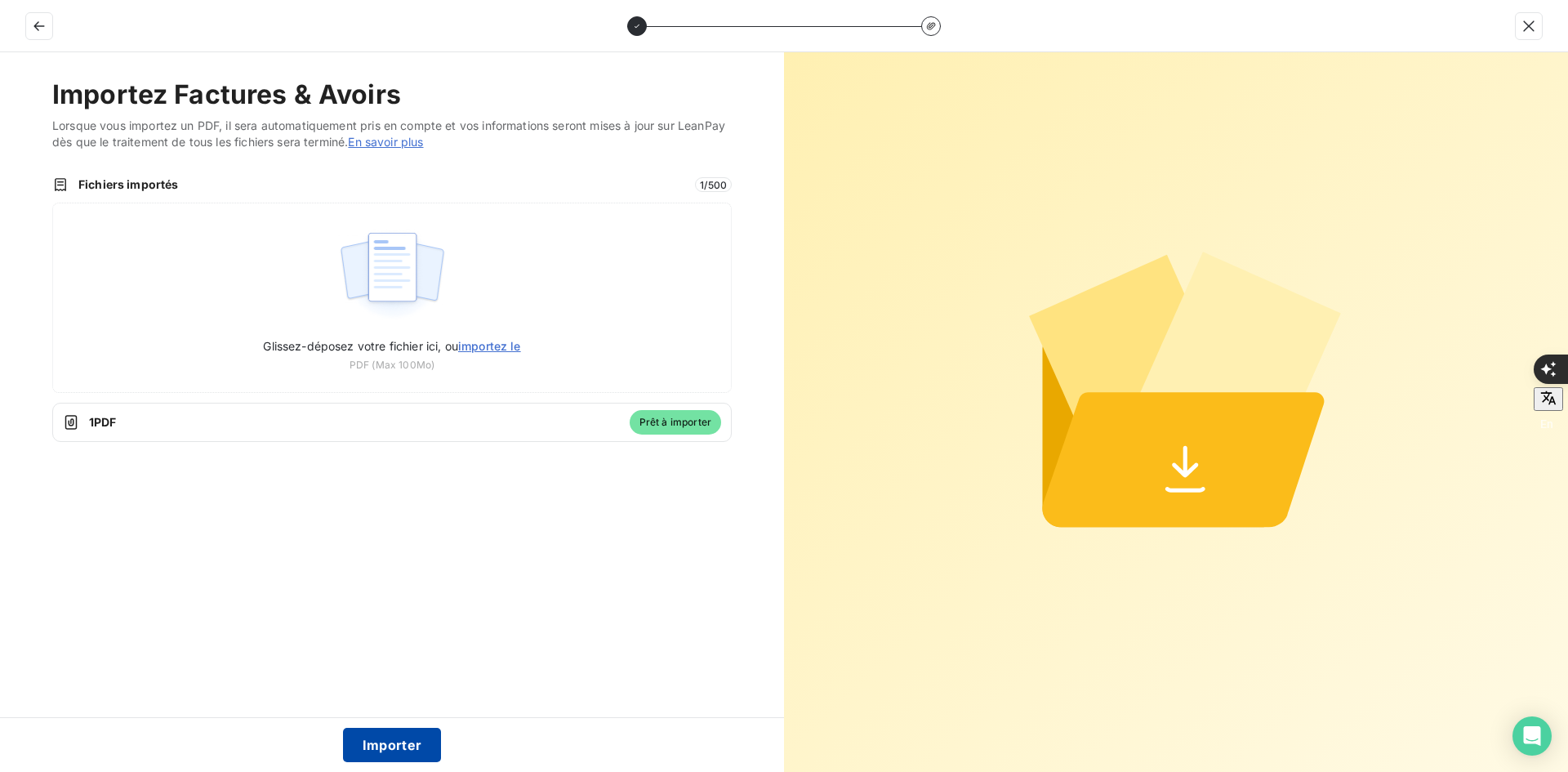
click at [408, 742] on button "Importer" at bounding box center [392, 745] width 99 height 35
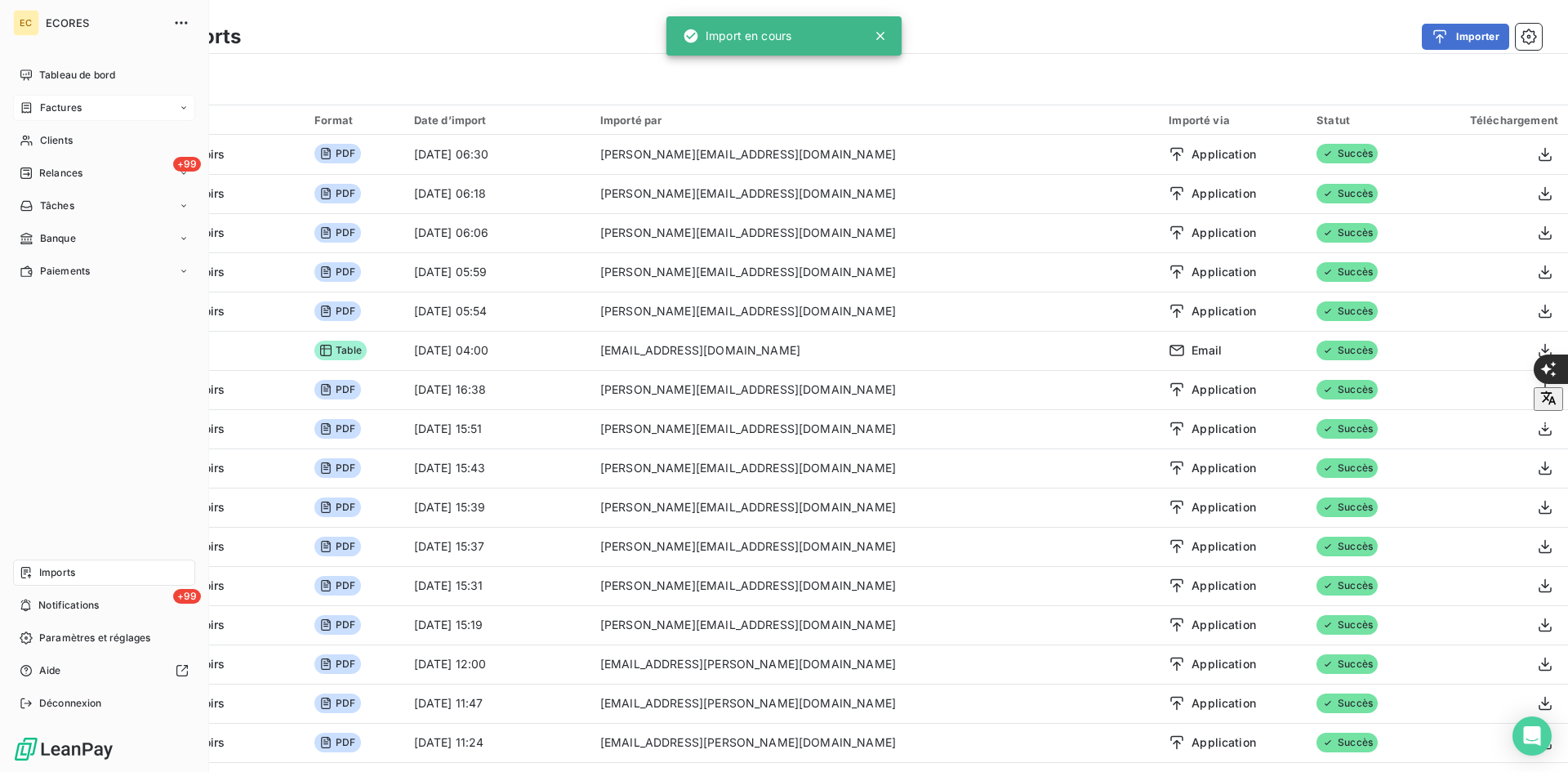
click at [33, 108] on icon at bounding box center [26, 108] width 14 height 13
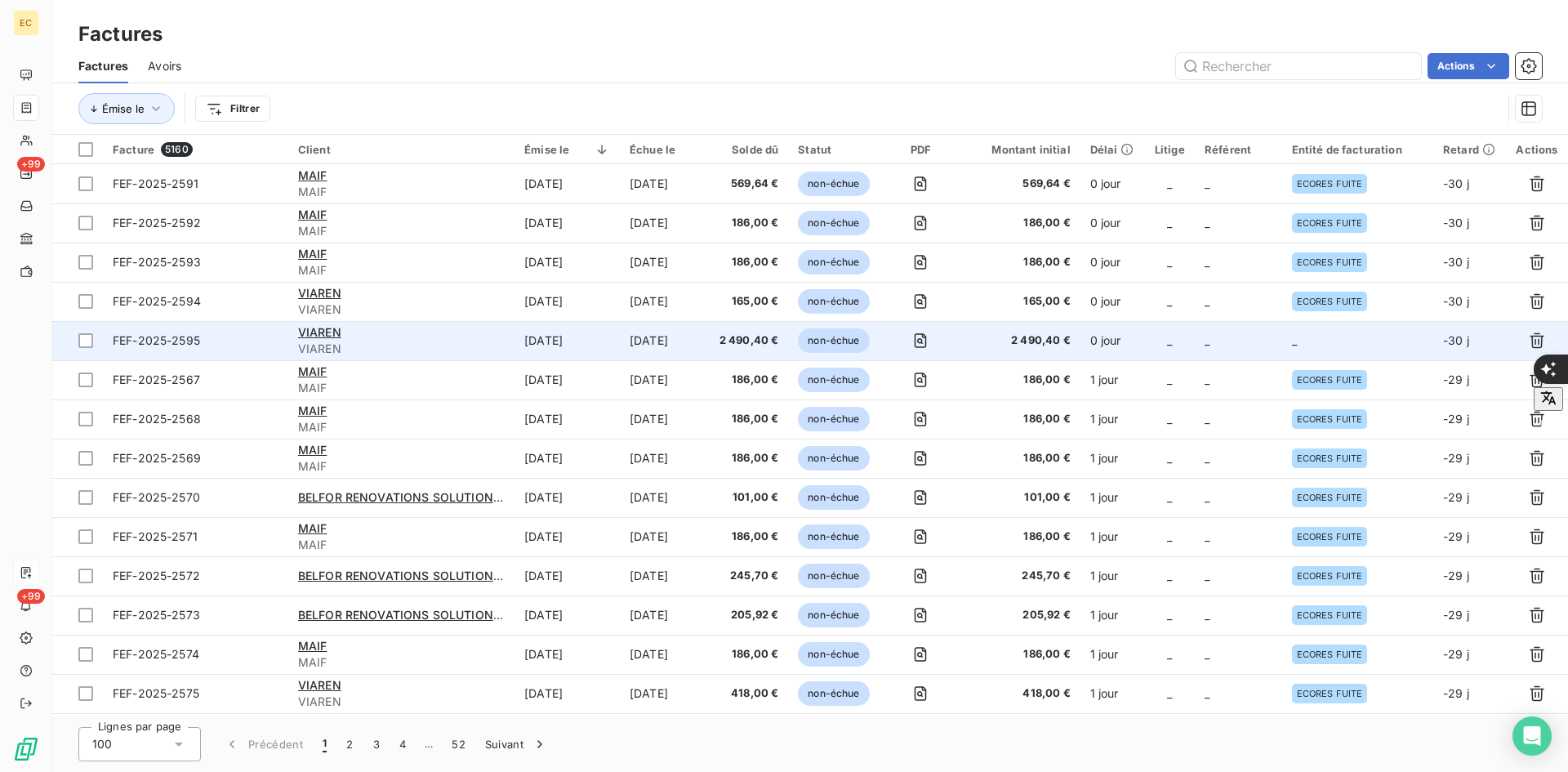
click at [1252, 345] on td "_" at bounding box center [1238, 340] width 87 height 39
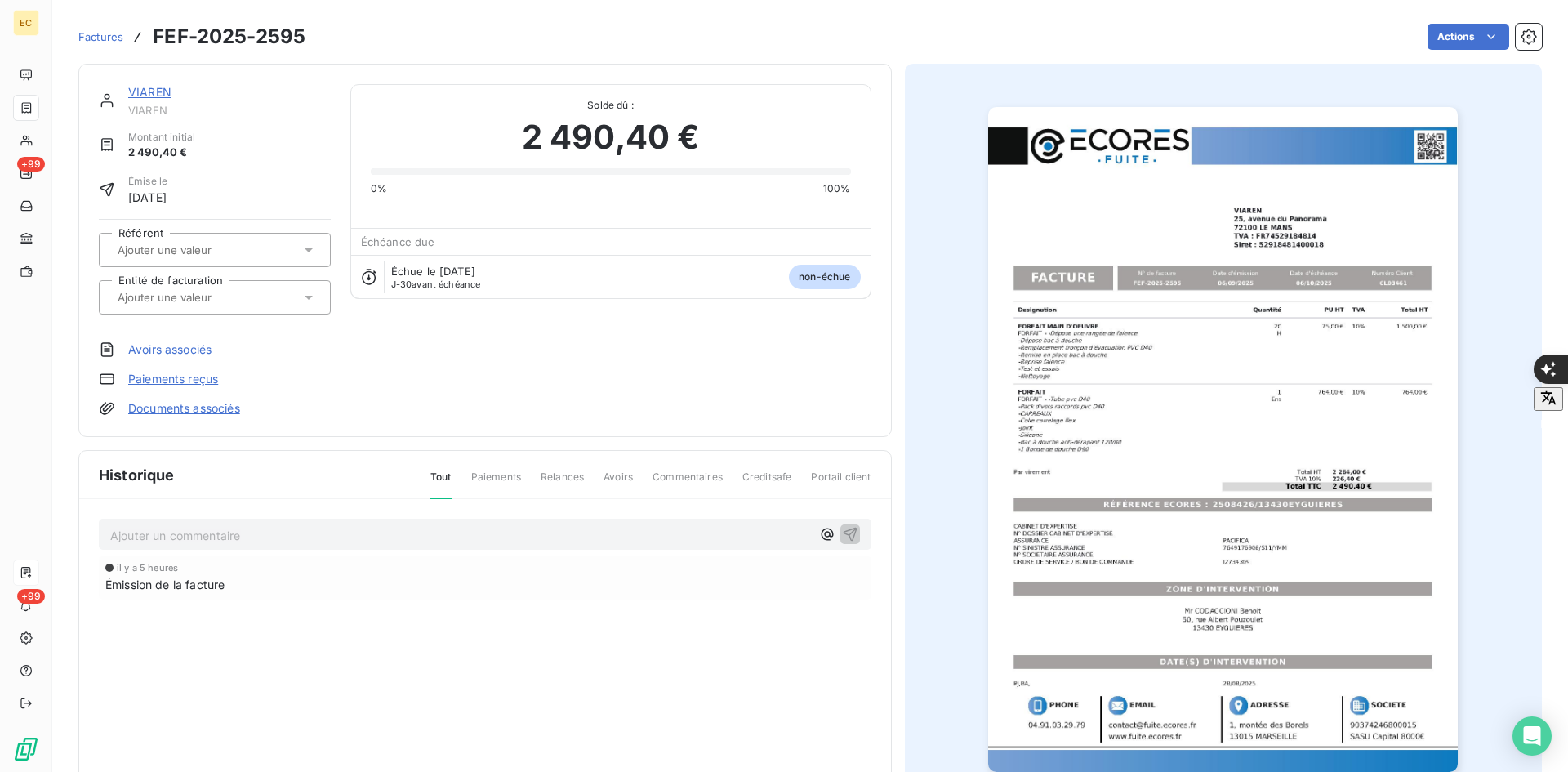
click at [156, 300] on input "text" at bounding box center [198, 297] width 164 height 14
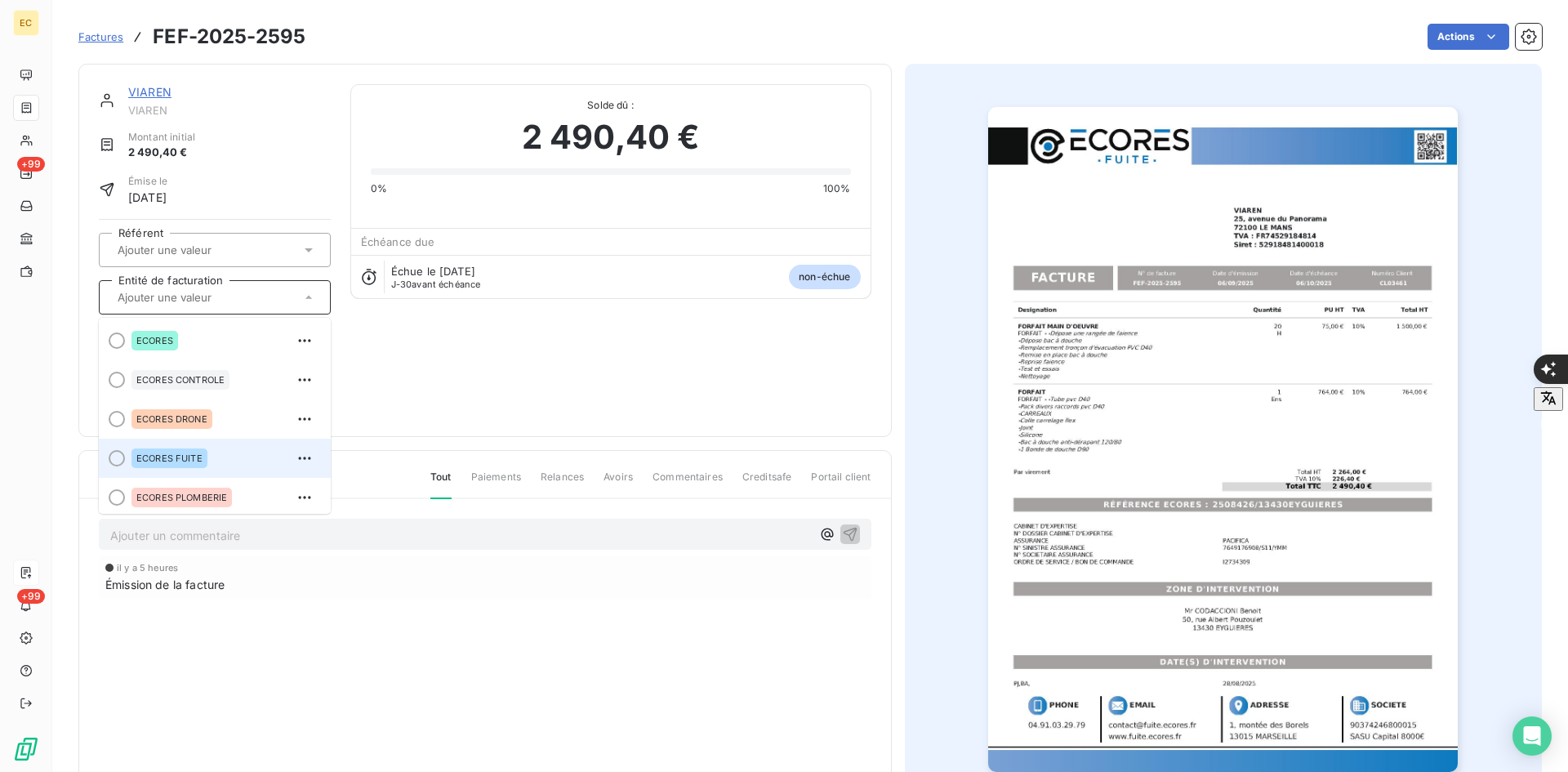
click at [162, 458] on span "ECORES FUITE" at bounding box center [169, 459] width 66 height 10
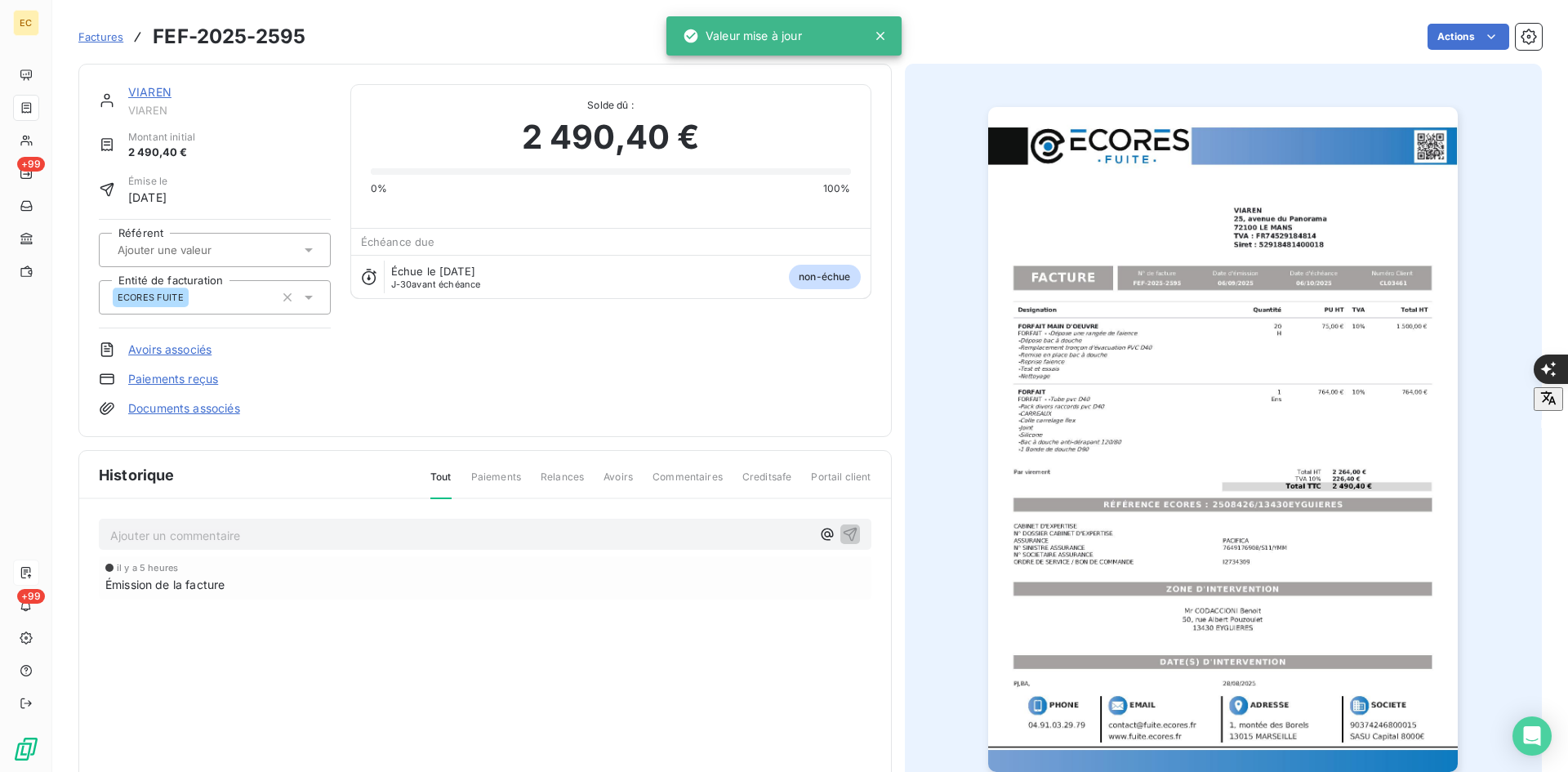
click at [190, 414] on link "Documents associés" at bounding box center [184, 408] width 112 height 16
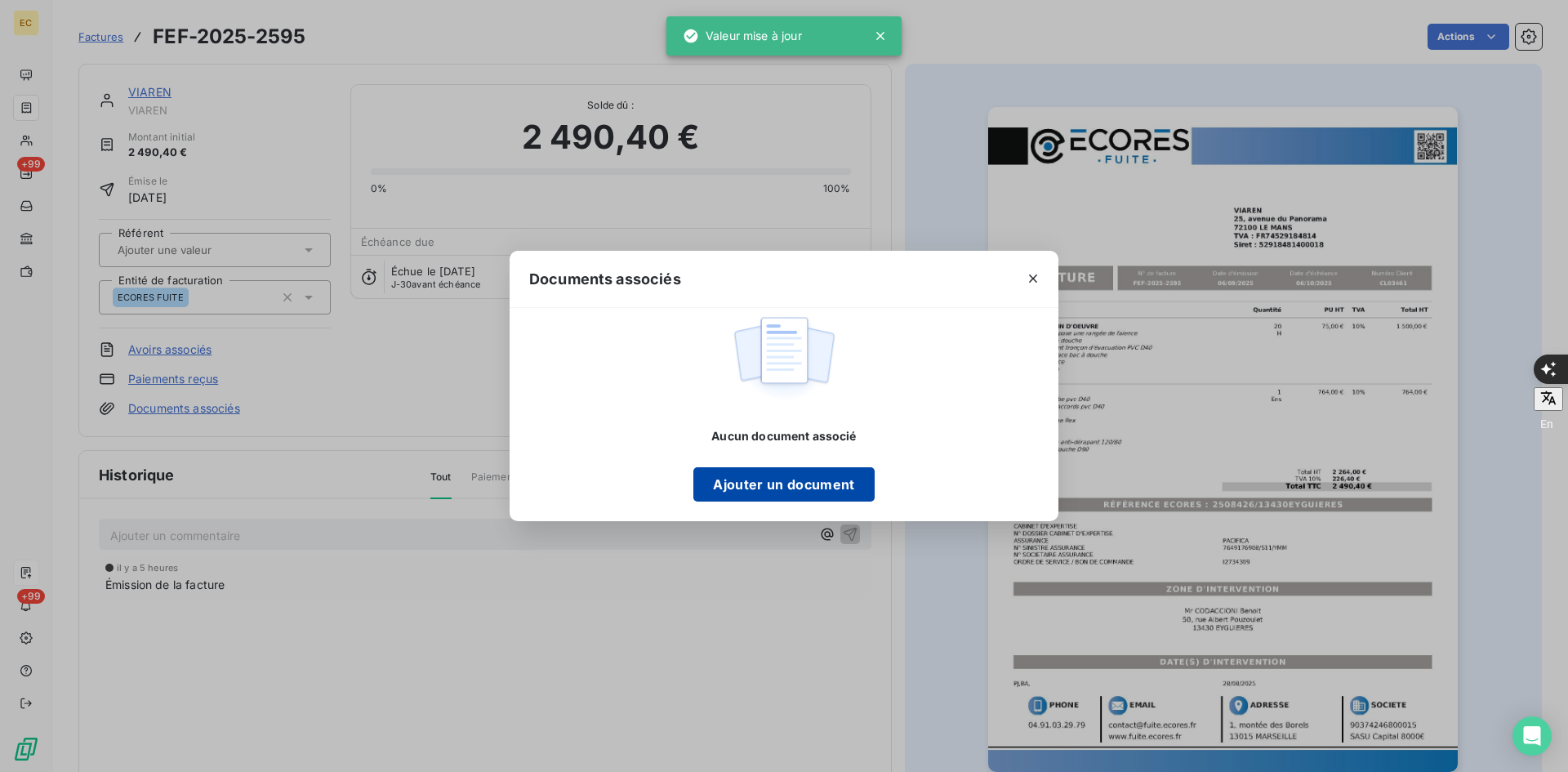
click at [780, 472] on button "Ajouter un document" at bounding box center [783, 484] width 180 height 35
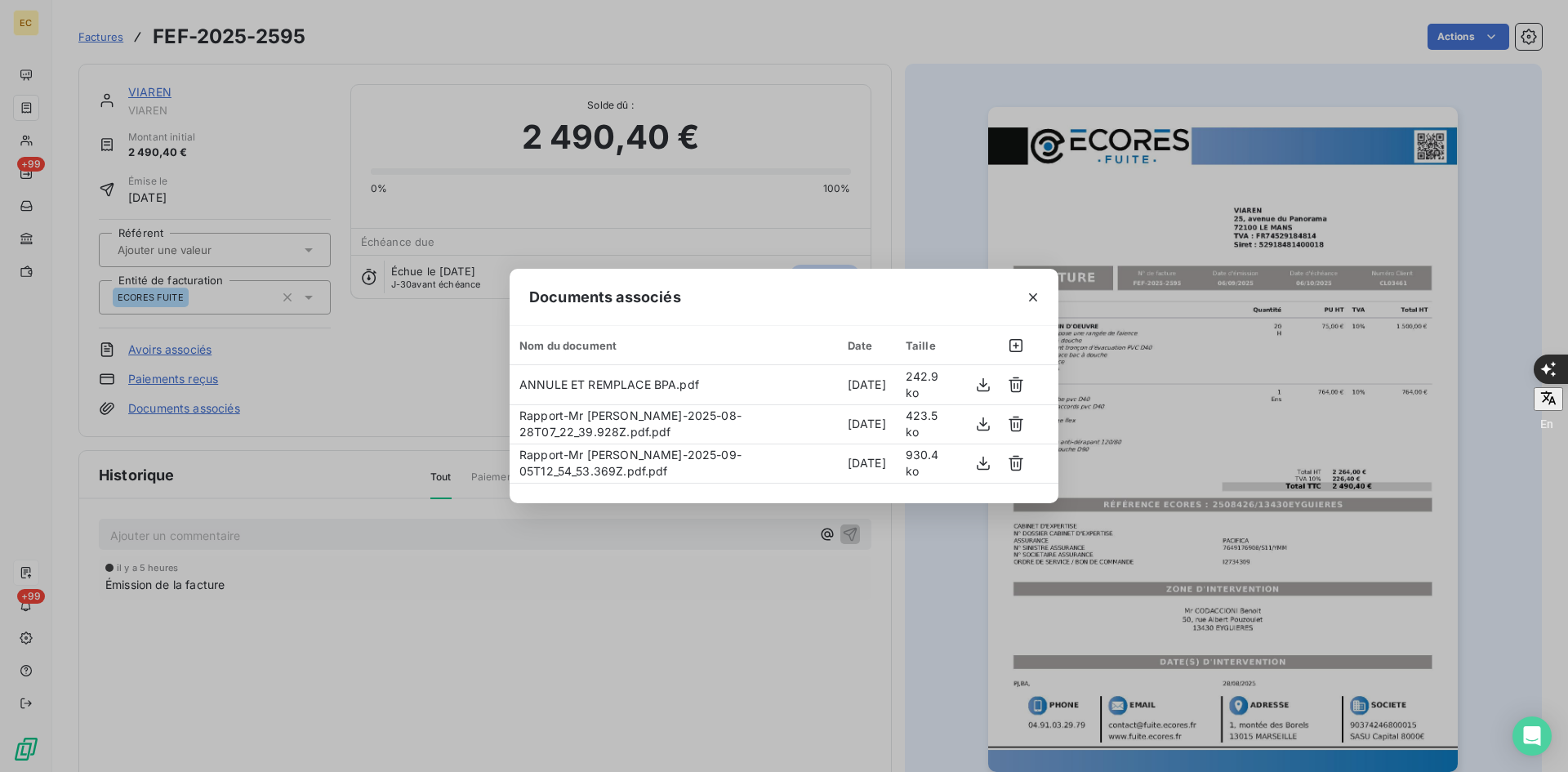
drag, startPoint x: 1036, startPoint y: 295, endPoint x: 1010, endPoint y: 282, distance: 29.1
click at [1035, 295] on icon "button" at bounding box center [1033, 297] width 8 height 8
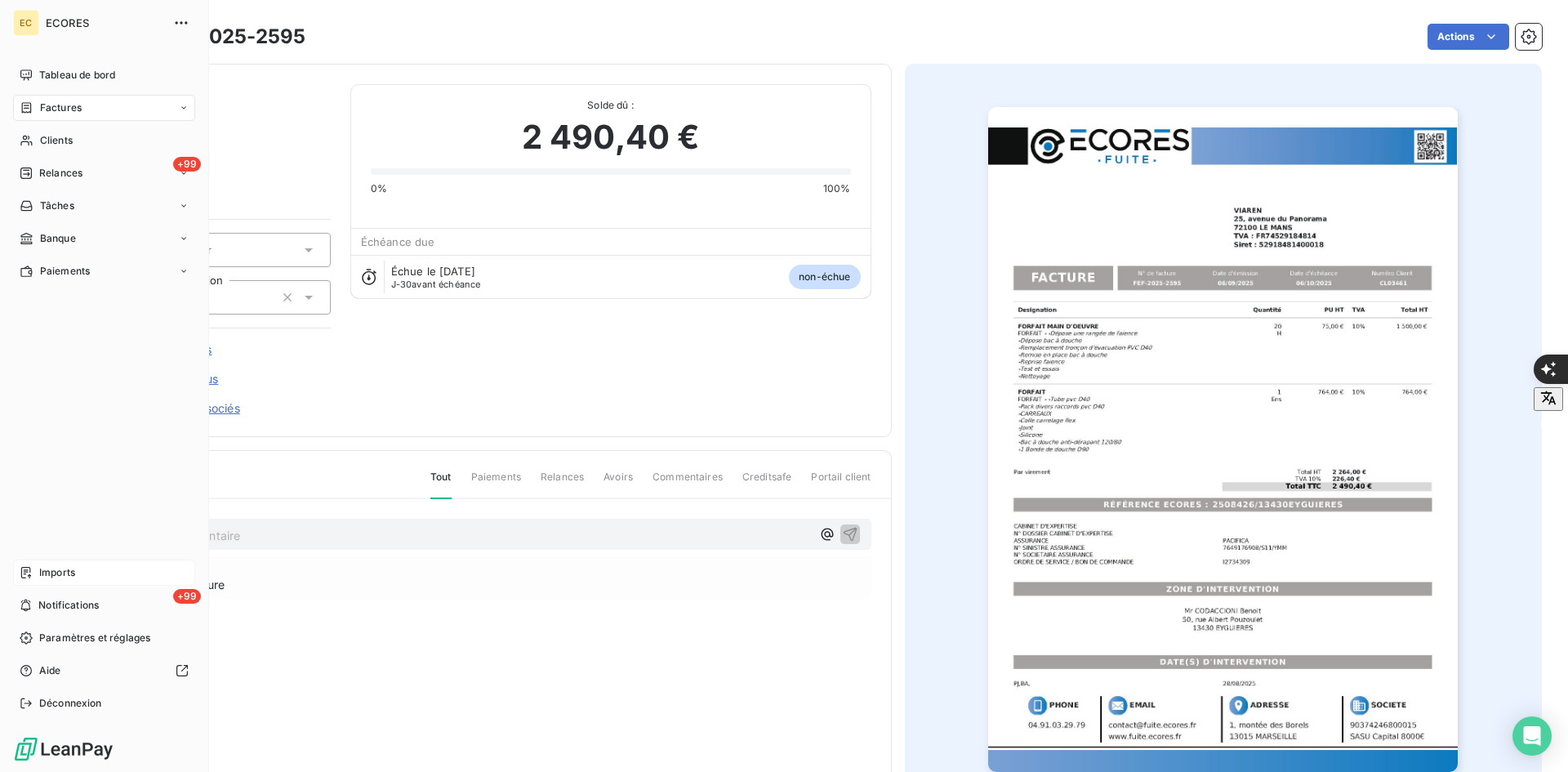
click at [35, 571] on div "Imports" at bounding box center [103, 572] width 182 height 26
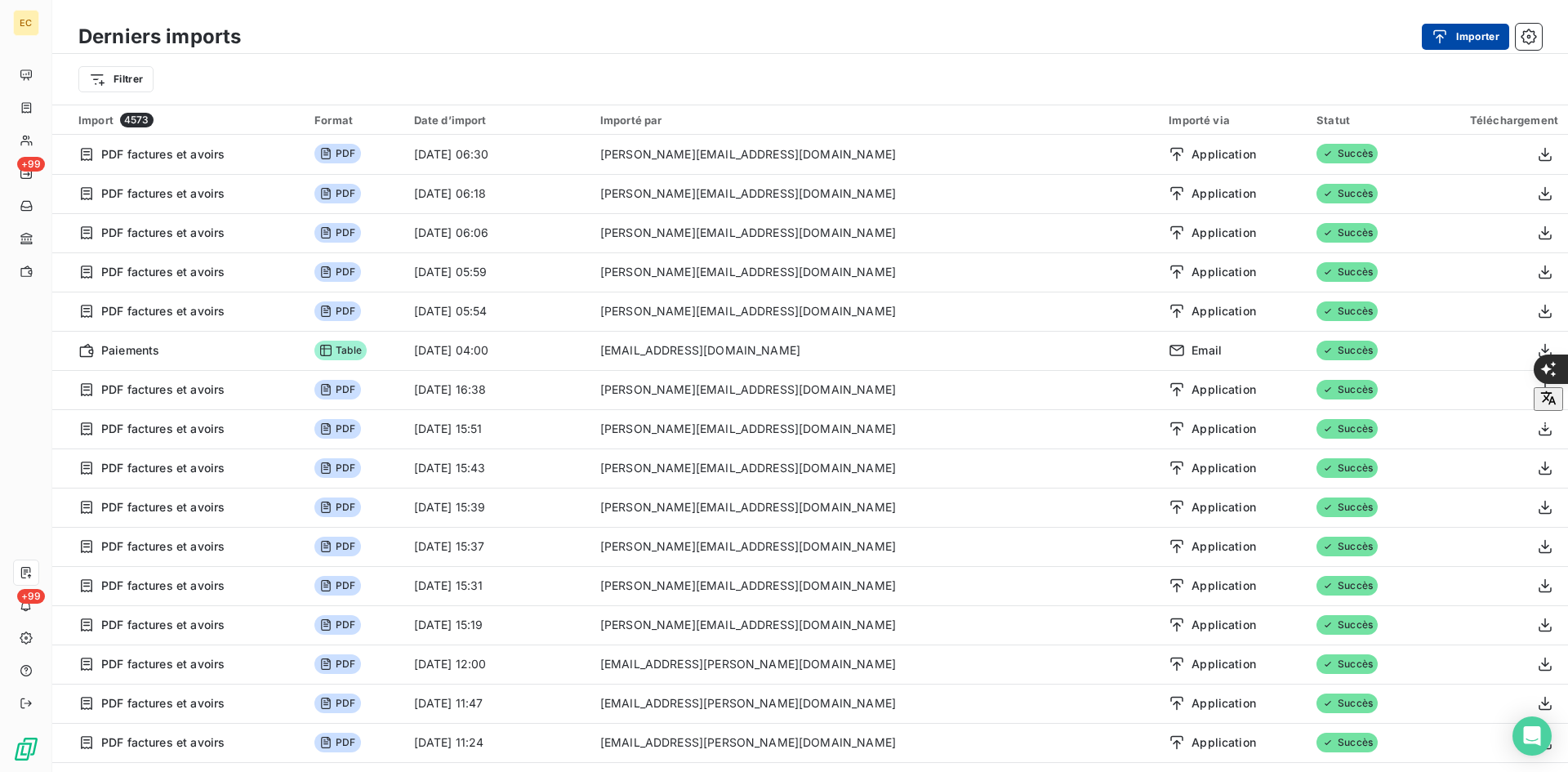
click at [1459, 41] on button "Importer" at bounding box center [1465, 36] width 87 height 26
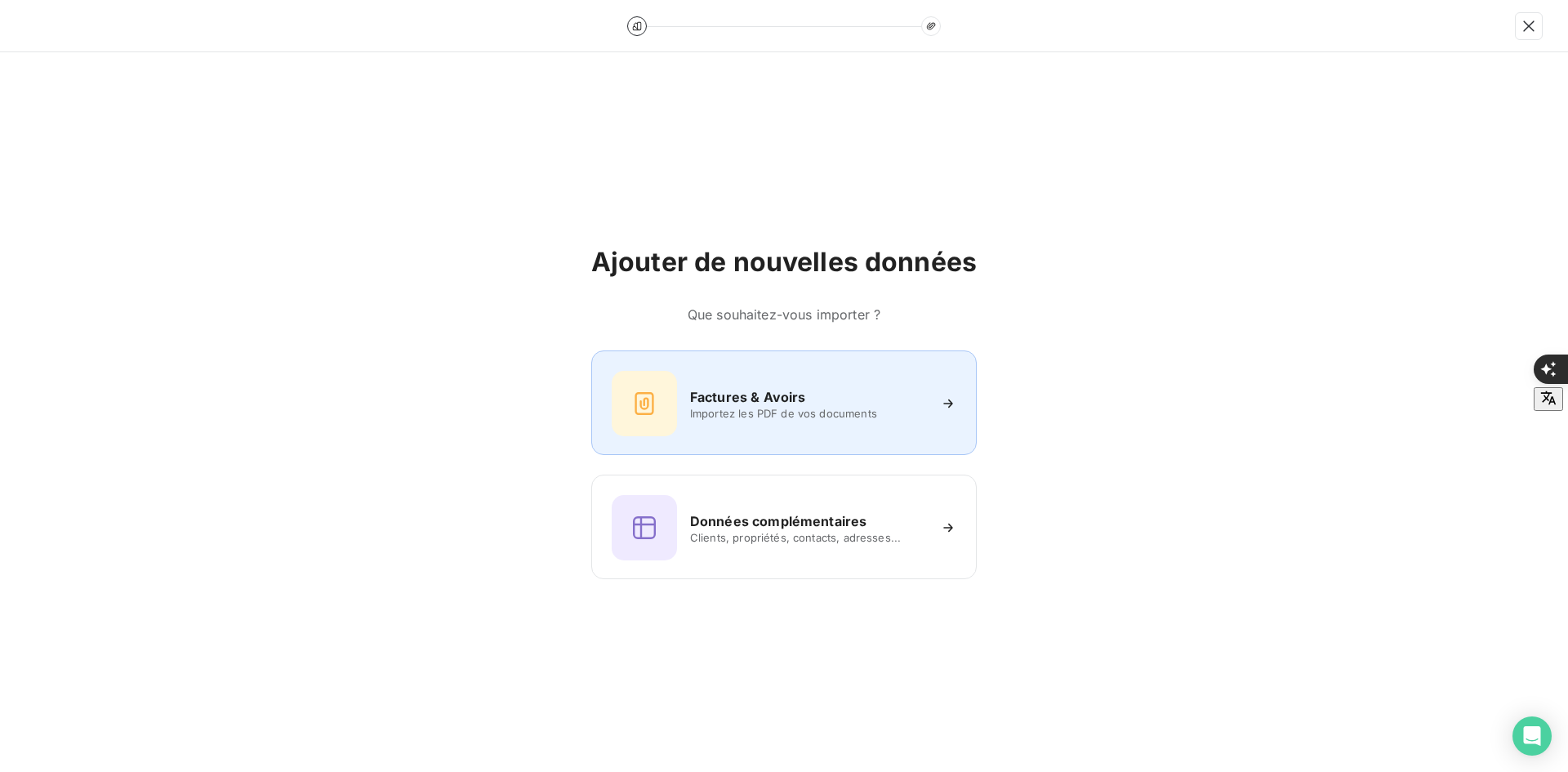
click at [878, 422] on div "Factures & Avoirs Importez les PDF de vos documents" at bounding box center [784, 403] width 344 height 65
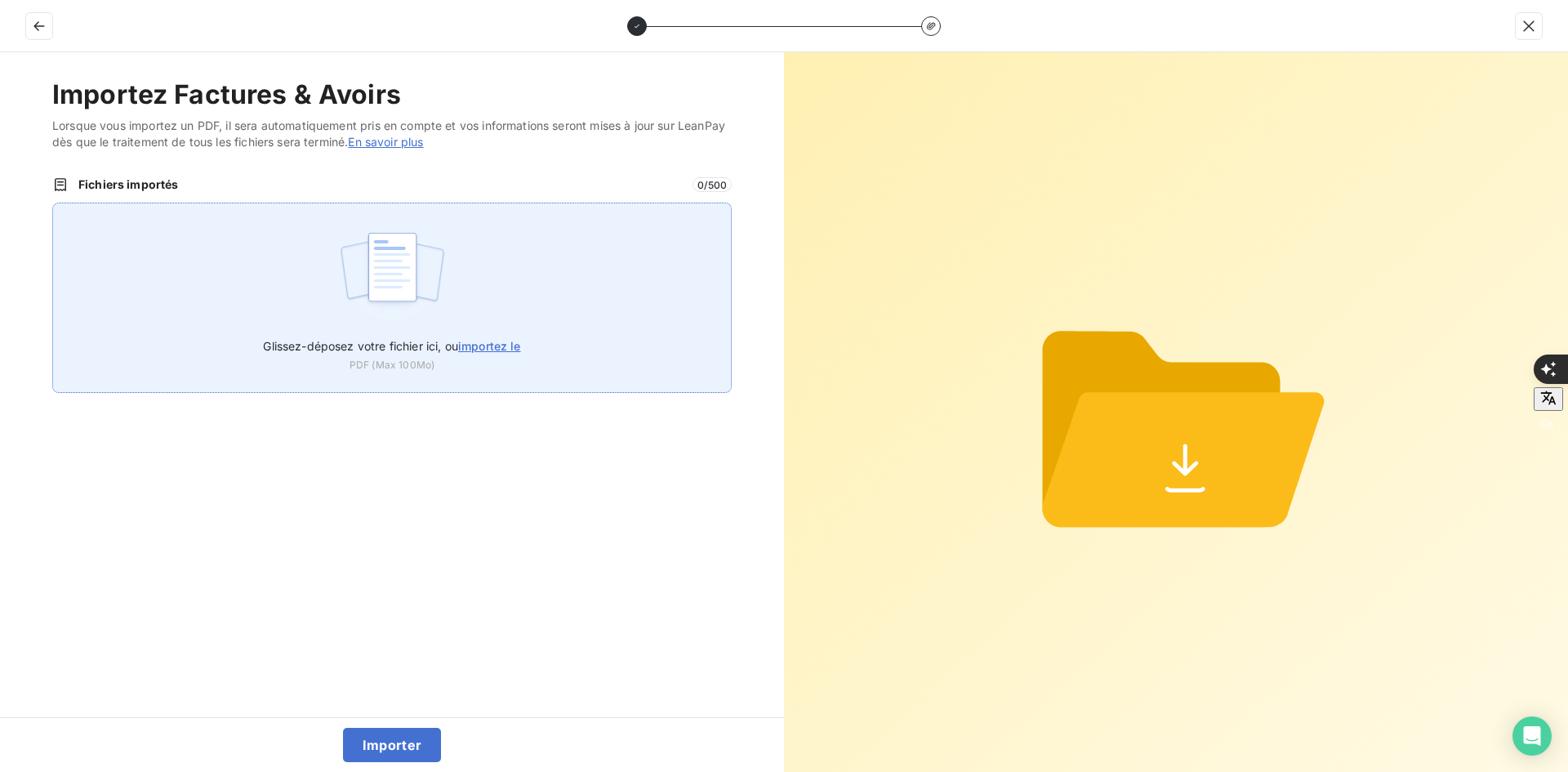
click at [431, 284] on img at bounding box center [392, 275] width 108 height 105
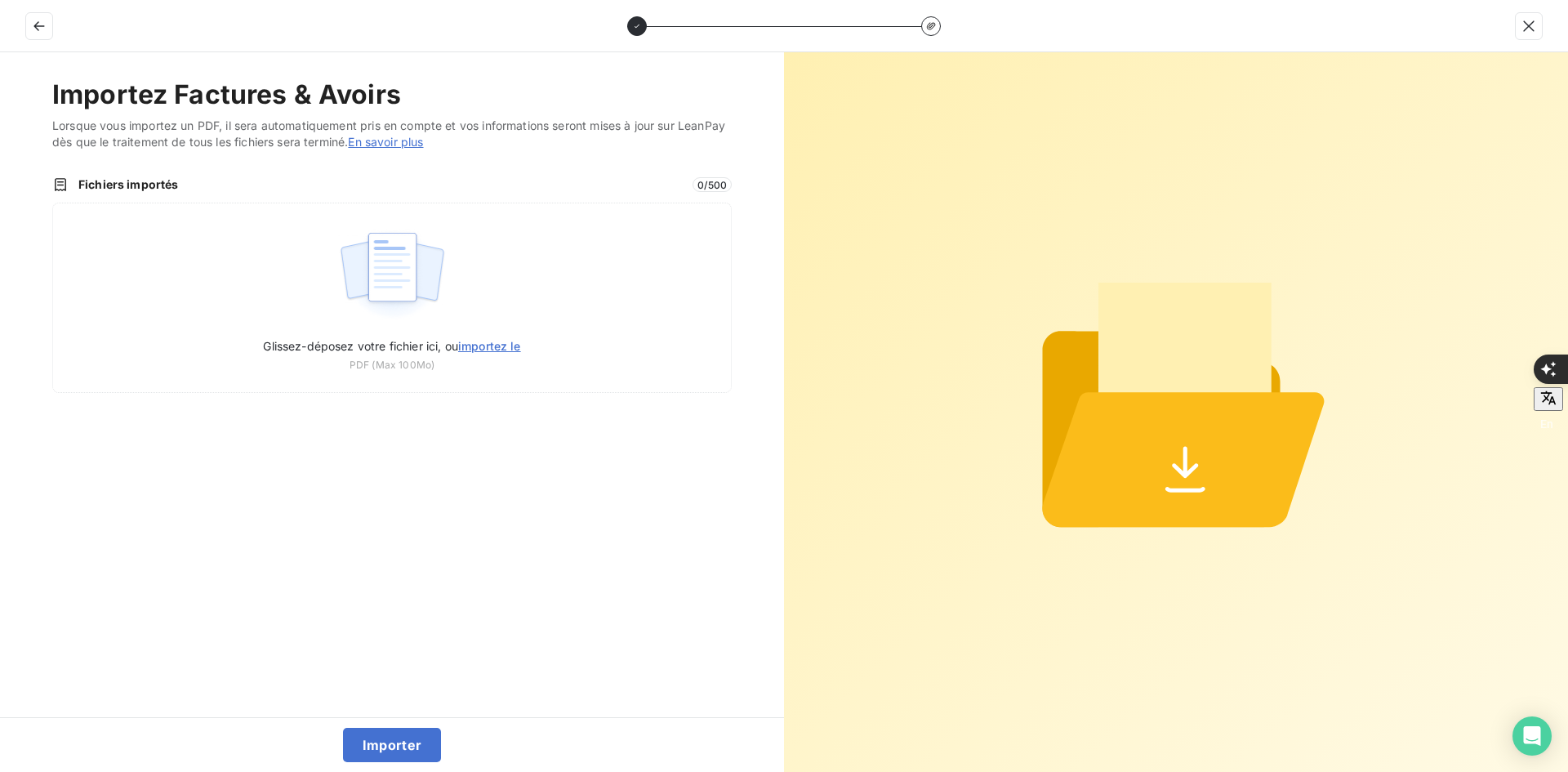
type input "C:\fakepath\FEF-2025-2596.pdf"
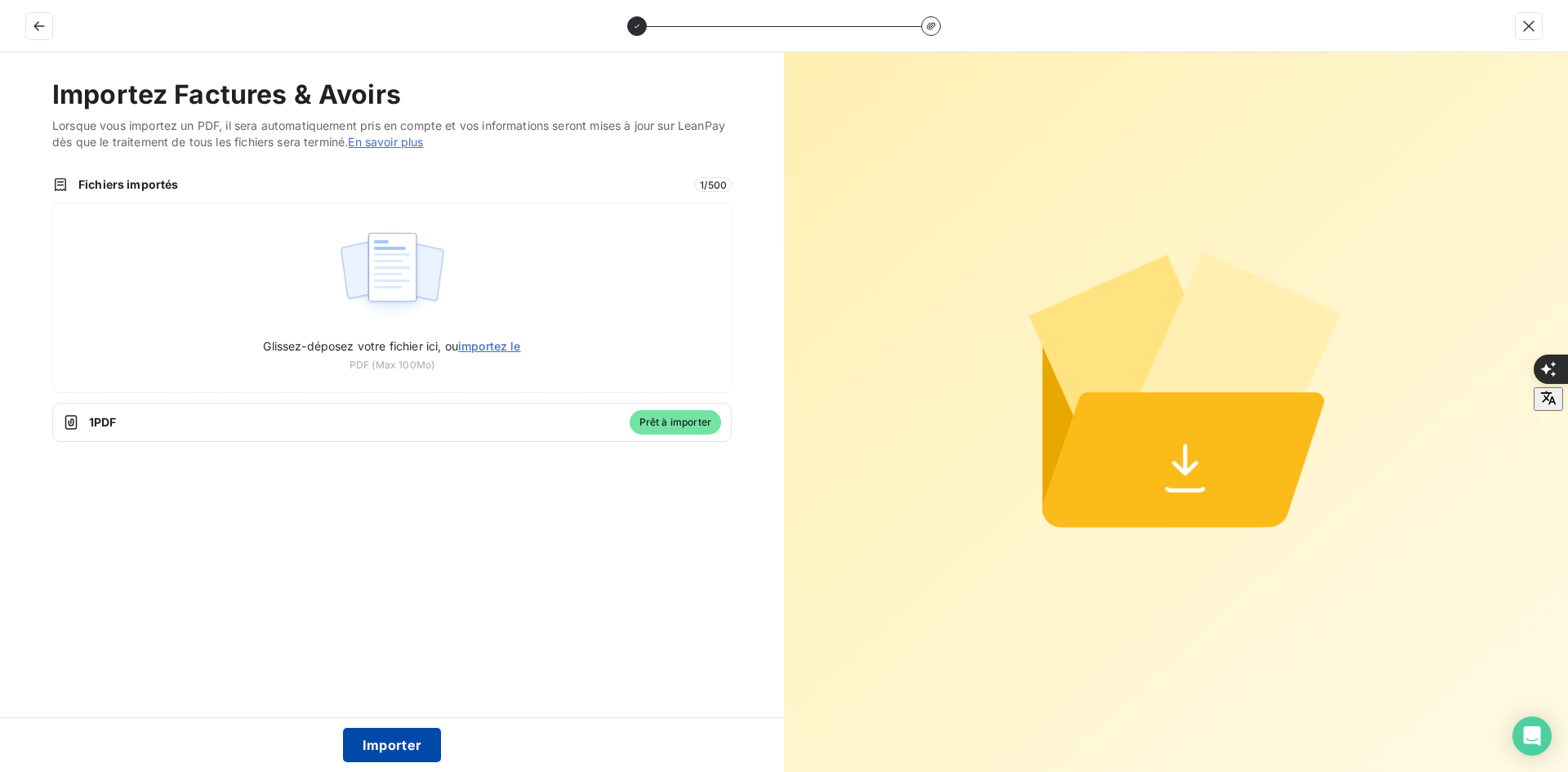
click at [399, 746] on button "Importer" at bounding box center [392, 745] width 99 height 35
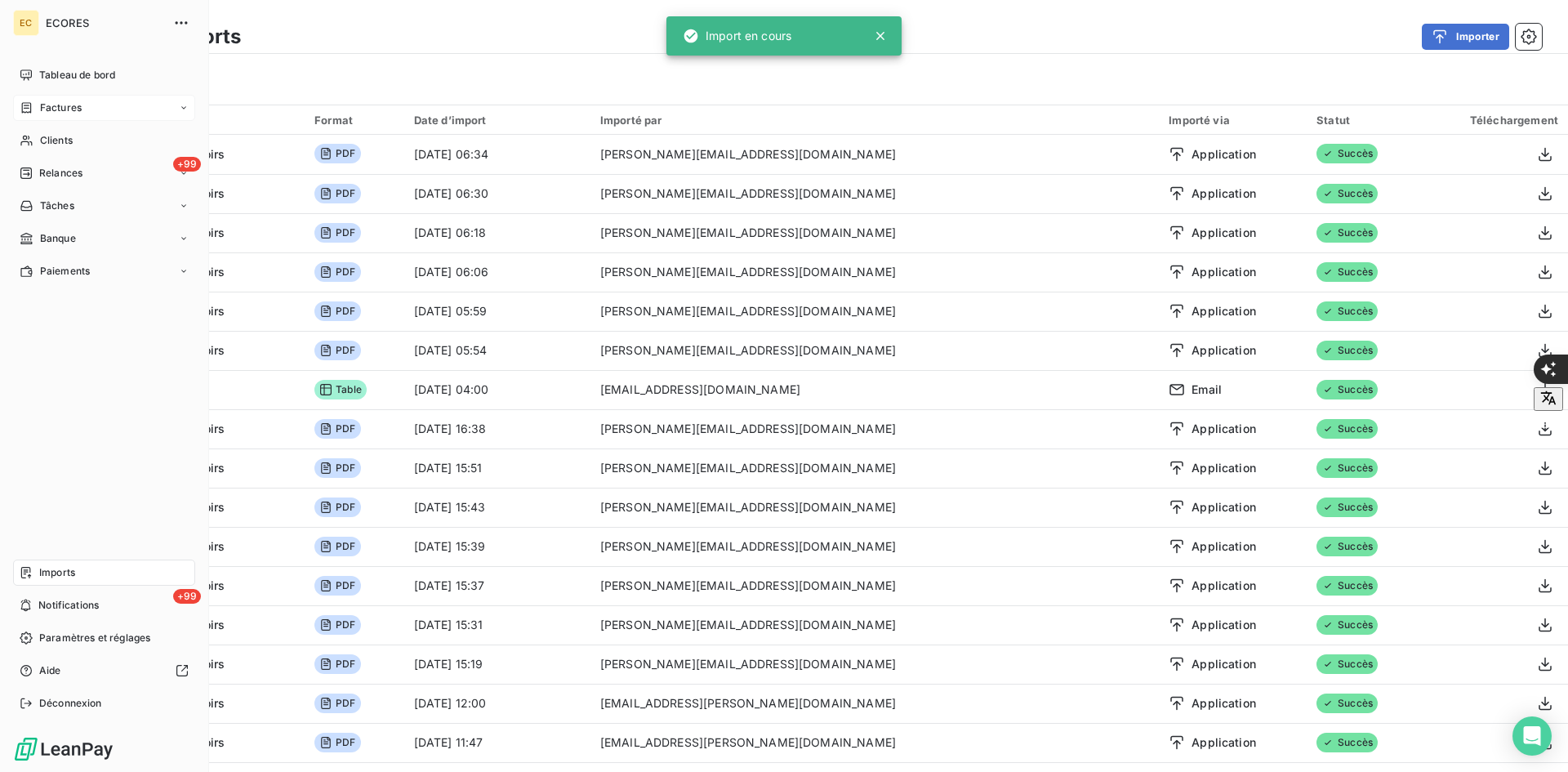
click at [41, 108] on span "Factures" at bounding box center [60, 108] width 41 height 14
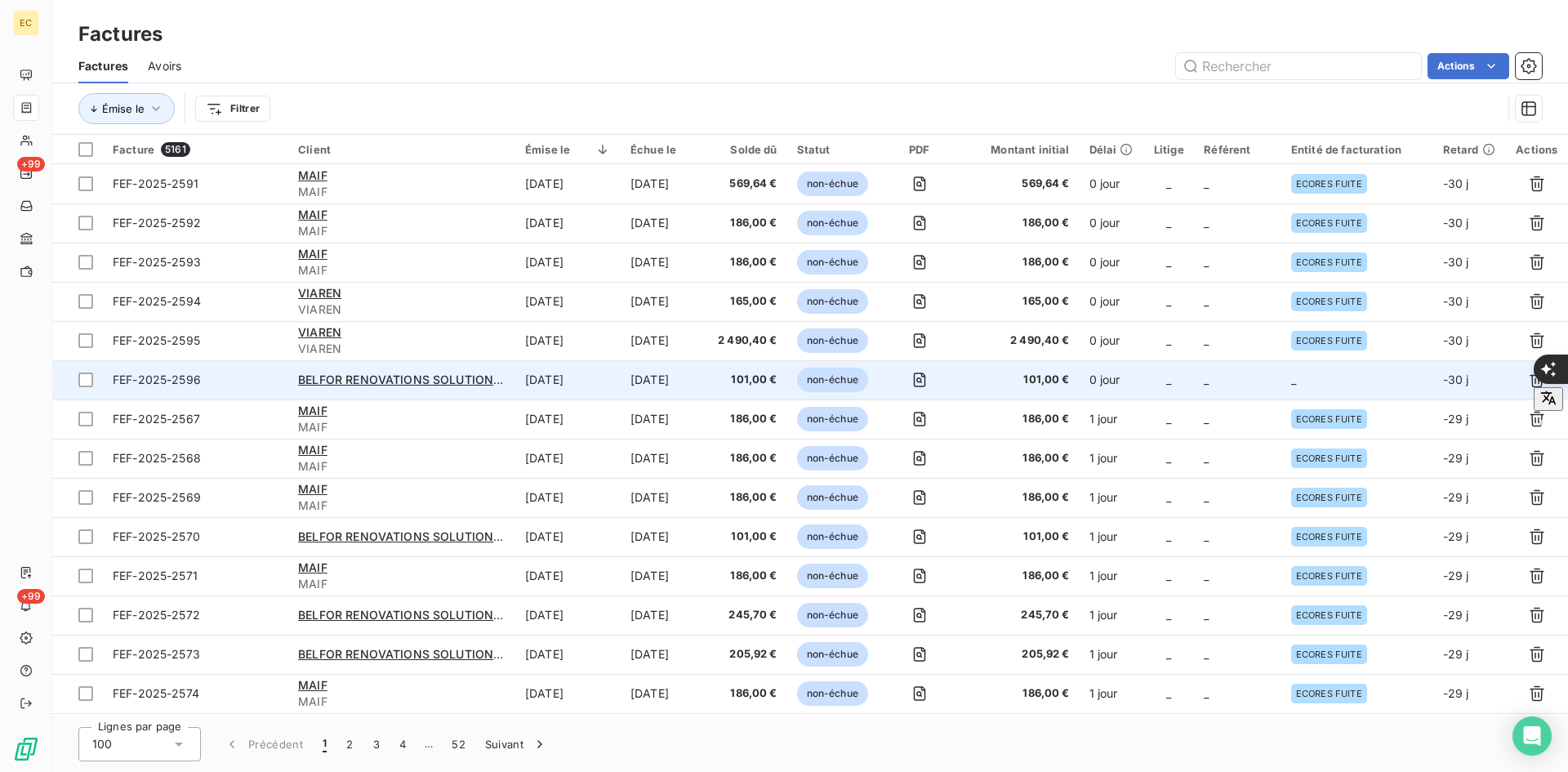
click at [1249, 372] on td "_" at bounding box center [1237, 380] width 87 height 39
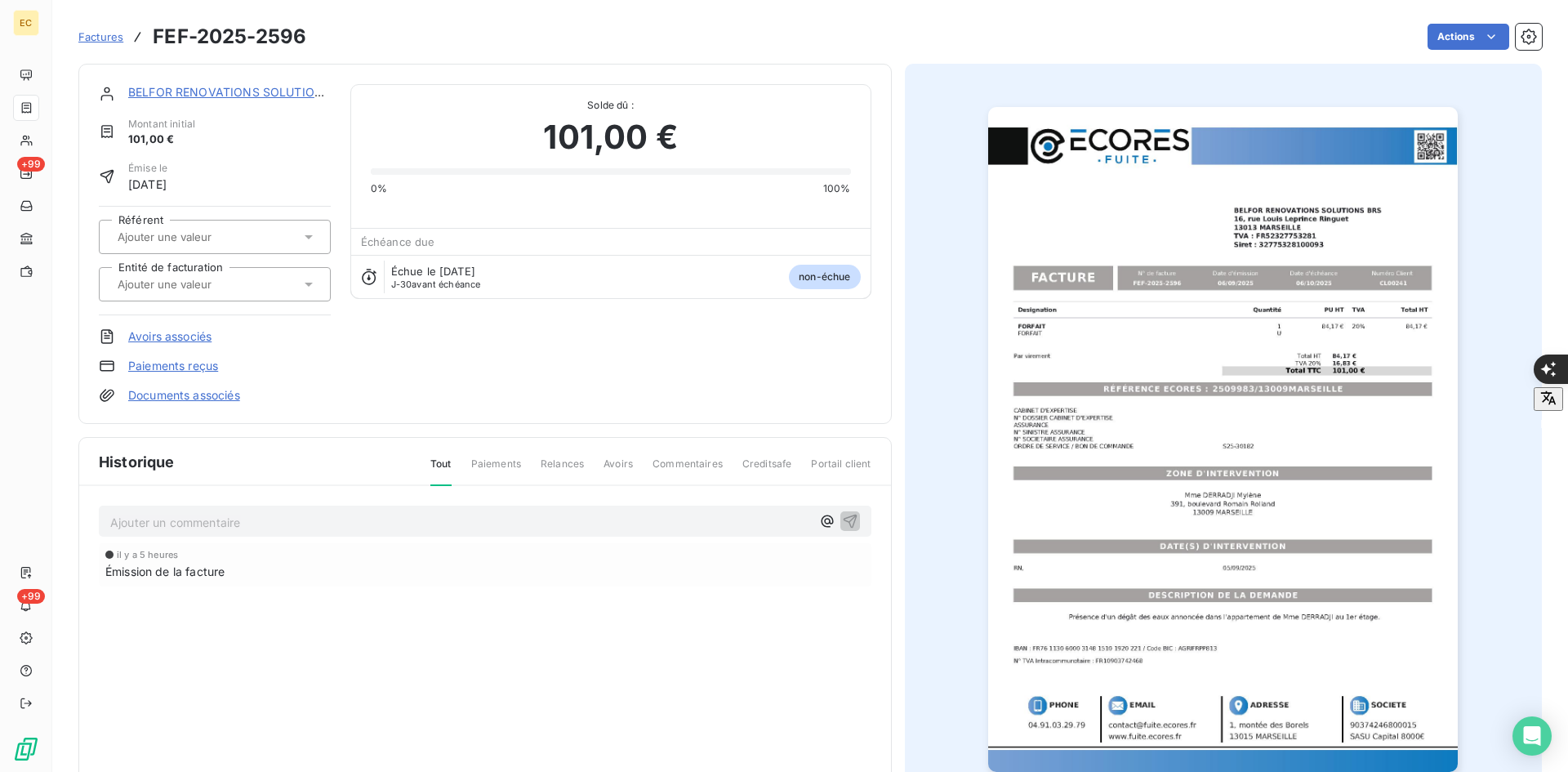
click at [233, 283] on input "text" at bounding box center [198, 284] width 164 height 14
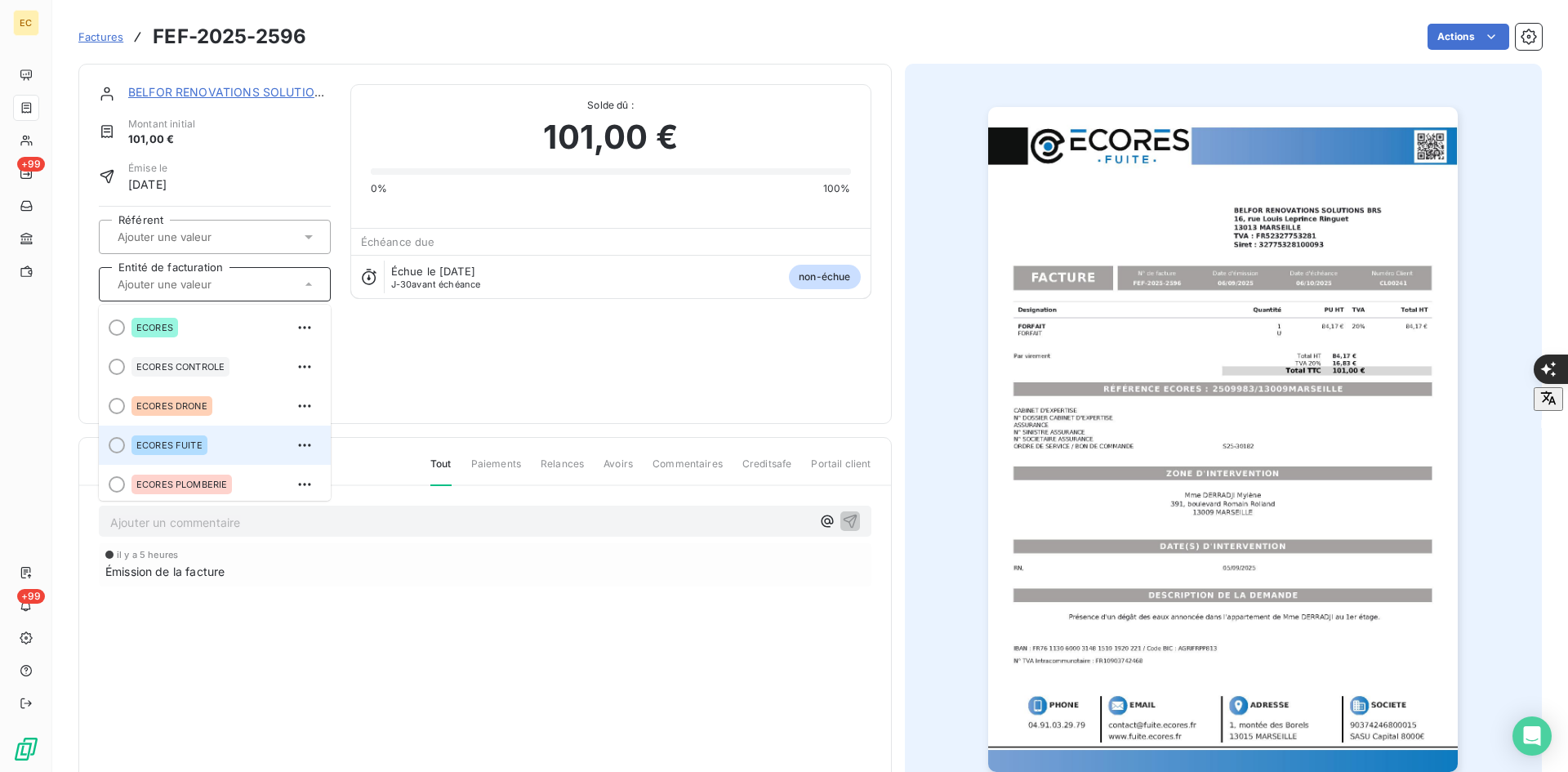
click at [158, 433] on div "ECORES FUITE" at bounding box center [224, 444] width 186 height 26
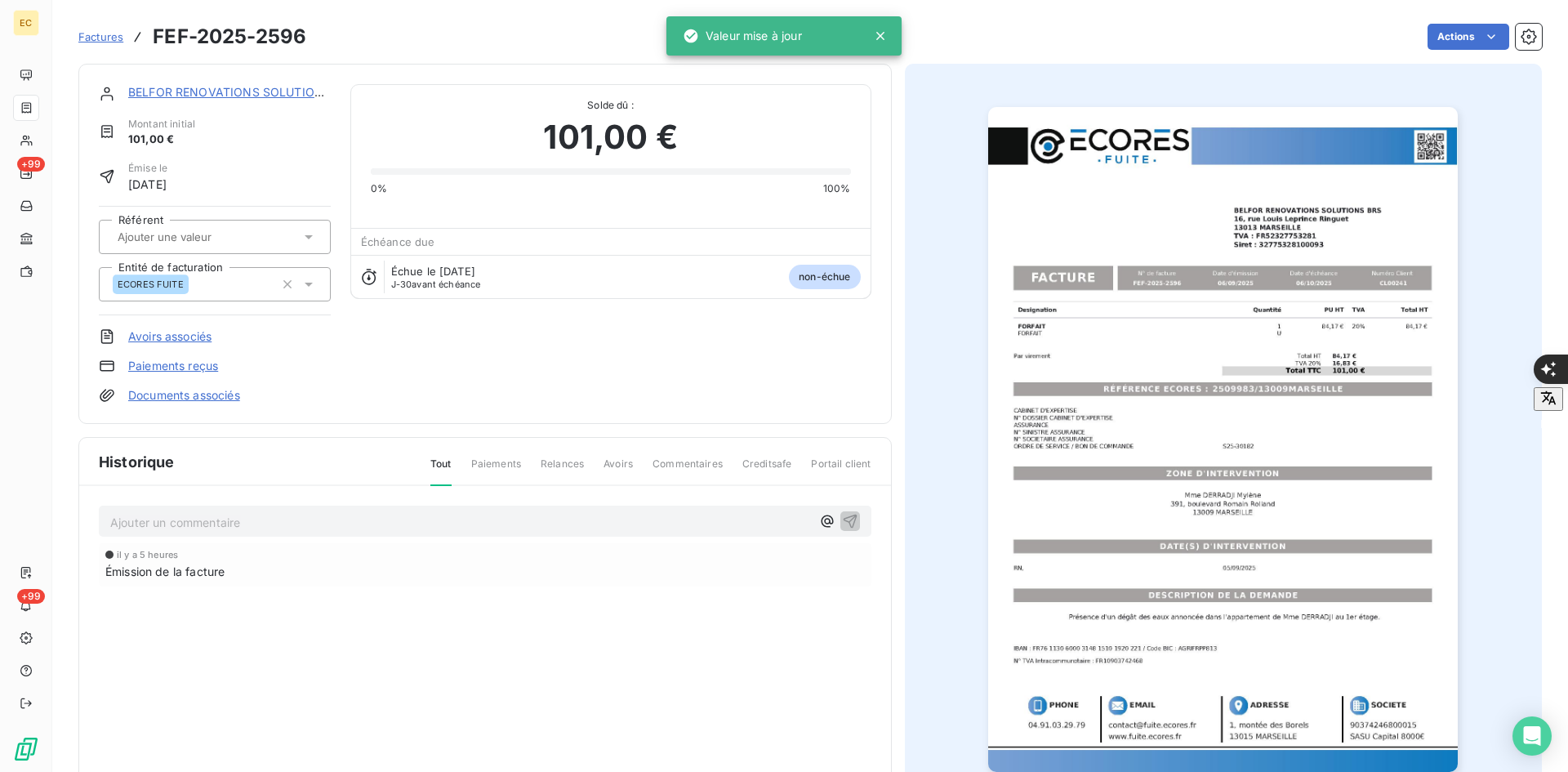
click at [187, 395] on link "Documents associés" at bounding box center [184, 394] width 112 height 16
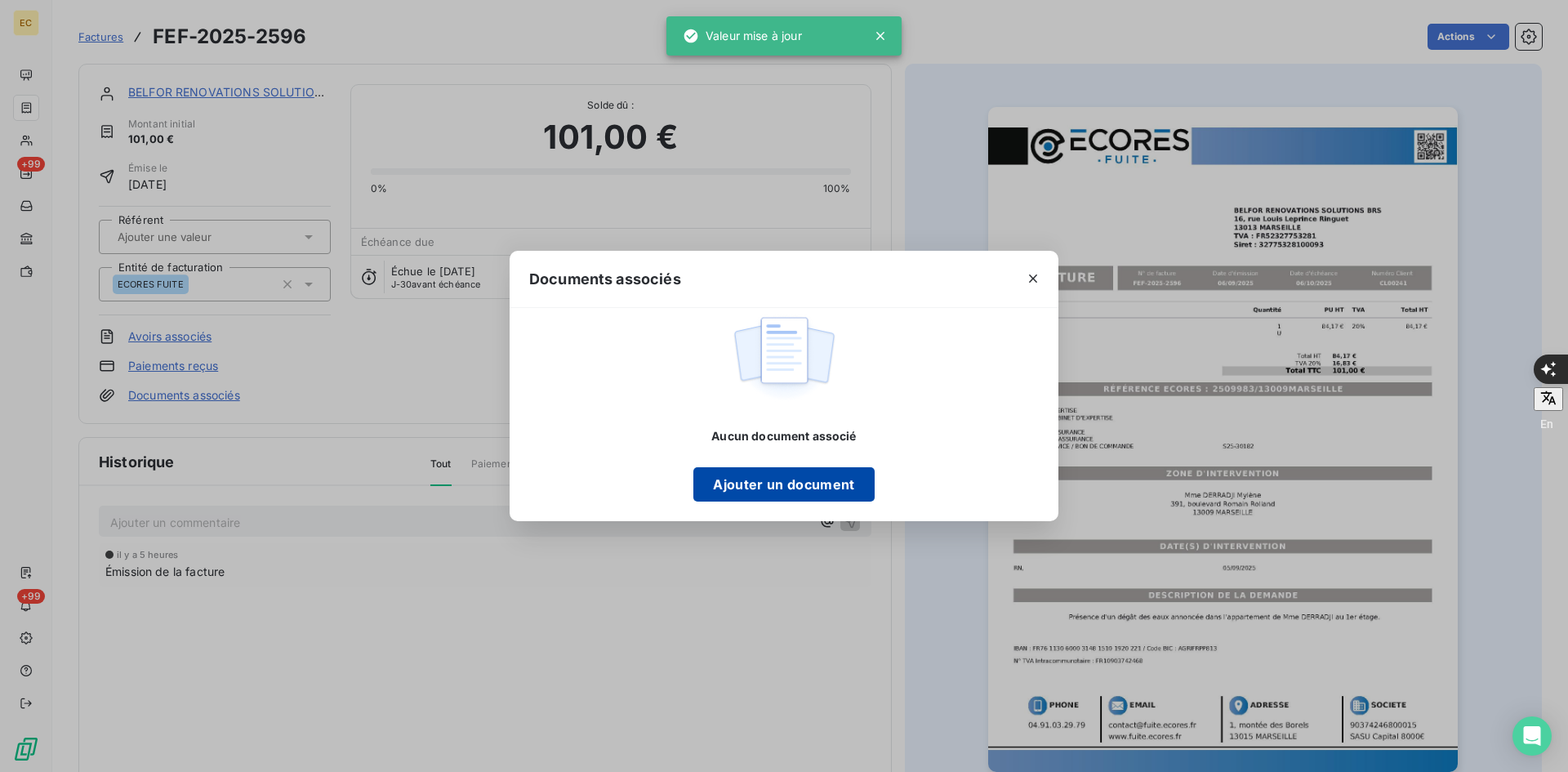
click at [756, 486] on button "Ajouter un document" at bounding box center [783, 484] width 180 height 35
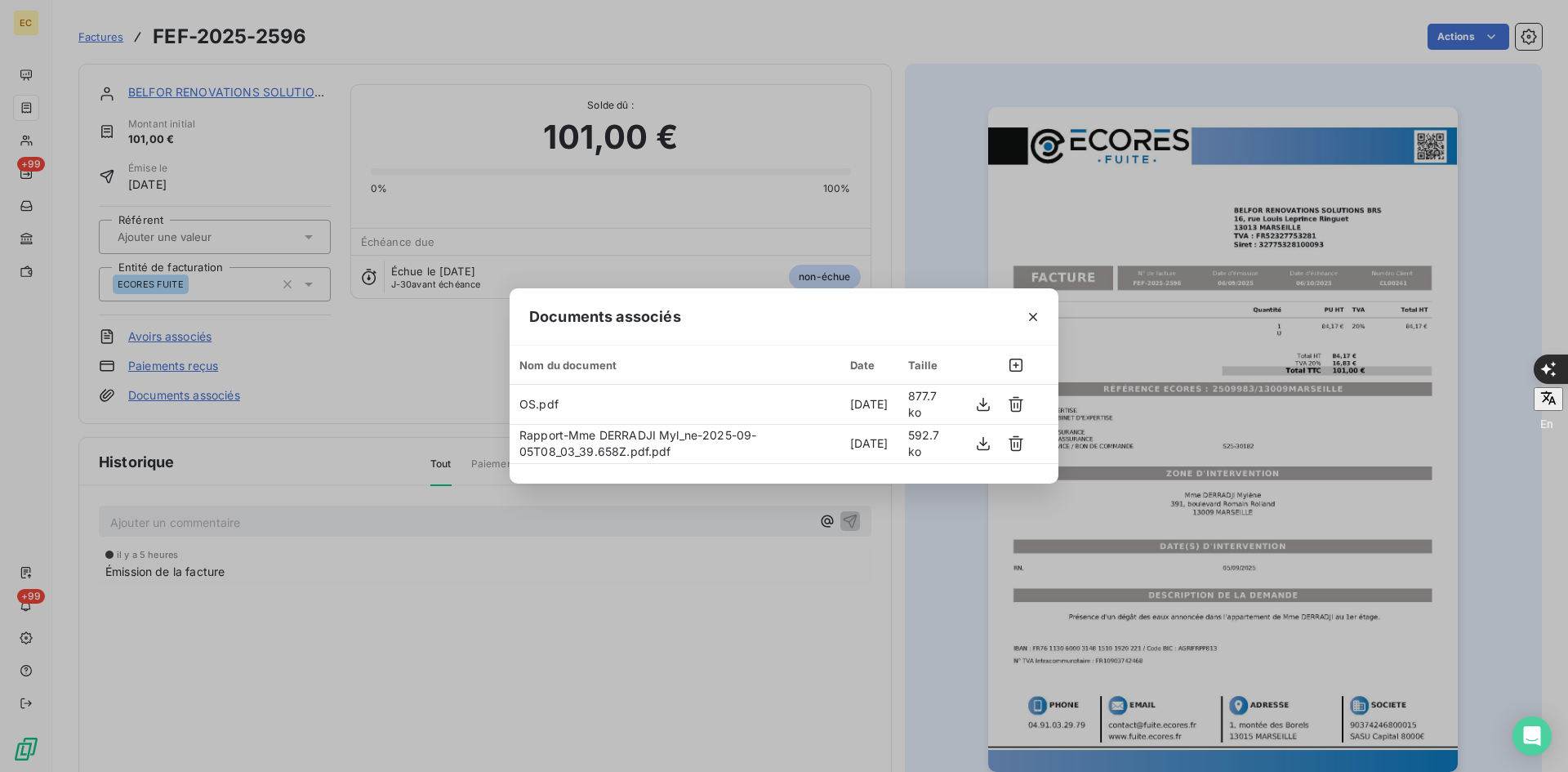
click at [1037, 308] on button "button" at bounding box center [1032, 317] width 26 height 26
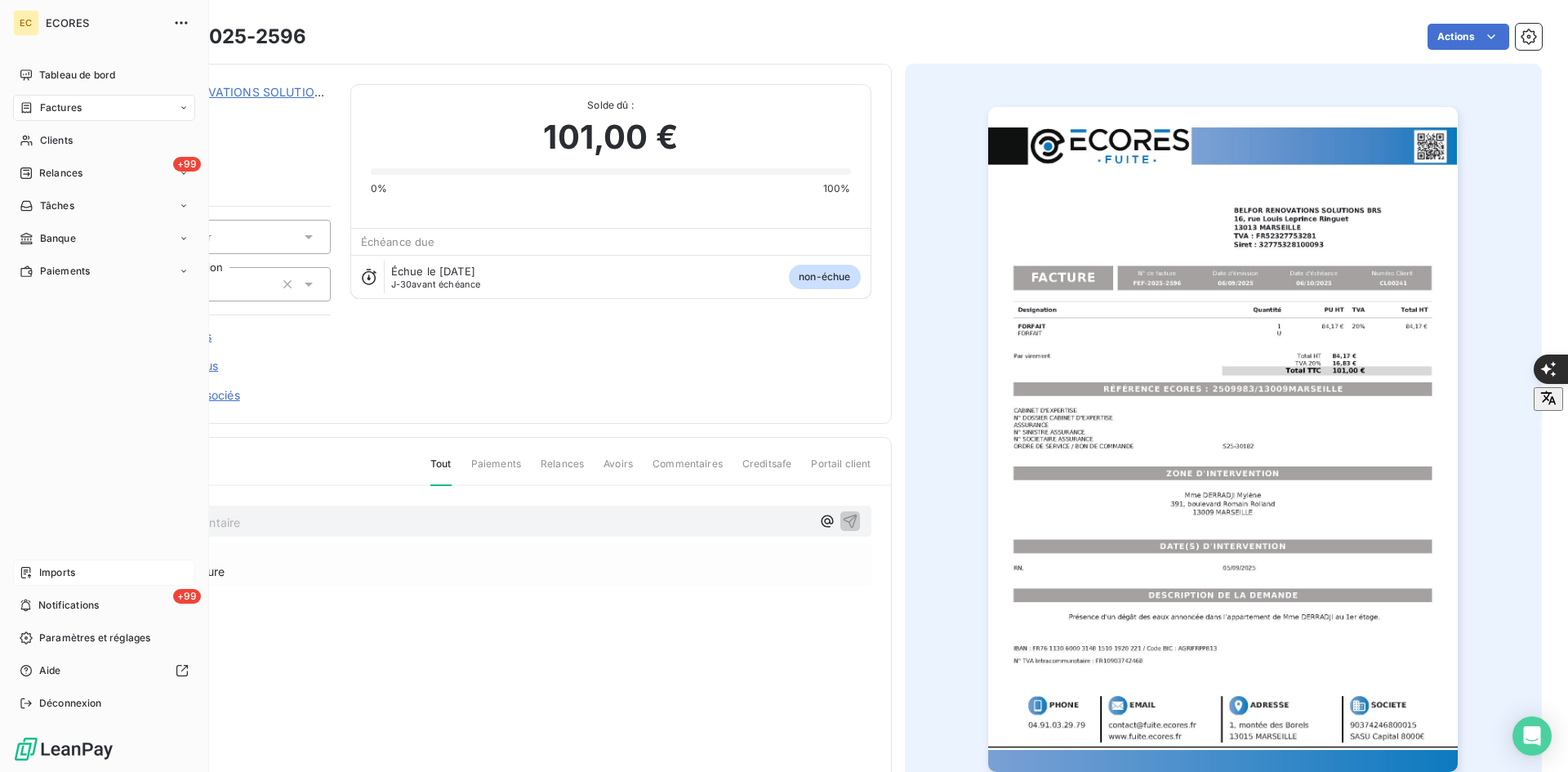
click at [58, 583] on div "Imports" at bounding box center [103, 572] width 182 height 26
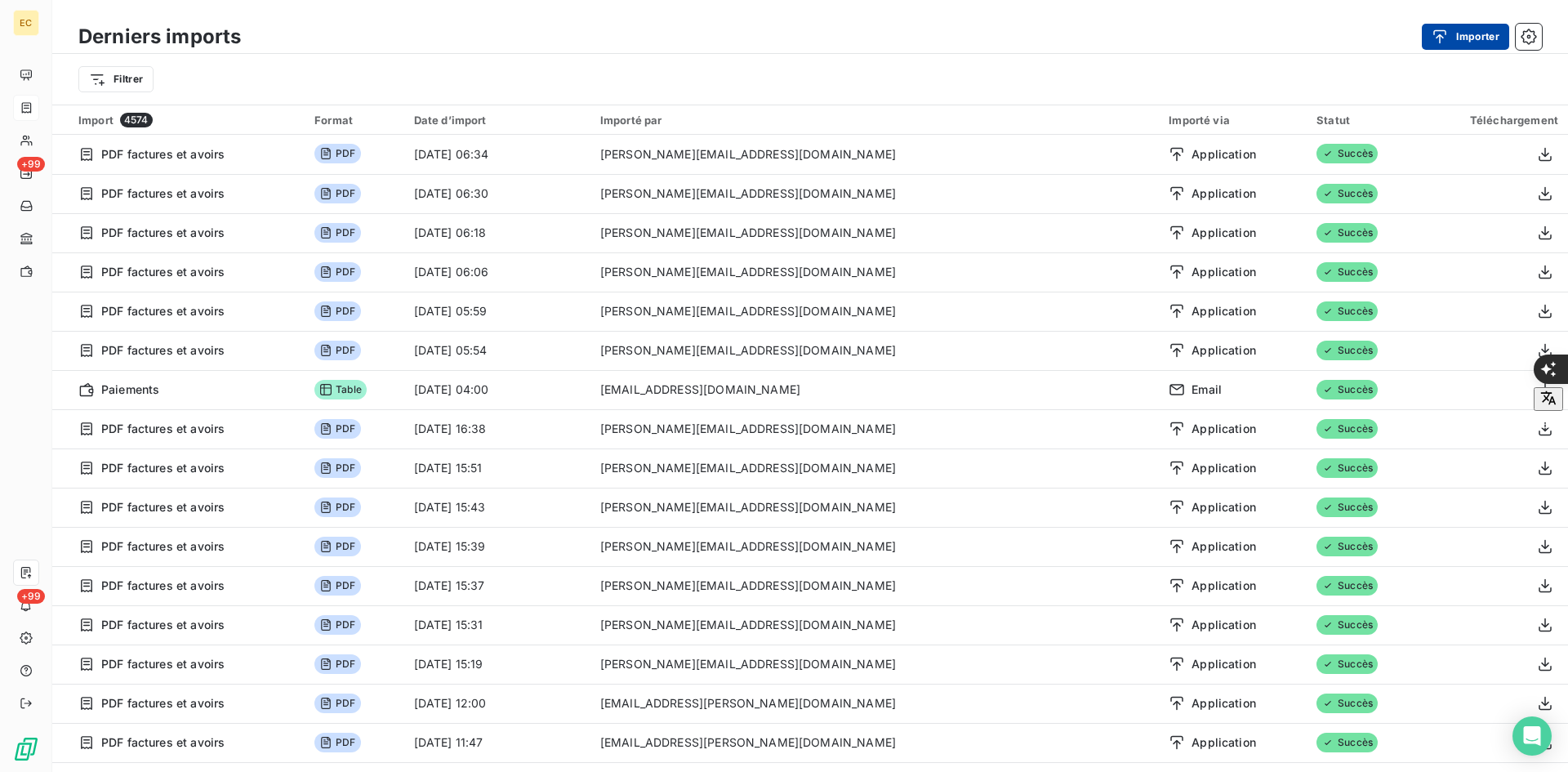
click at [1443, 46] on button "Importer" at bounding box center [1465, 36] width 87 height 26
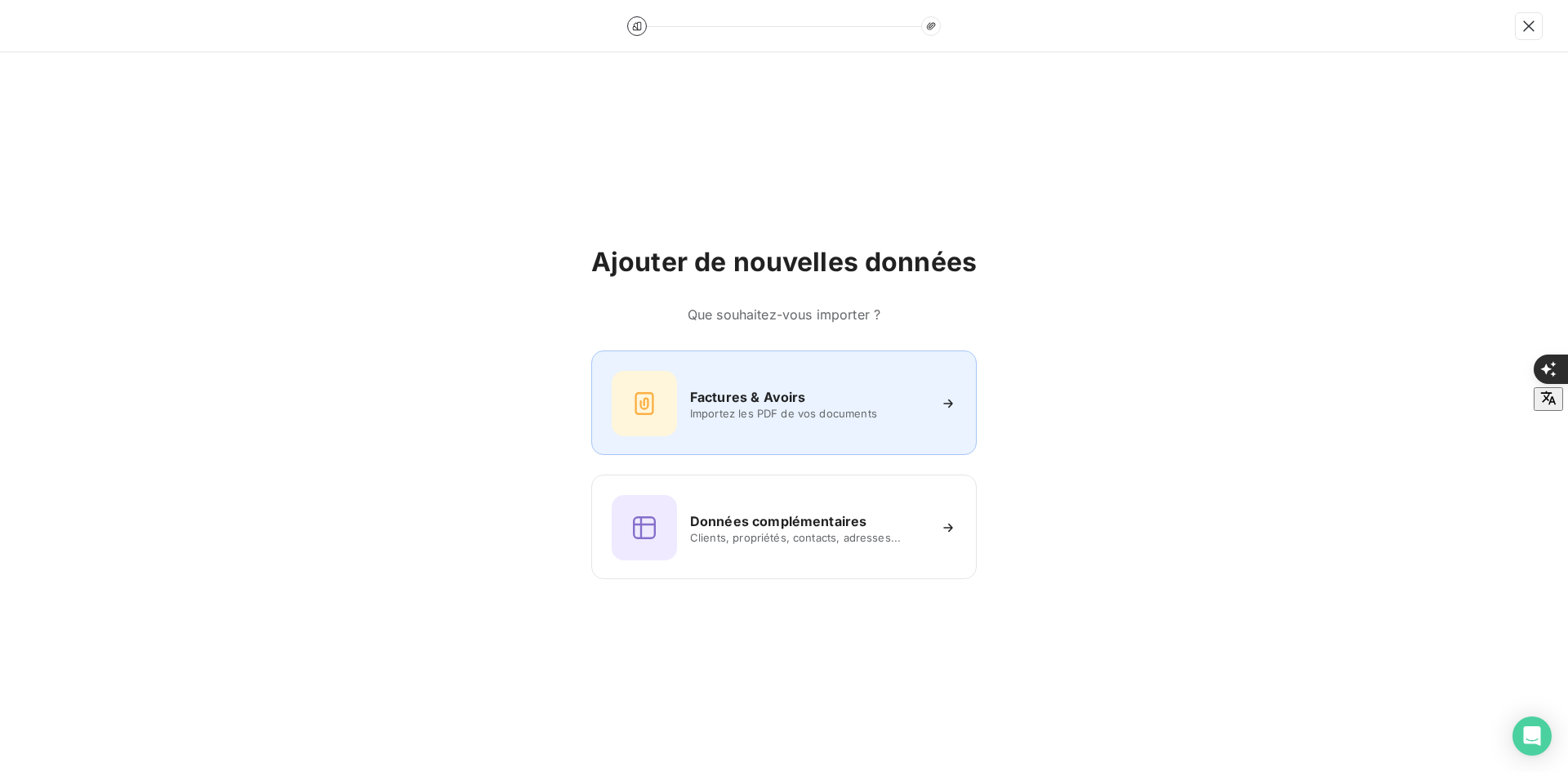
click at [823, 362] on div "Factures & Avoirs Importez les PDF de vos documents" at bounding box center [784, 403] width 385 height 105
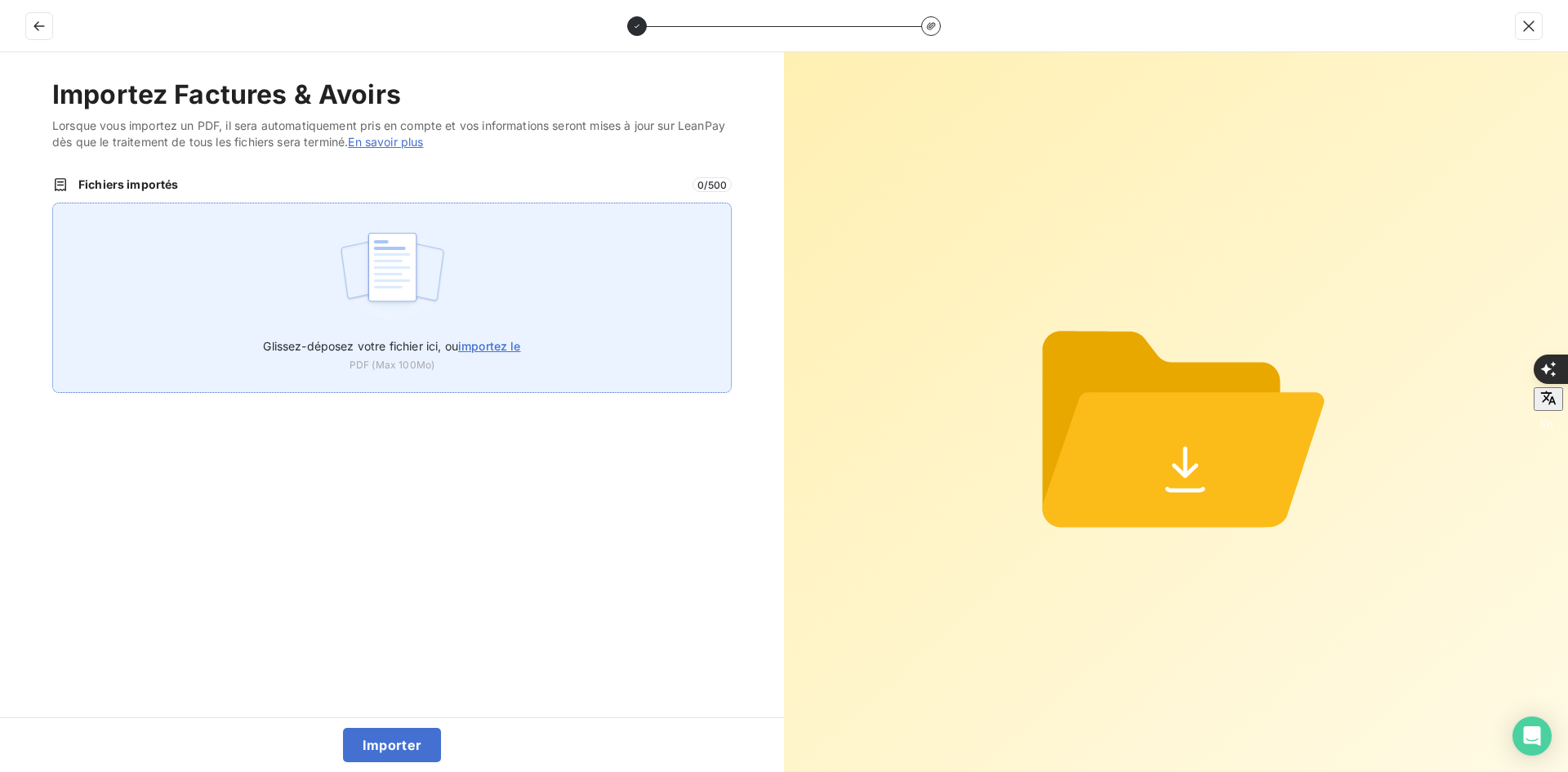
click at [383, 243] on img at bounding box center [392, 275] width 108 height 105
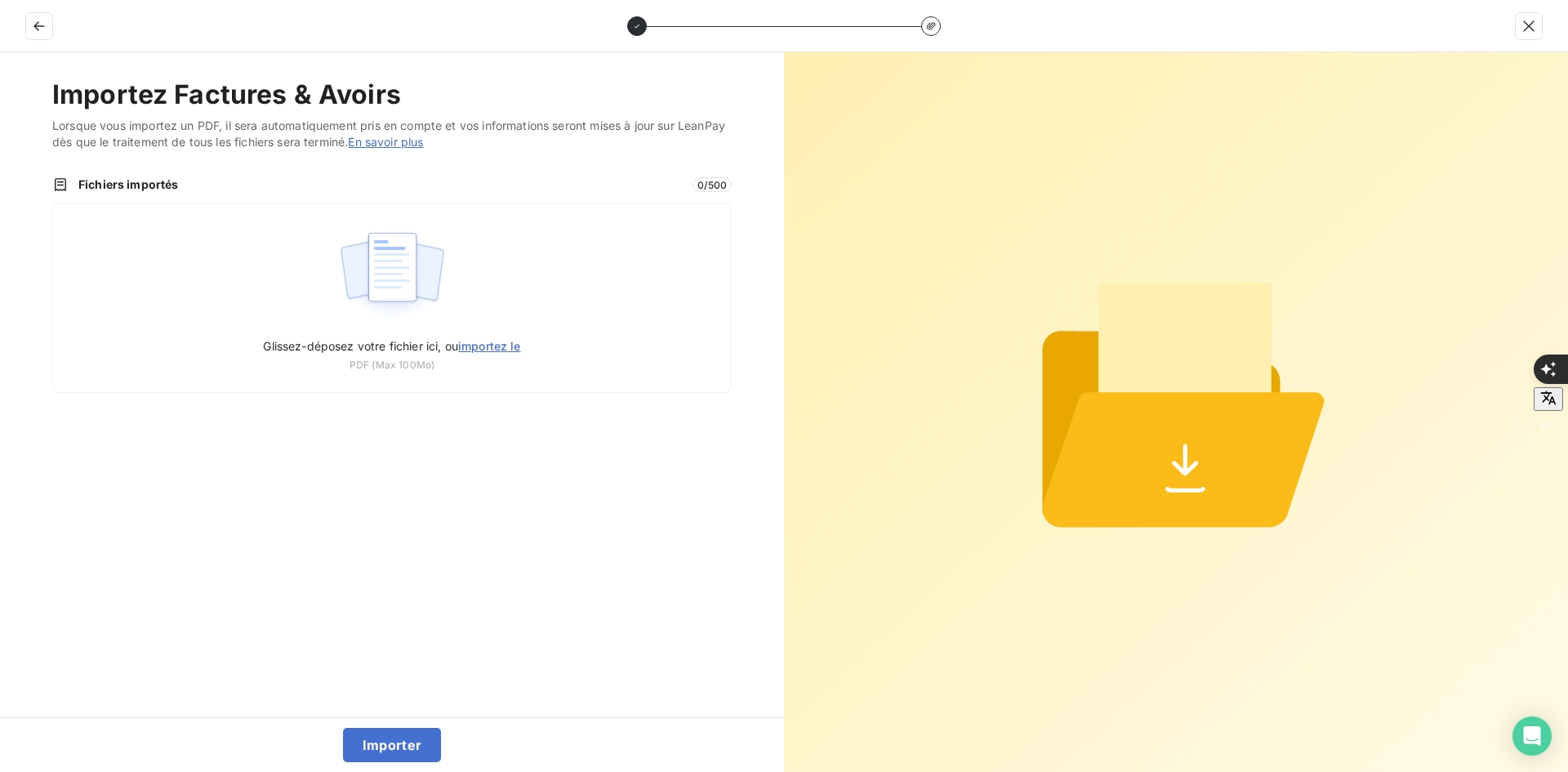
type input "C:\fakepath\FEF-2025-2597.pdf"
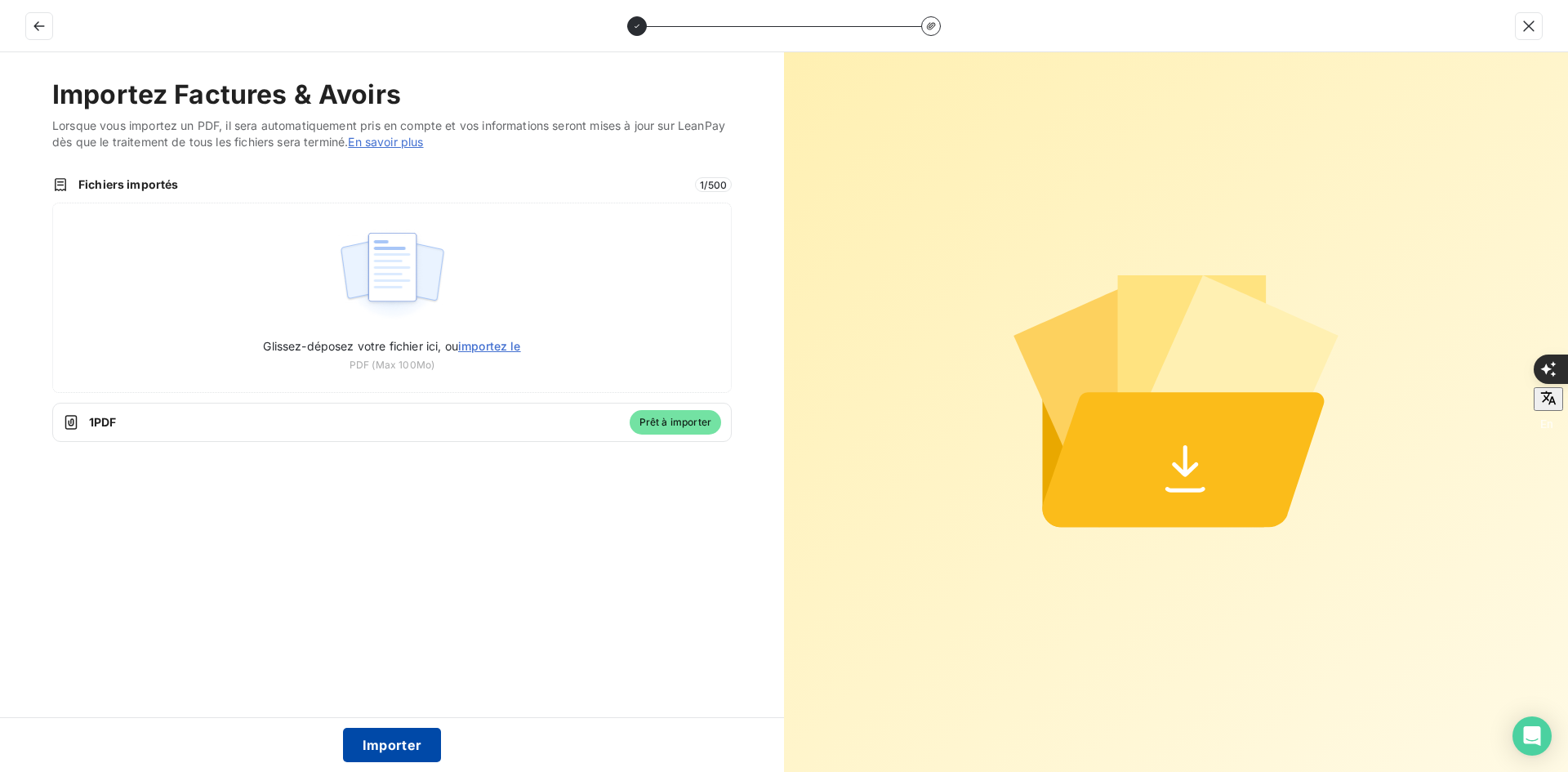
click at [389, 751] on button "Importer" at bounding box center [392, 745] width 99 height 35
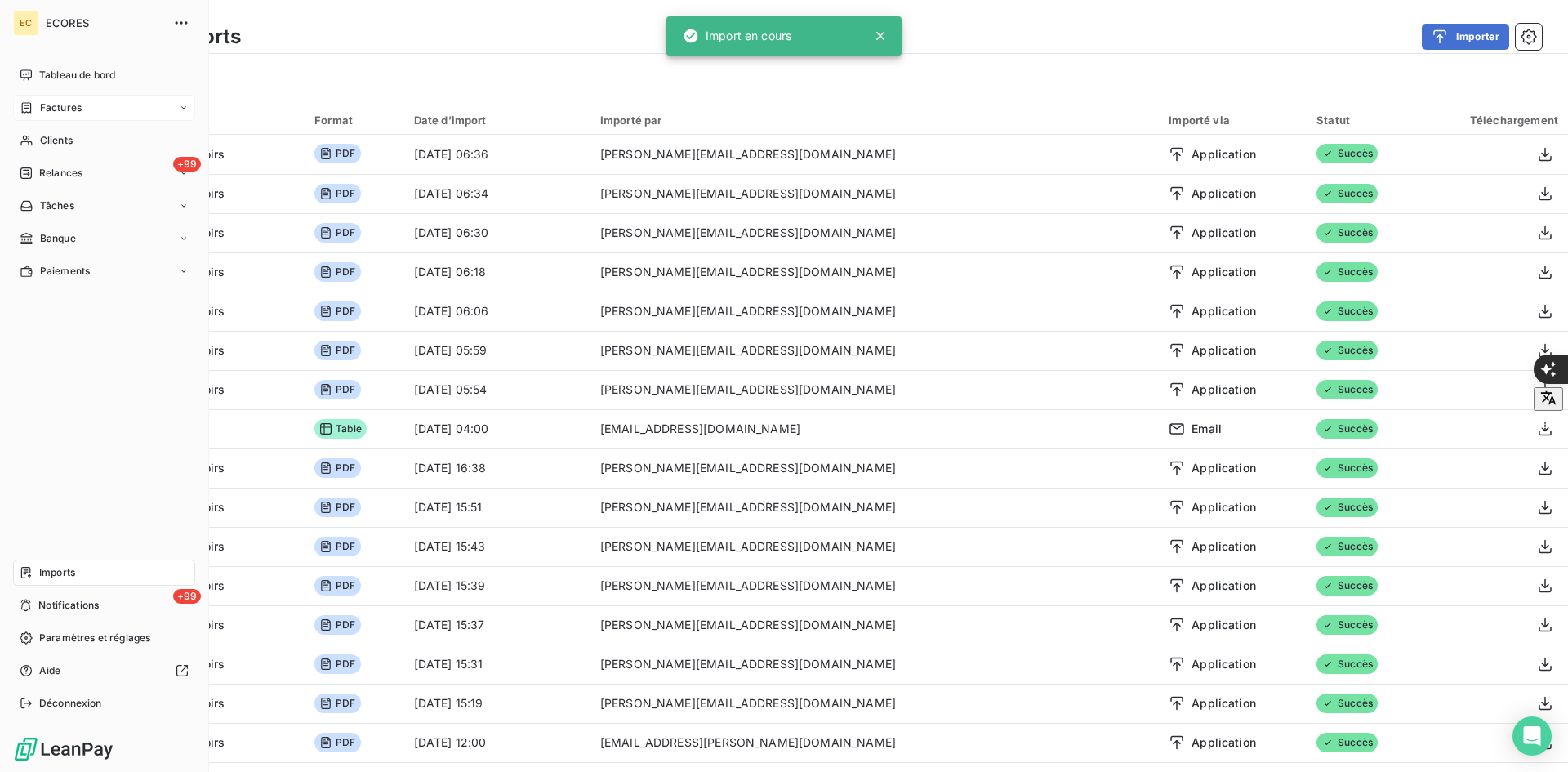
click at [27, 106] on icon at bounding box center [26, 108] width 14 height 13
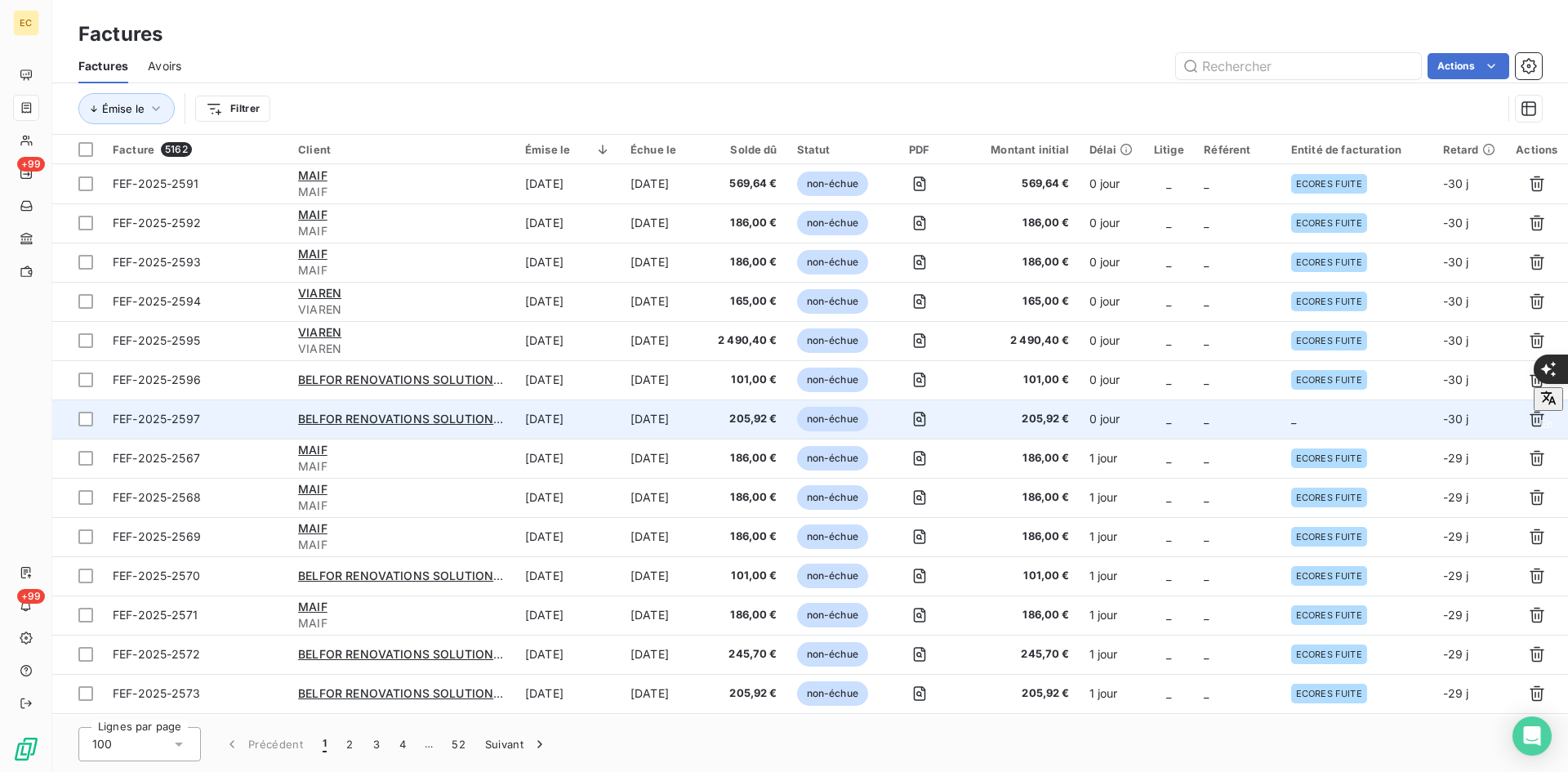
click at [1350, 411] on td "_" at bounding box center [1356, 419] width 151 height 39
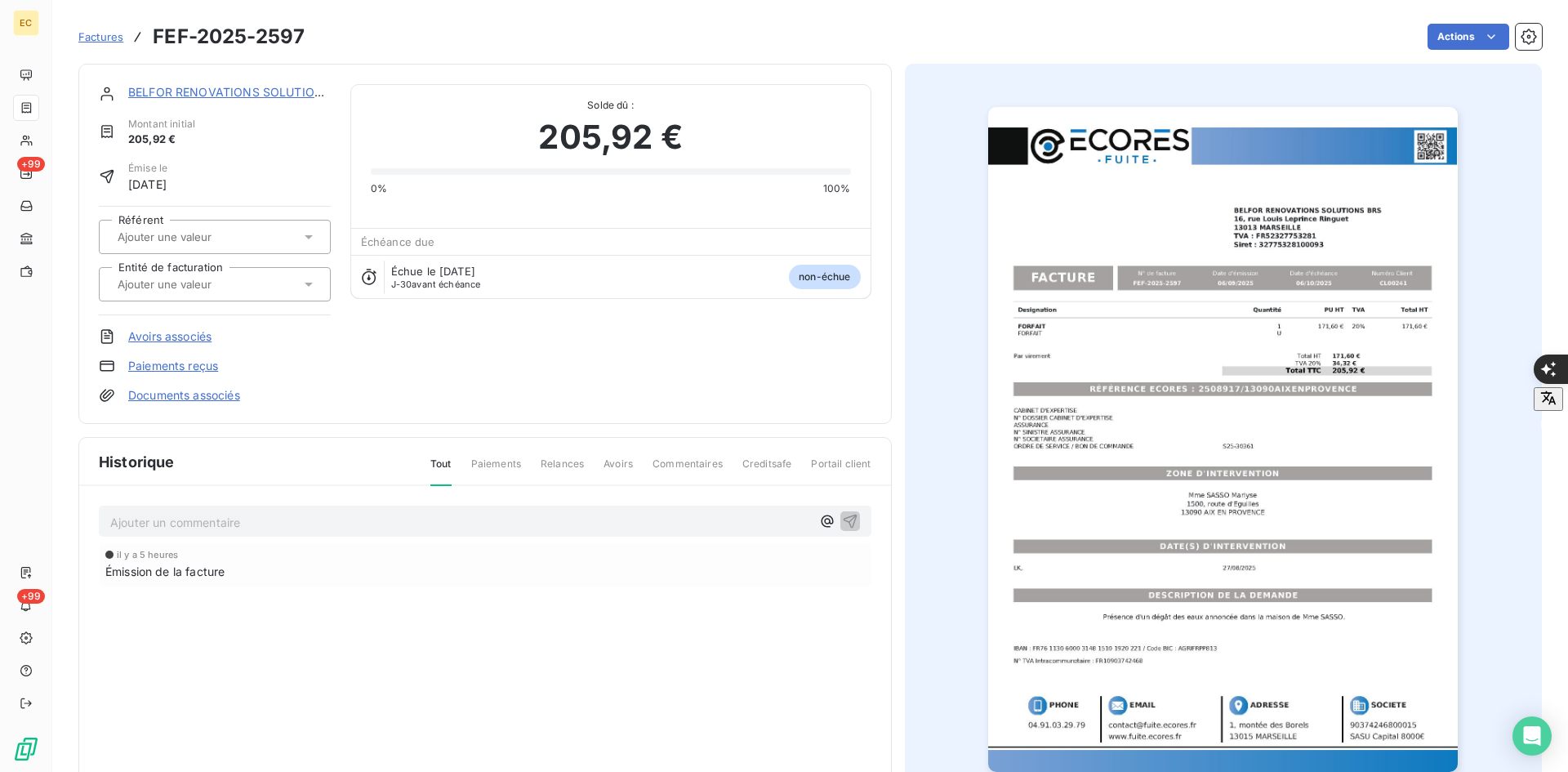
drag, startPoint x: 269, startPoint y: 283, endPoint x: 259, endPoint y: 301, distance: 20.6
click at [268, 283] on div at bounding box center [206, 284] width 188 height 21
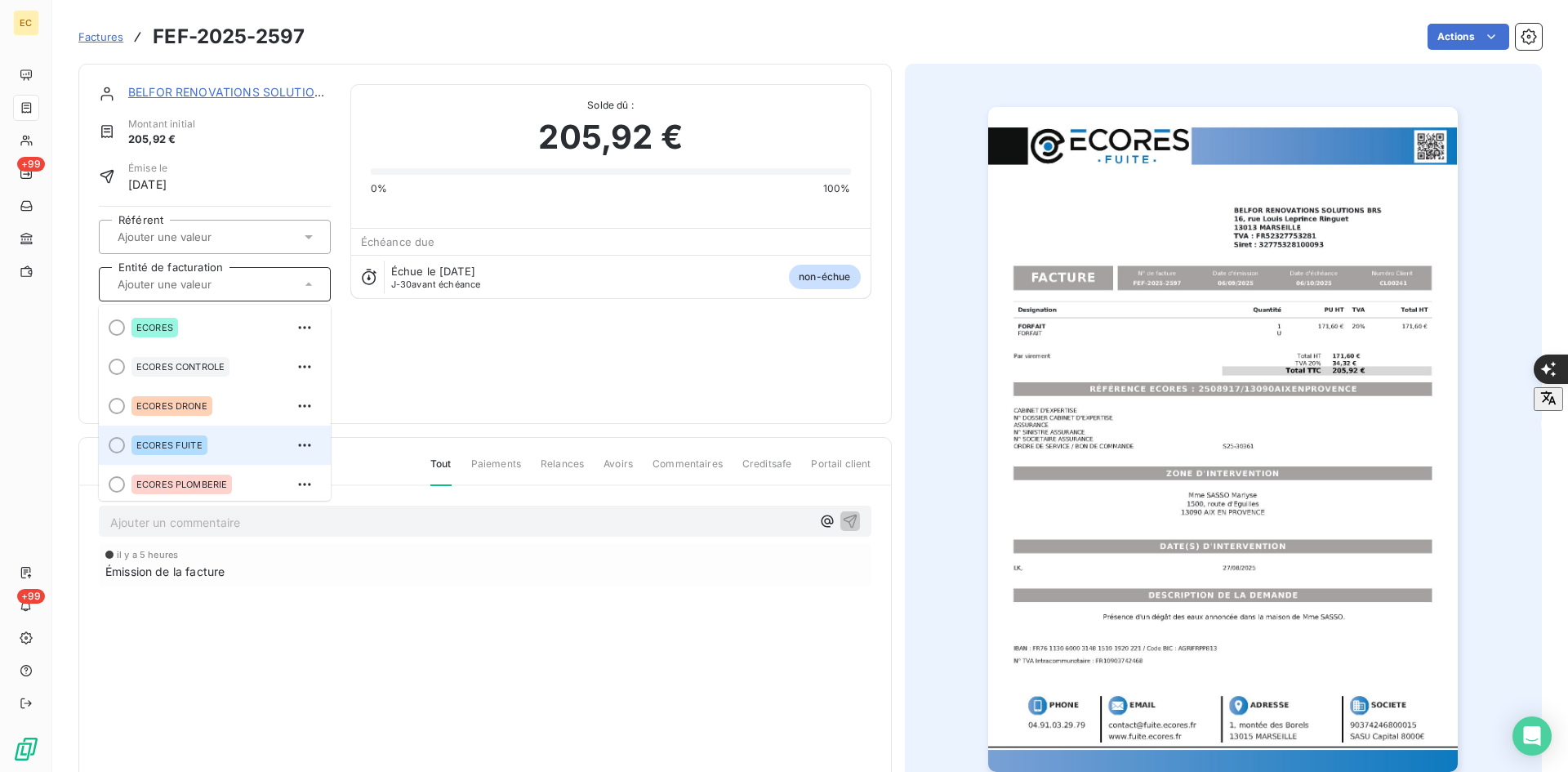
click at [187, 442] on span "ECORES FUITE" at bounding box center [169, 445] width 66 height 10
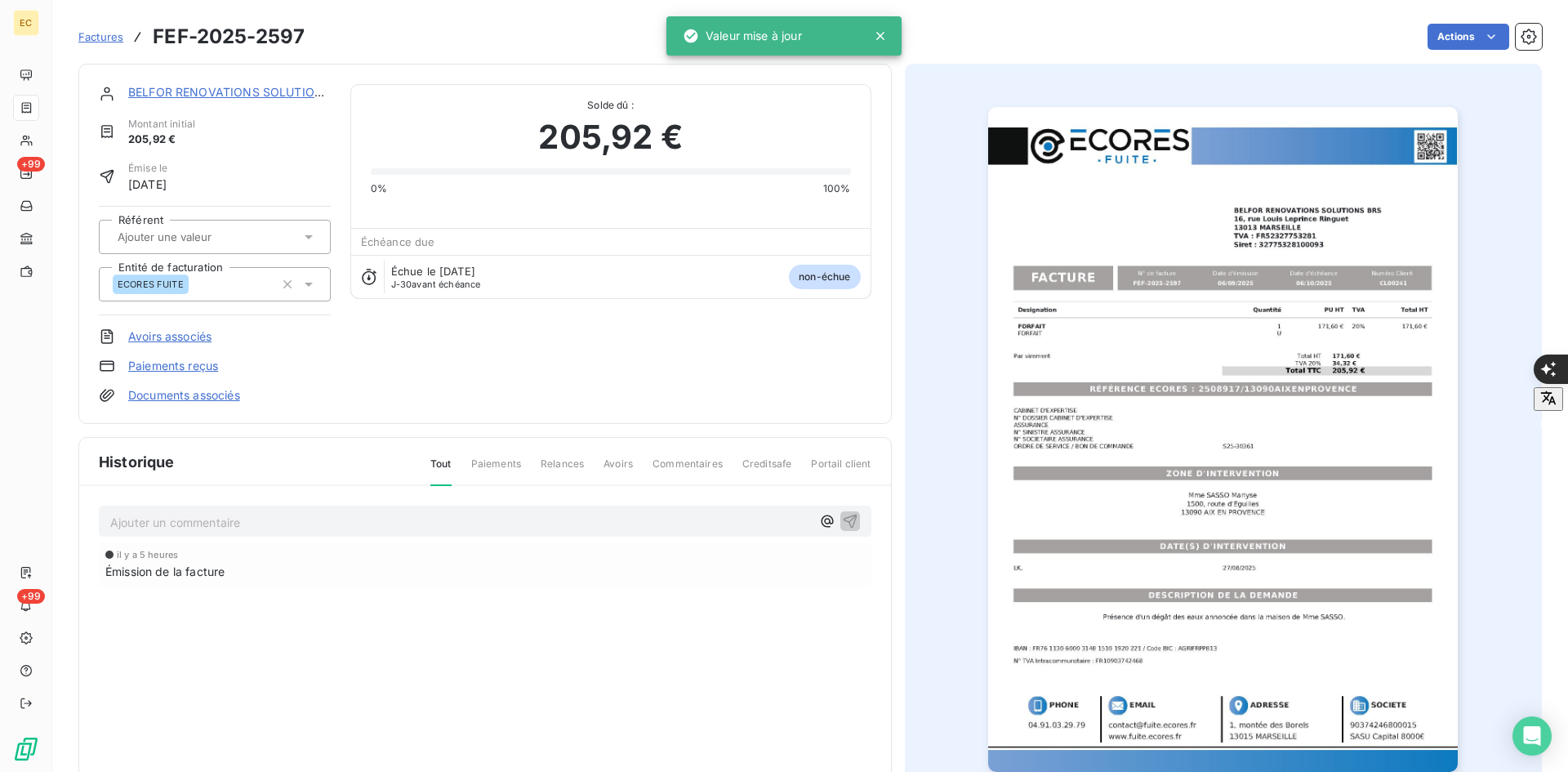
click at [209, 397] on link "Documents associés" at bounding box center [184, 394] width 112 height 16
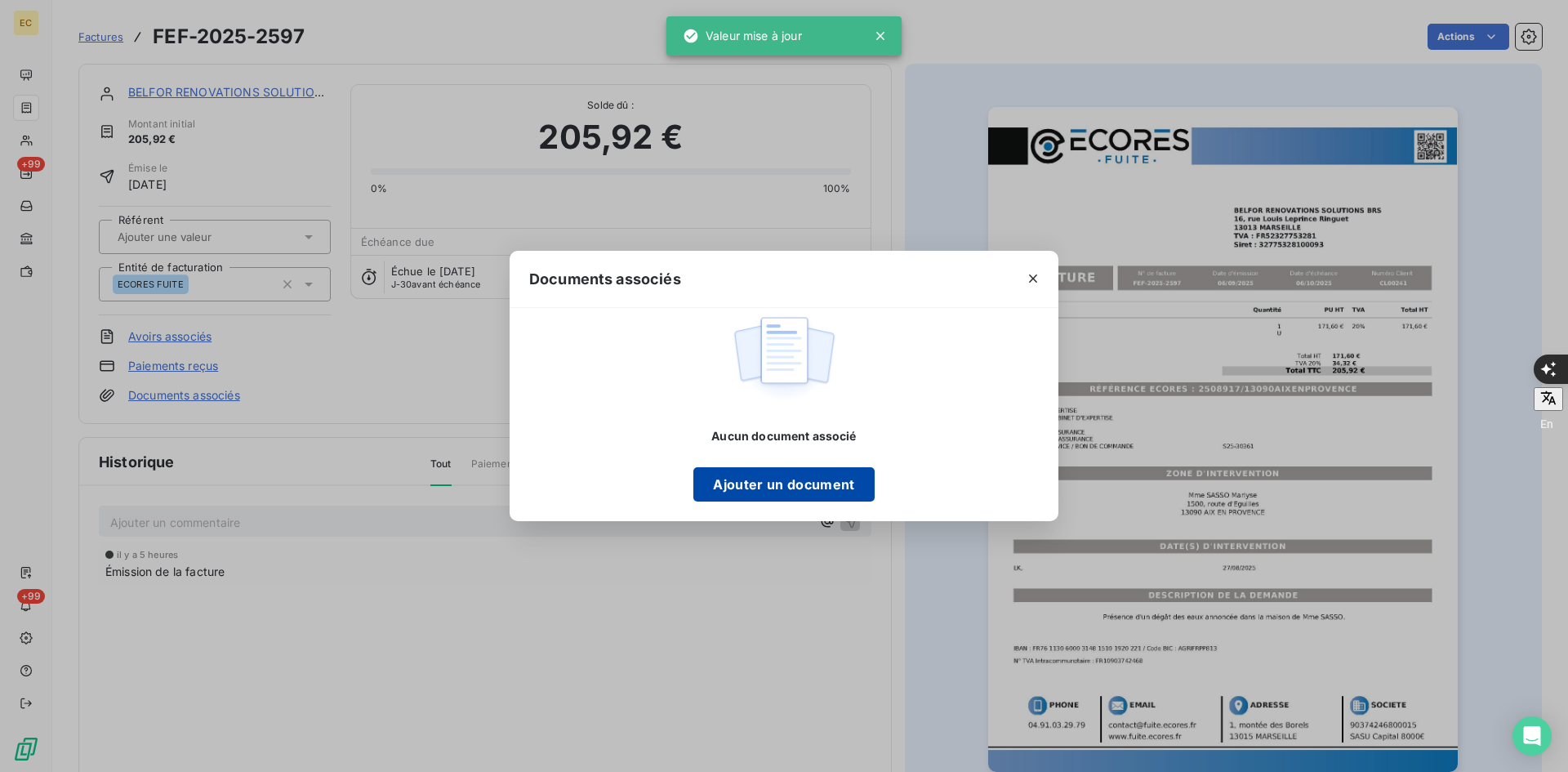
click at [786, 488] on button "Ajouter un document" at bounding box center [783, 484] width 180 height 35
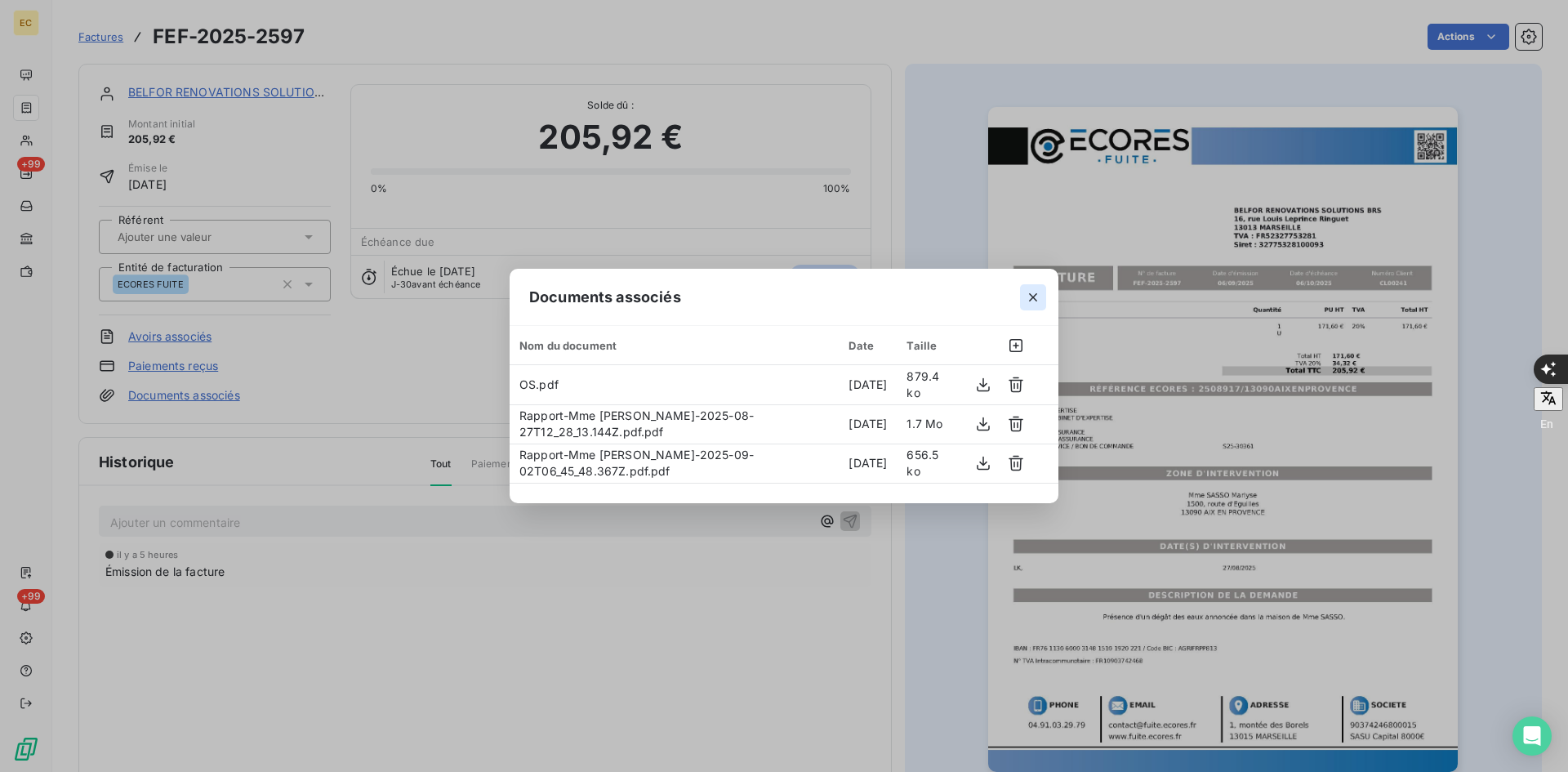
click at [1037, 295] on icon "button" at bounding box center [1032, 297] width 16 height 16
